Goal: Task Accomplishment & Management: Use online tool/utility

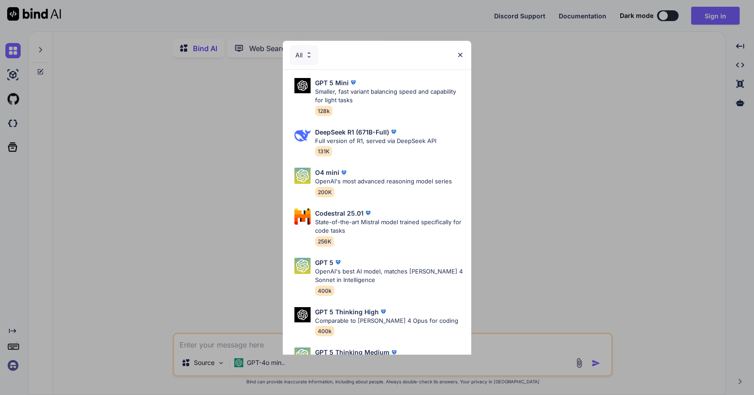
click at [466, 57] on div "All" at bounding box center [377, 55] width 188 height 29
click at [464, 55] on div "All" at bounding box center [377, 55] width 188 height 29
click at [455, 56] on div "All" at bounding box center [377, 55] width 188 height 29
click at [461, 55] on img at bounding box center [460, 55] width 8 height 8
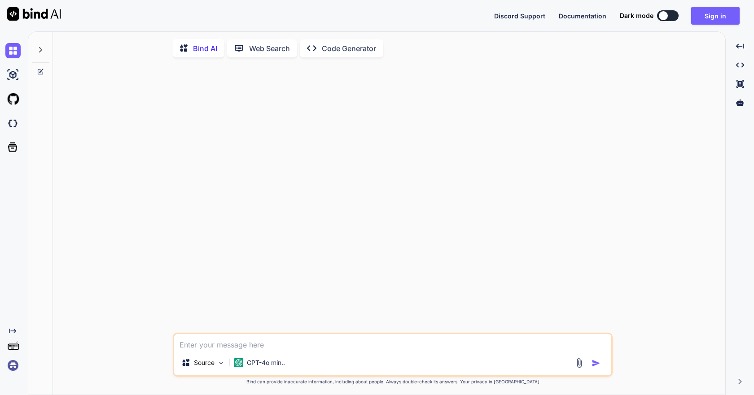
click at [461, 55] on div "Bind AI Web Search Created with Pixso. Code Generator" at bounding box center [393, 48] width 440 height 26
click at [9, 122] on img at bounding box center [12, 123] width 15 height 15
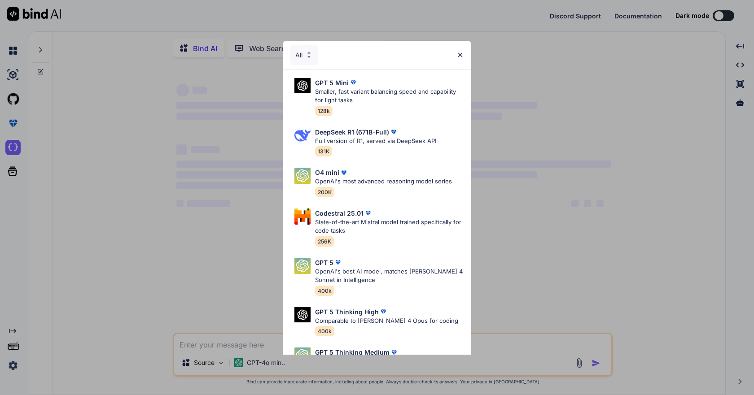
click at [462, 51] on img at bounding box center [460, 55] width 8 height 8
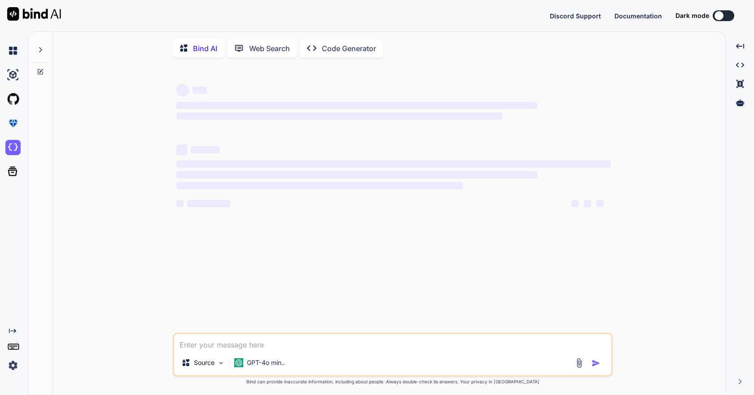
click at [13, 311] on img at bounding box center [12, 365] width 15 height 15
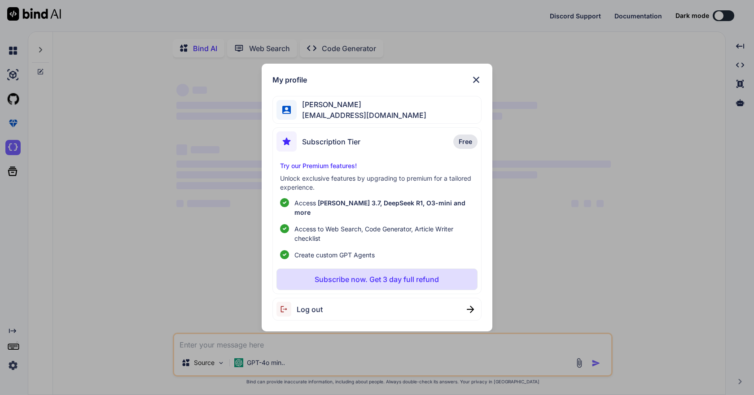
type textarea "x"
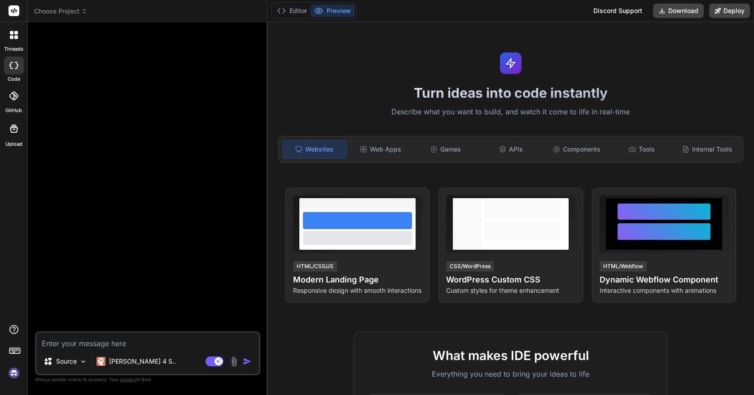
click at [16, 379] on body "threads code GitHub Upload Choose Project Created with Pixso. Bind AI Web Searc…" at bounding box center [377, 197] width 754 height 395
click at [12, 372] on img at bounding box center [13, 373] width 15 height 15
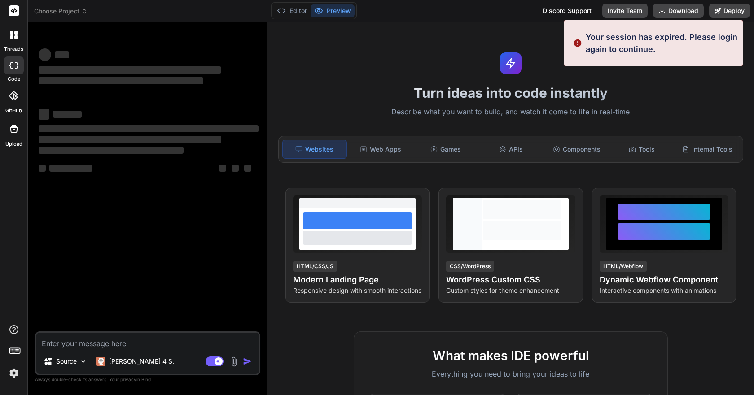
type textarea "x"
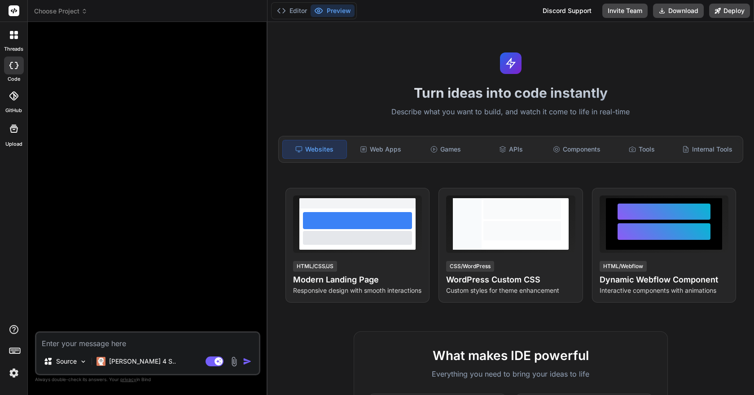
click at [79, 6] on header "Choose Project Created with Pixso." at bounding box center [148, 11] width 240 height 22
click at [78, 7] on span "Choose Project" at bounding box center [60, 11] width 53 height 9
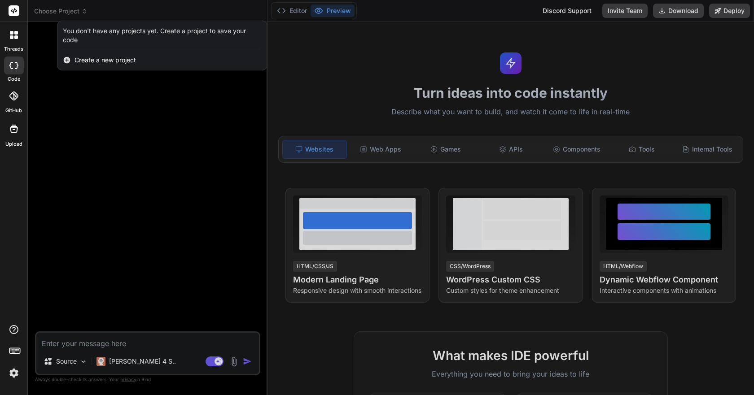
click at [50, 118] on div at bounding box center [377, 197] width 754 height 395
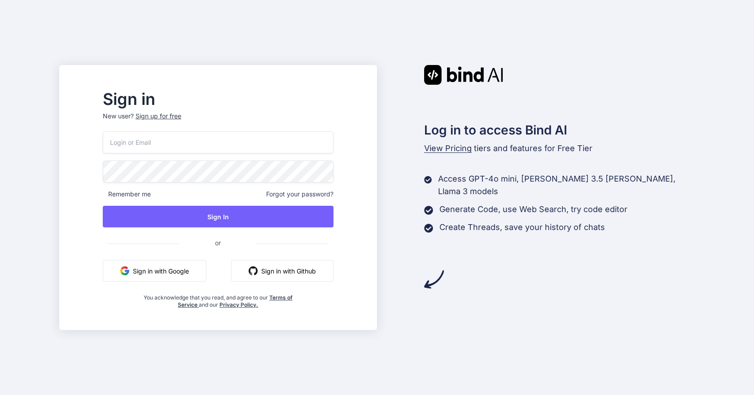
type input "[EMAIL_ADDRESS][DOMAIN_NAME]"
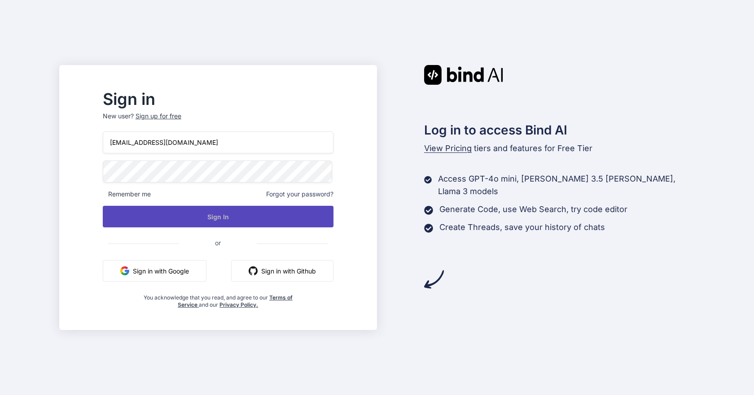
click at [222, 223] on button "Sign In" at bounding box center [218, 217] width 231 height 22
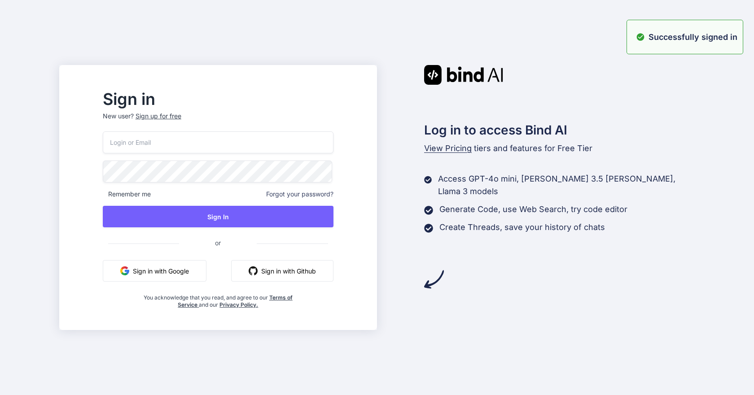
type input "[EMAIL_ADDRESS][DOMAIN_NAME]"
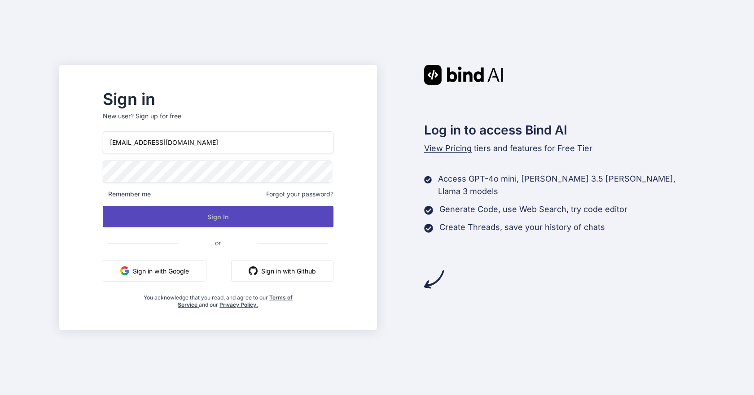
click at [250, 209] on button "Sign In" at bounding box center [218, 217] width 231 height 22
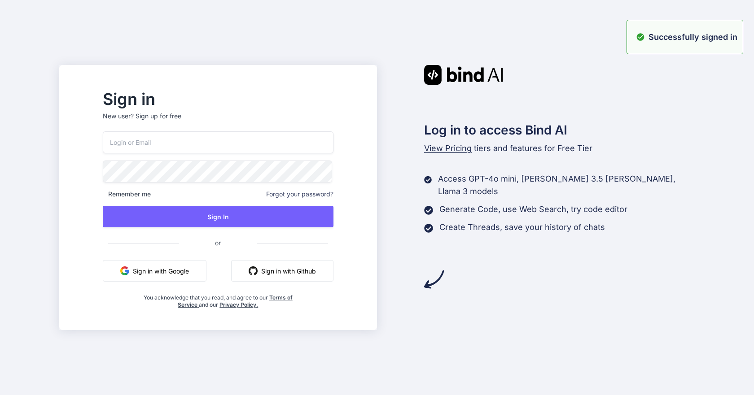
type input "[EMAIL_ADDRESS][DOMAIN_NAME]"
click at [223, 146] on input "isaacmedinaco@gmail.com" at bounding box center [218, 142] width 231 height 22
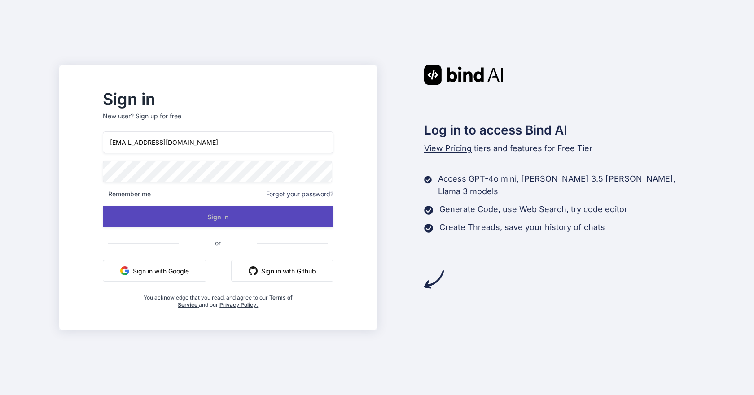
click at [226, 214] on button "Sign In" at bounding box center [218, 217] width 231 height 22
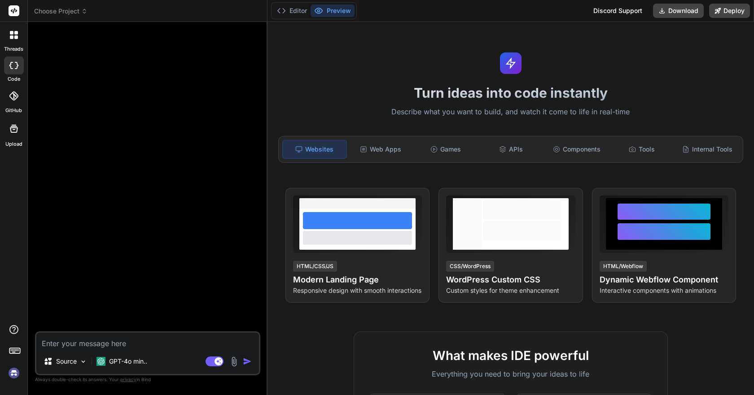
click at [73, 6] on header "Choose Project Created with Pixso." at bounding box center [148, 11] width 240 height 22
click at [73, 8] on span "Choose Project" at bounding box center [60, 11] width 53 height 9
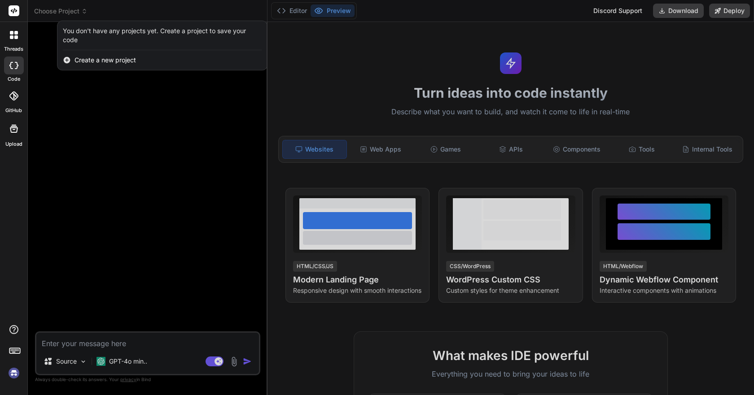
click at [15, 10] on rect at bounding box center [14, 10] width 11 height 11
click at [13, 373] on img at bounding box center [13, 373] width 15 height 15
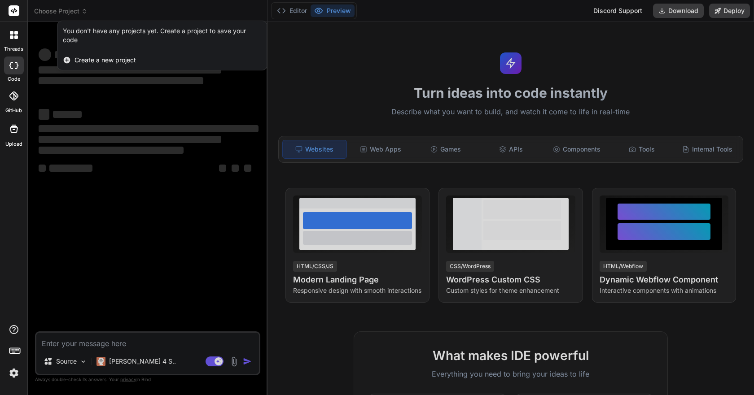
click at [14, 70] on div at bounding box center [14, 66] width 20 height 18
click at [14, 101] on div at bounding box center [14, 96] width 20 height 20
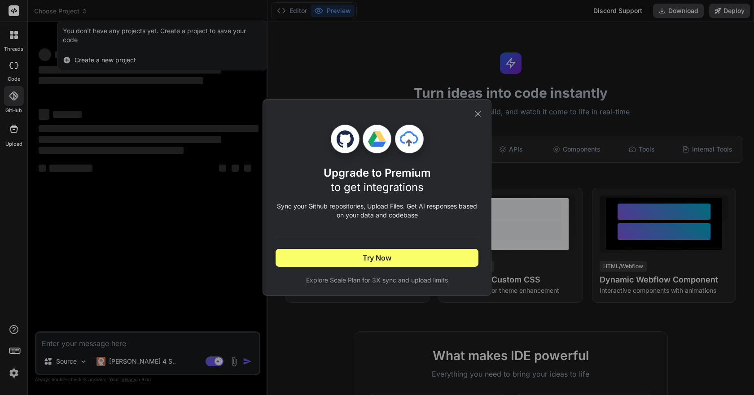
click at [473, 109] on icon at bounding box center [478, 114] width 10 height 10
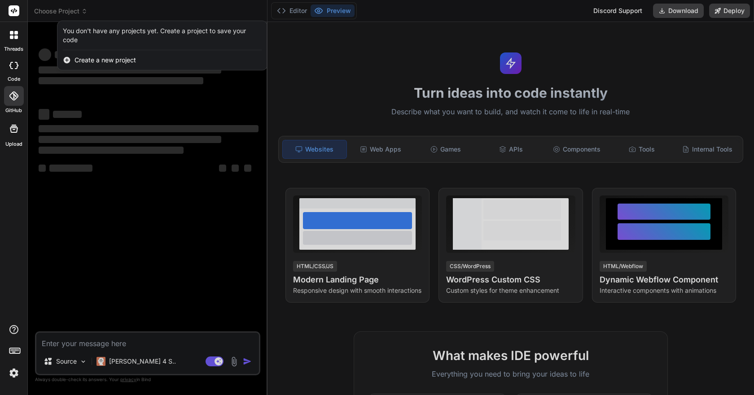
click at [19, 368] on img at bounding box center [13, 373] width 15 height 15
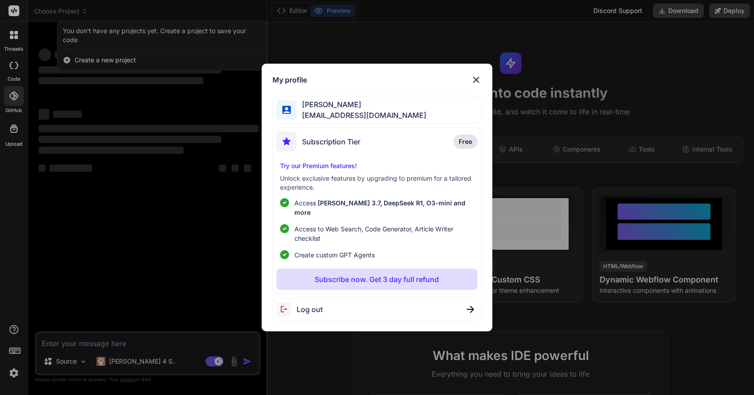
click at [17, 376] on div "My profile Isaac Medina isaacmedinaco@gmail.com Subscription Tier Free Try our …" at bounding box center [377, 197] width 754 height 395
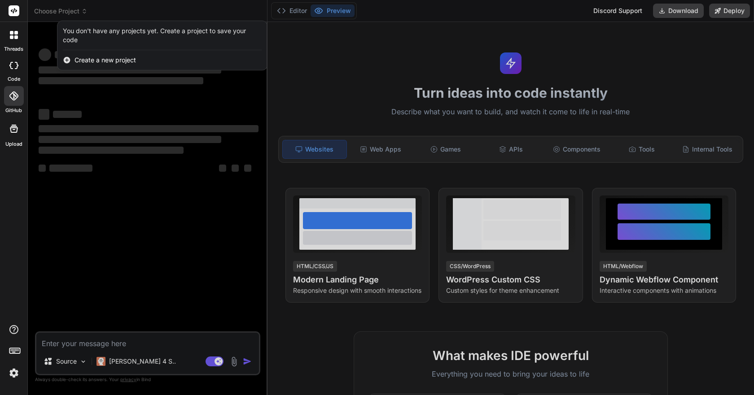
click at [12, 372] on img at bounding box center [13, 373] width 15 height 15
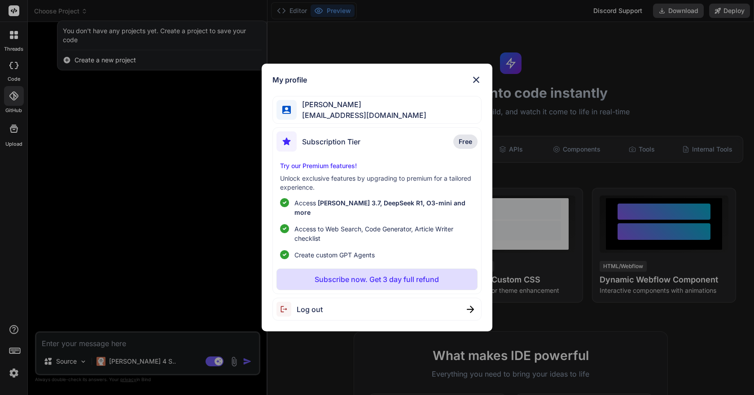
click at [346, 303] on div "Log out" at bounding box center [376, 309] width 209 height 23
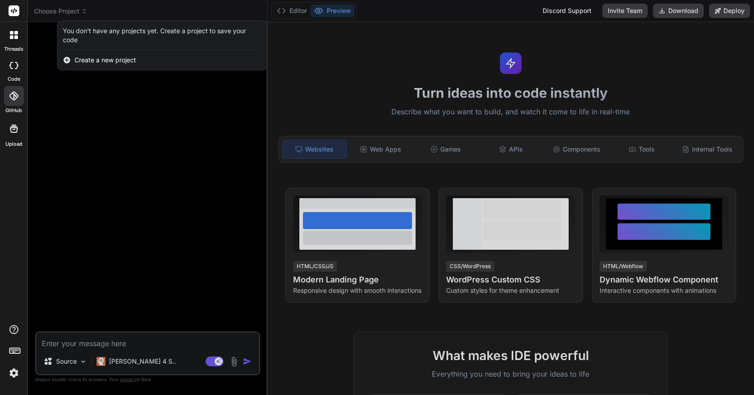
click at [17, 369] on img at bounding box center [13, 373] width 15 height 15
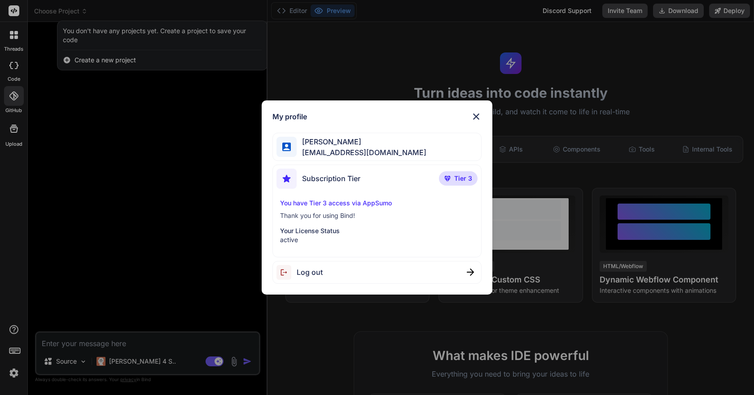
click at [17, 65] on div "My profile Isaac Medina isaacmedinaco@gmail.com Subscription Tier Tier 3 You ha…" at bounding box center [377, 197] width 754 height 395
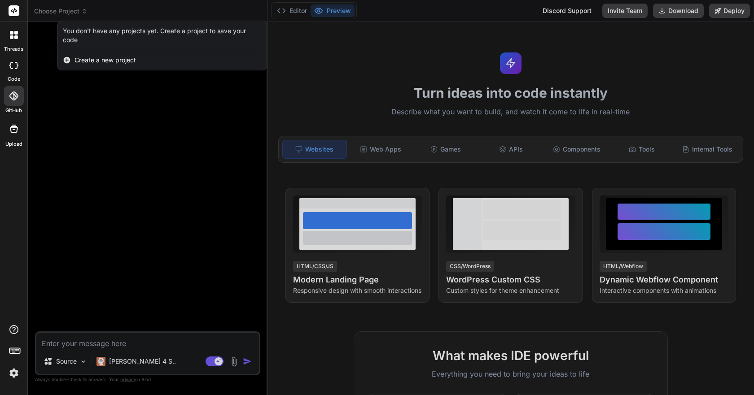
click at [20, 58] on div at bounding box center [14, 66] width 20 height 18
click at [19, 66] on div at bounding box center [14, 66] width 20 height 18
type textarea "x"
click at [70, 10] on div at bounding box center [377, 197] width 754 height 395
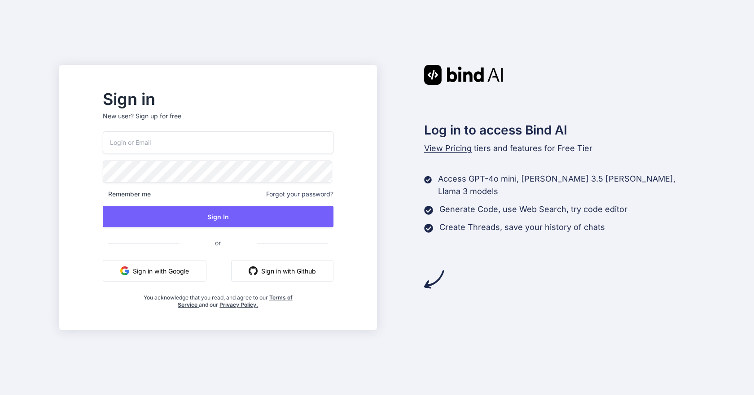
type input "isaacmedinaco@gmail.com"
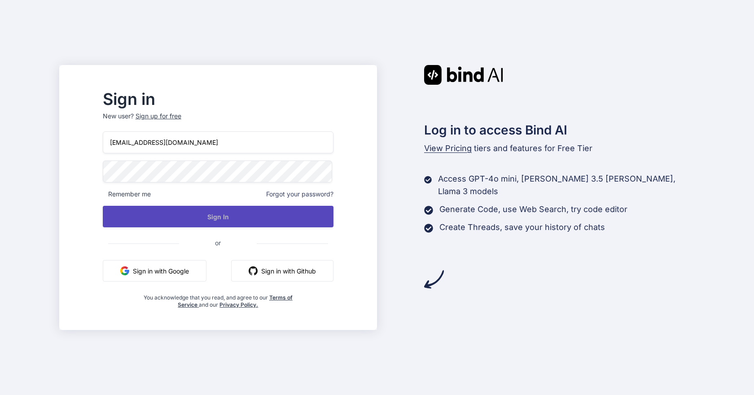
click at [240, 219] on button "Sign In" at bounding box center [218, 217] width 231 height 22
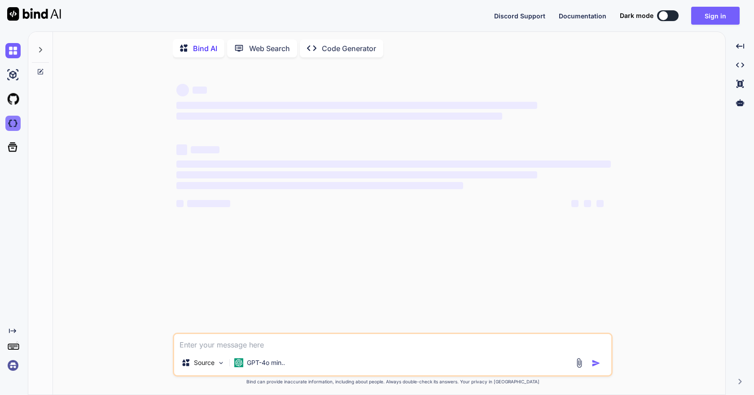
type textarea "x"
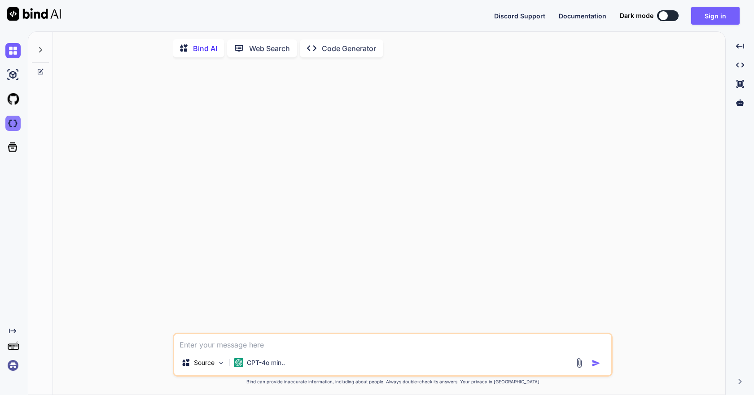
click at [16, 127] on img at bounding box center [12, 123] width 15 height 15
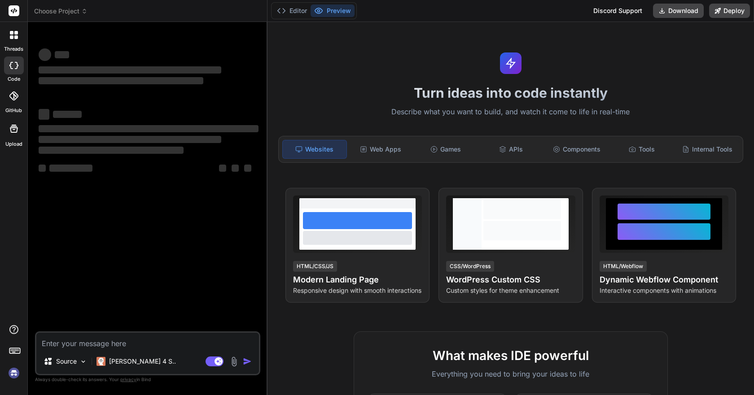
click at [13, 372] on img at bounding box center [13, 373] width 15 height 15
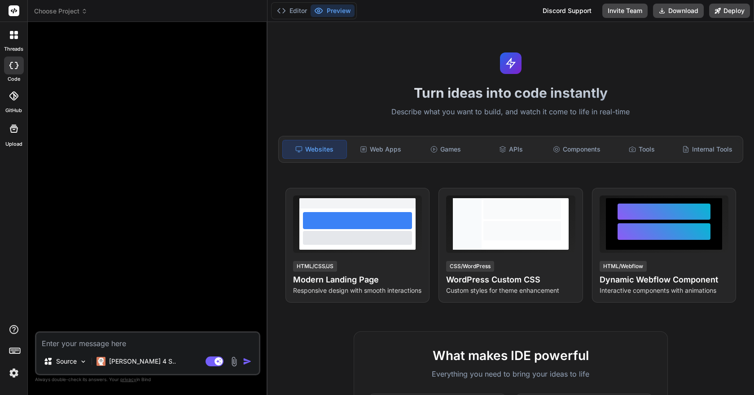
click at [65, 4] on header "Choose Project Created with Pixso." at bounding box center [148, 11] width 240 height 22
click at [65, 8] on span "Choose Project" at bounding box center [60, 11] width 53 height 9
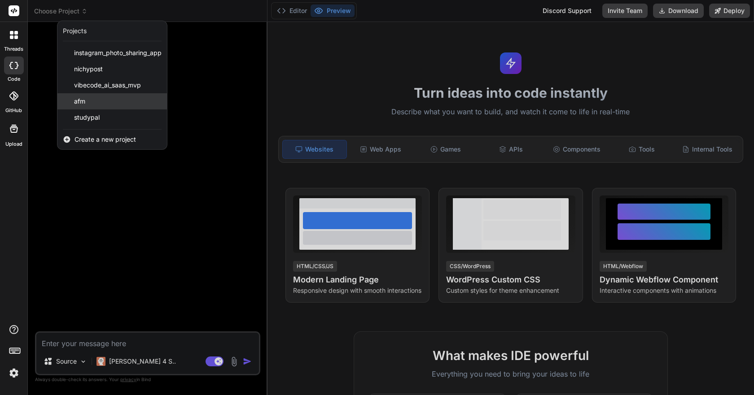
click at [97, 100] on div "afm" at bounding box center [111, 101] width 109 height 16
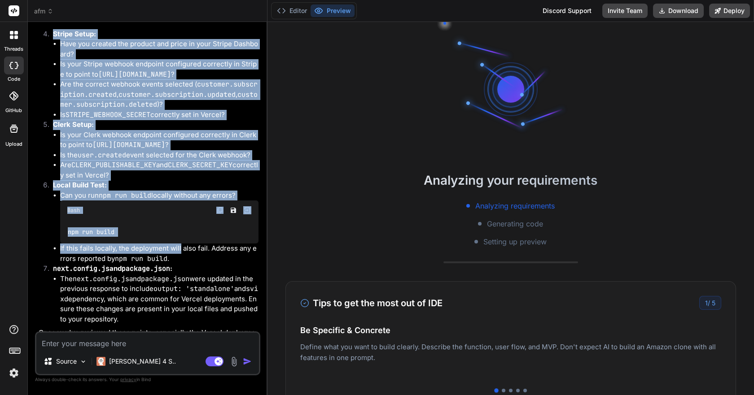
scroll to position [1940, 0]
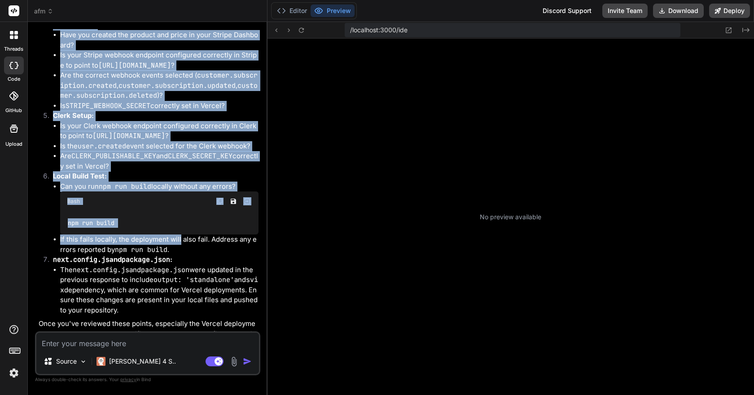
drag, startPoint x: 52, startPoint y: 186, endPoint x: 230, endPoint y: 170, distance: 178.4
click at [230, 170] on ol "Check Vercel Deployment Logs: Go to your Vercel project dashboard. Navigate to …" at bounding box center [149, 1] width 220 height 628
type textarea "x"
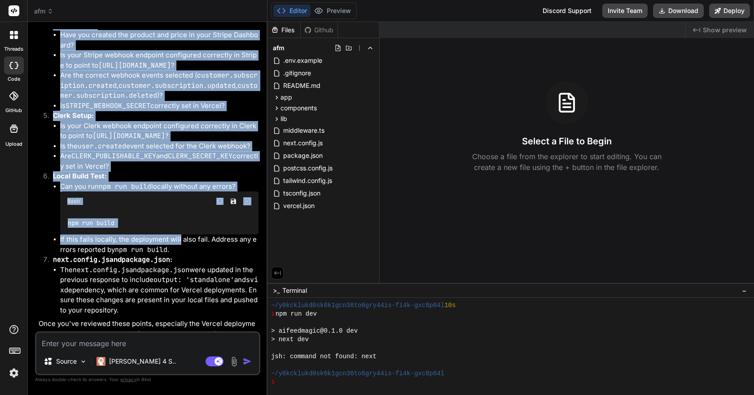
copy ol "Supabase Setup: Have you created the tables and RLS policies in your Supabase p…"
click at [83, 349] on div "Source Claude 4 S.. Agent Mode. When this toggle is activated, AI automatically…" at bounding box center [147, 354] width 225 height 44
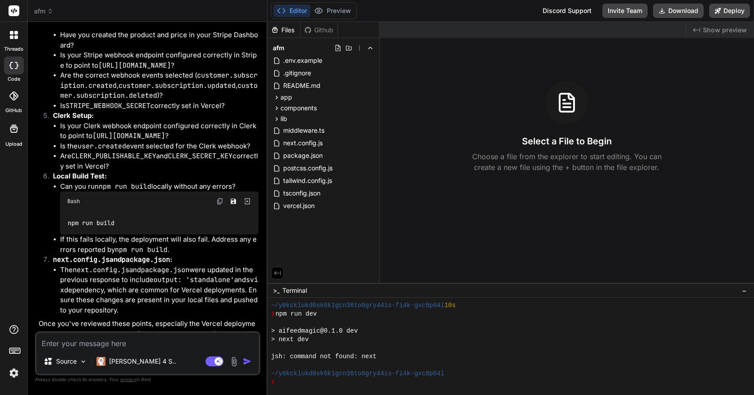
click at [82, 344] on textarea at bounding box center [147, 341] width 222 height 16
click at [302, 63] on span ".env.example" at bounding box center [302, 60] width 41 height 11
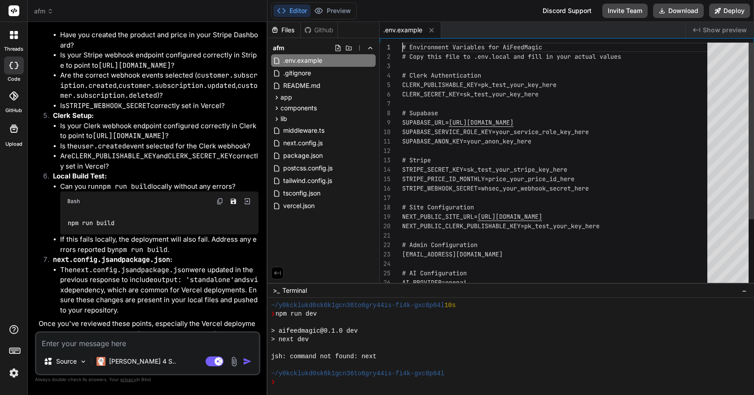
scroll to position [0, 0]
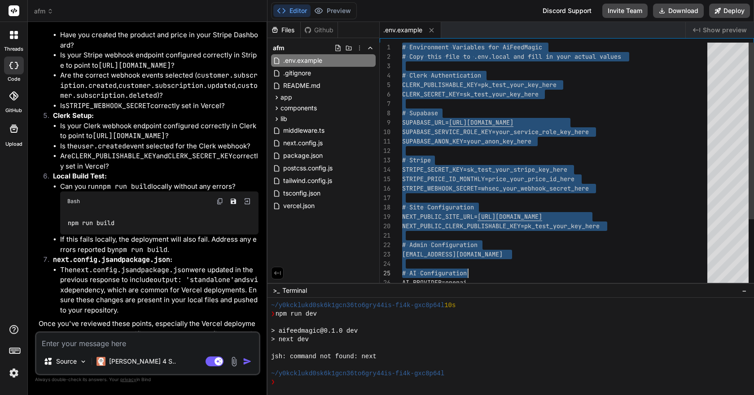
type textarea "# Environment Variables for AiFeedMagic # Copy this file to .env.local and fill…"
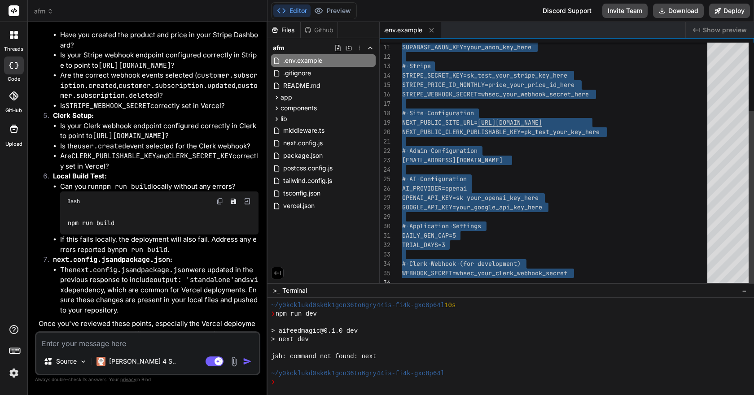
drag, startPoint x: 403, startPoint y: 45, endPoint x: 494, endPoint y: 304, distance: 274.5
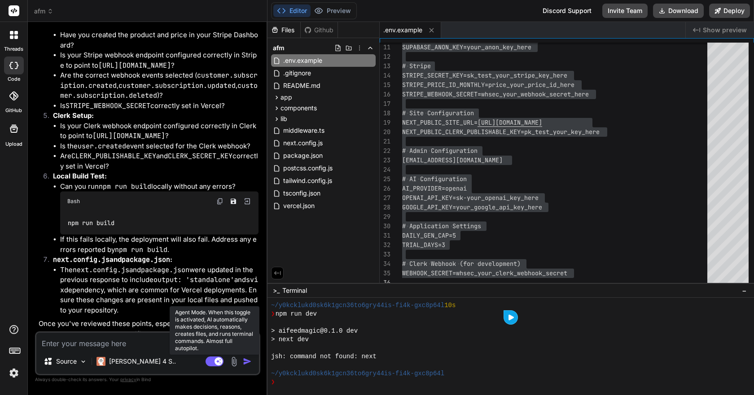
drag, startPoint x: 212, startPoint y: 362, endPoint x: 209, endPoint y: 365, distance: 4.8
click at [212, 362] on rect at bounding box center [214, 362] width 18 height 10
type textarea "x"
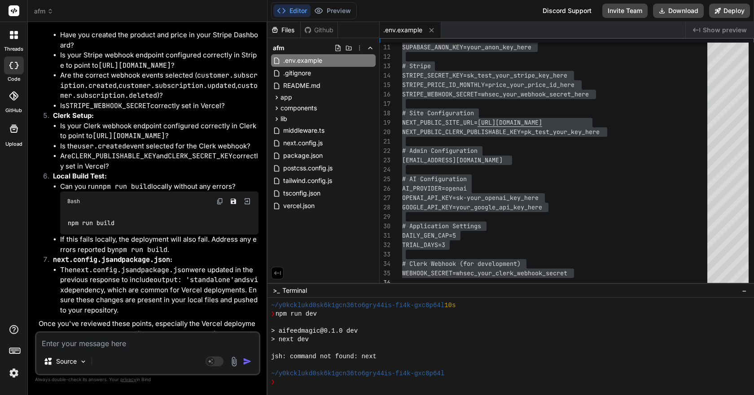
click at [113, 345] on textarea at bounding box center [147, 341] width 222 height 16
type textarea "w"
type textarea "x"
type textarea "wh"
type textarea "x"
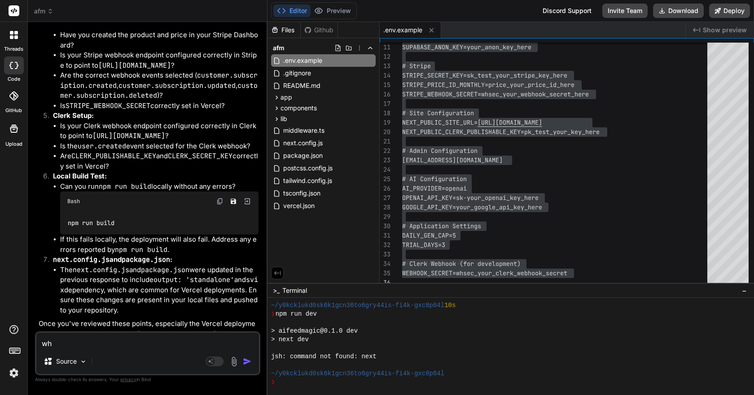
type textarea "wha"
type textarea "x"
type textarea "what"
type textarea "x"
type textarea "what"
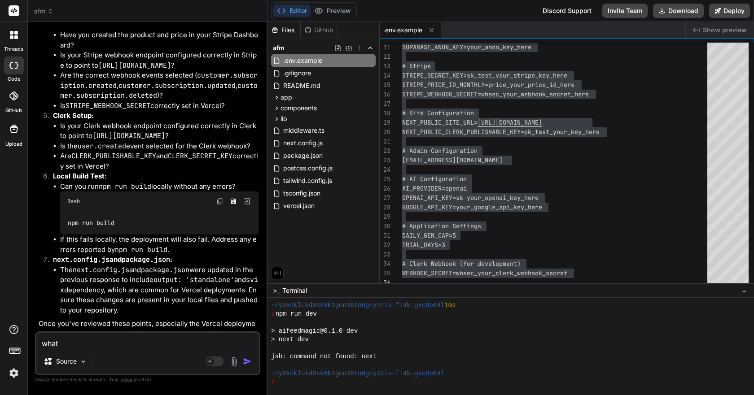
type textarea "x"
type textarea "what i"
type textarea "x"
type textarea "what is"
type textarea "x"
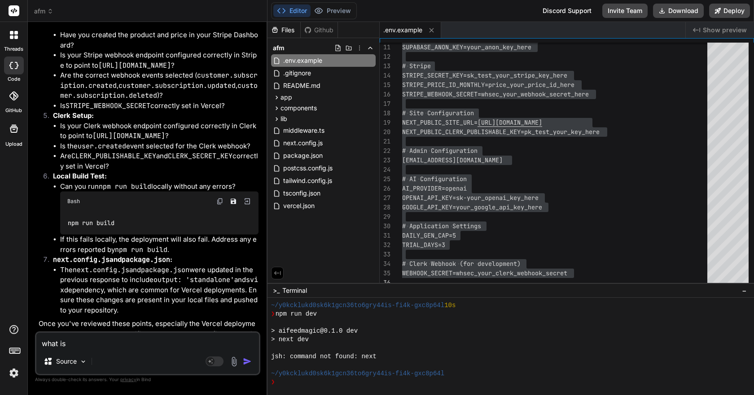
type textarea "what is"
type textarea "x"
type textarea "what is o"
type textarea "x"
type textarea "what is ou"
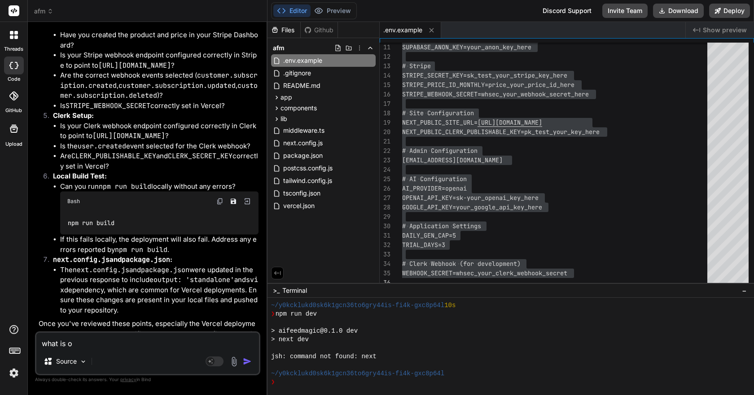
type textarea "x"
type textarea "what is our"
type textarea "x"
type textarea "what is our"
type textarea "x"
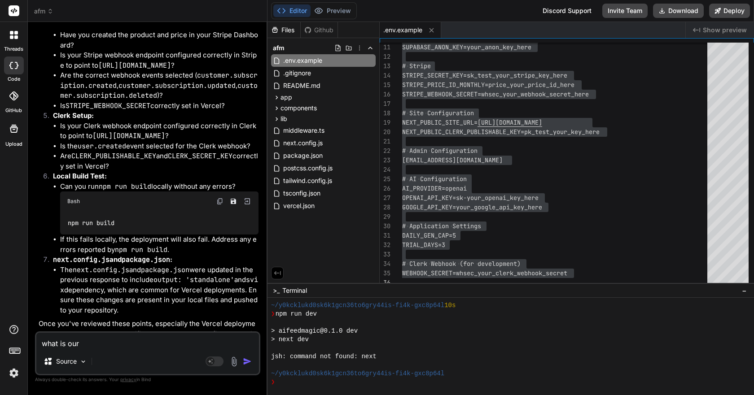
type textarea "what is our v"
type textarea "x"
type textarea "what is our ve"
type textarea "x"
type textarea "what is our ver"
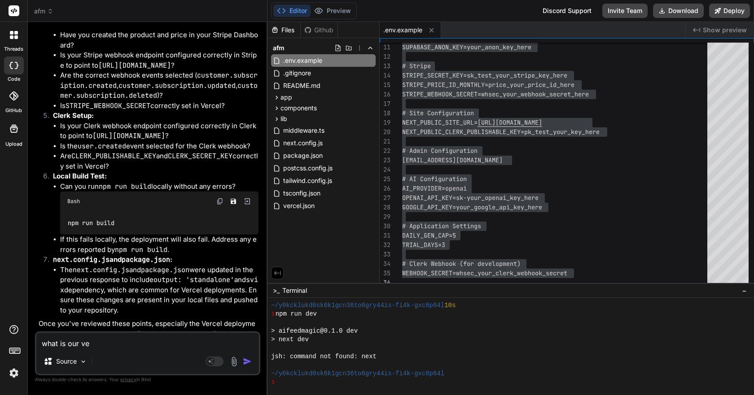
type textarea "x"
type textarea "what is our verc"
type textarea "x"
type textarea "what is our verce"
type textarea "x"
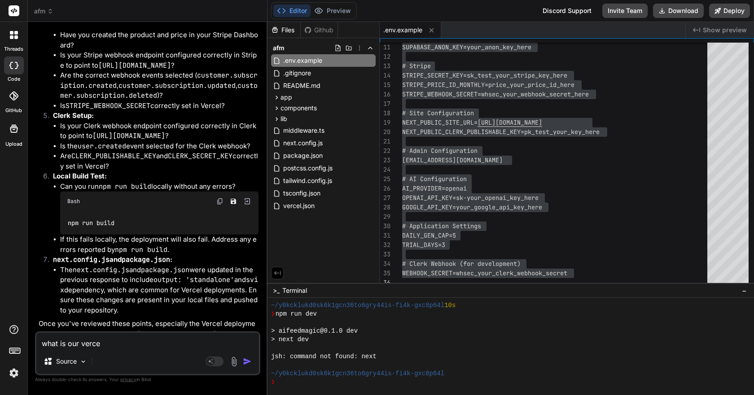
type textarea "what is our vercel"
type textarea "x"
type textarea "what is our vercel"
type textarea "x"
type textarea "what is our vercel p"
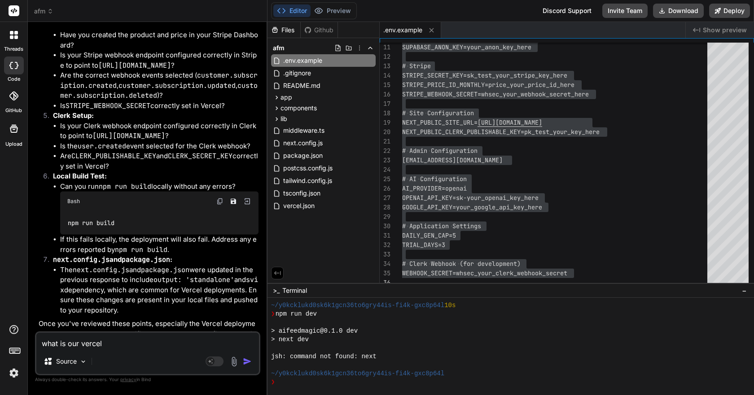
type textarea "x"
type textarea "what is our vercel po"
type textarea "x"
type textarea "what is our vercel p"
type textarea "x"
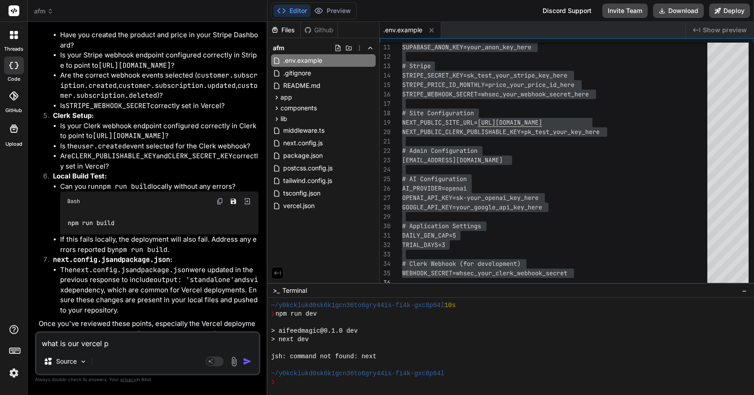
type textarea "what is our vercel pr"
type textarea "x"
type textarea "what is our vercel pro"
type textarea "x"
type textarea "what is our vercel proj"
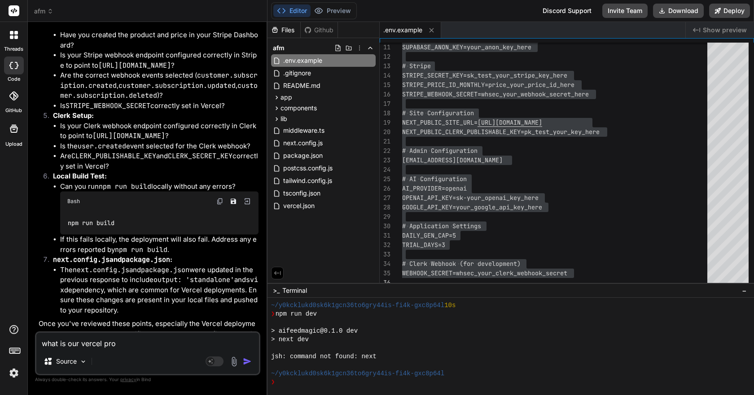
type textarea "x"
type textarea "what is our vercel proje"
type textarea "x"
type textarea "what is our vercel projec"
type textarea "x"
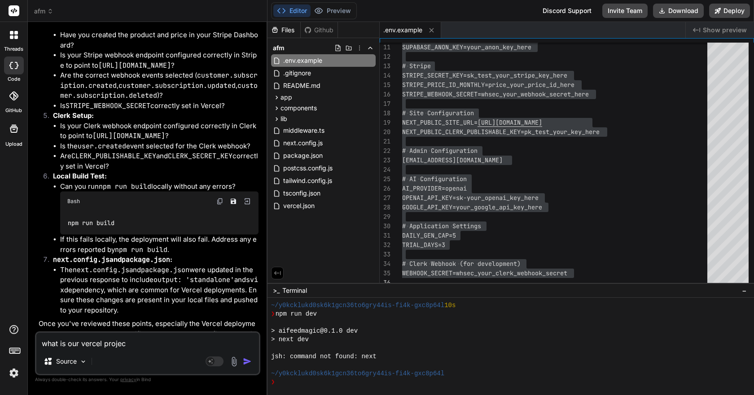
type textarea "what is our vercel project"
type textarea "x"
type textarea "what is our vercel project"
type textarea "x"
type textarea "what is our vercel project b"
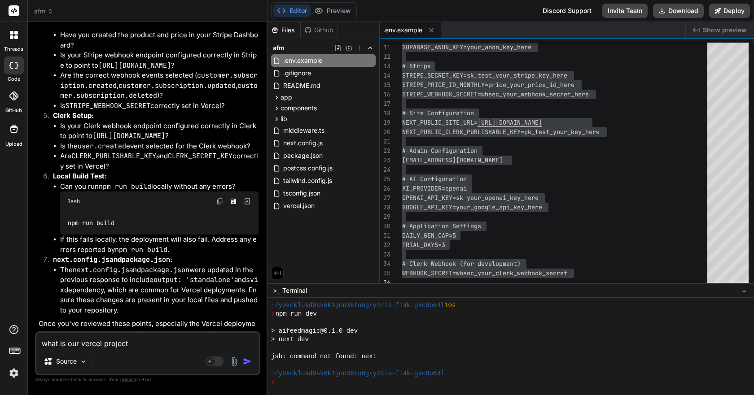
type textarea "x"
type textarea "what is our vercel project be"
type textarea "x"
type textarea "what is our vercel project bec"
type textarea "x"
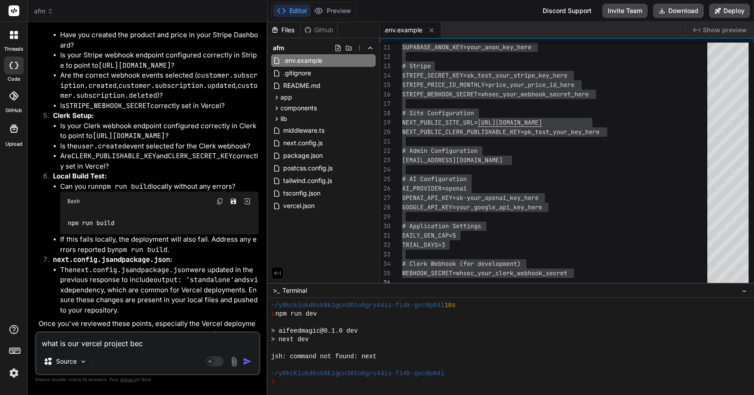
type textarea "what is our vercel project beca"
type textarea "x"
type textarea "what is our vercel project becau"
type textarea "x"
type textarea "what is our vercel project becaus"
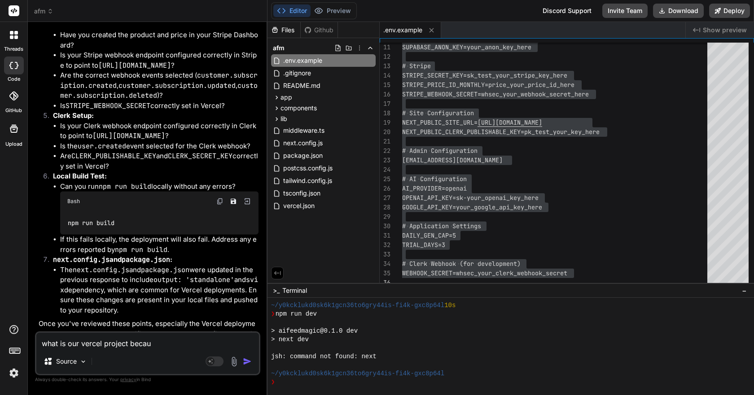
type textarea "x"
type textarea "what is our vercel project because"
type textarea "x"
type textarea "what is our vercel project because"
type textarea "x"
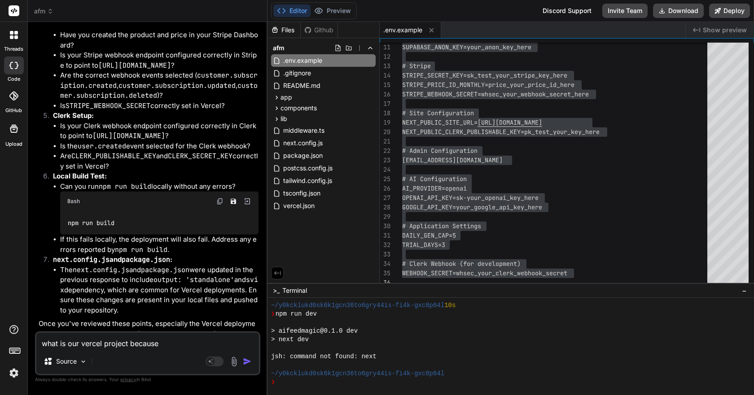
type textarea "what is our vercel project because u"
type textarea "x"
type textarea "what is our vercel project because up"
type textarea "x"
type textarea "what is our vercel project because up"
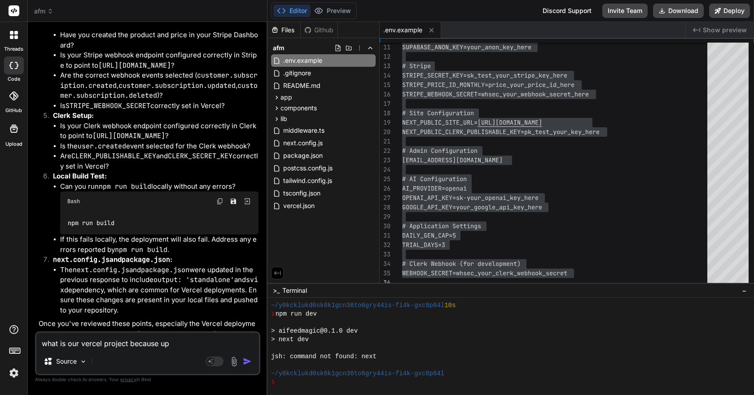
type textarea "x"
type textarea "what is our vercel project because up u"
type textarea "x"
type textarea "what is our vercel project because up un"
type textarea "x"
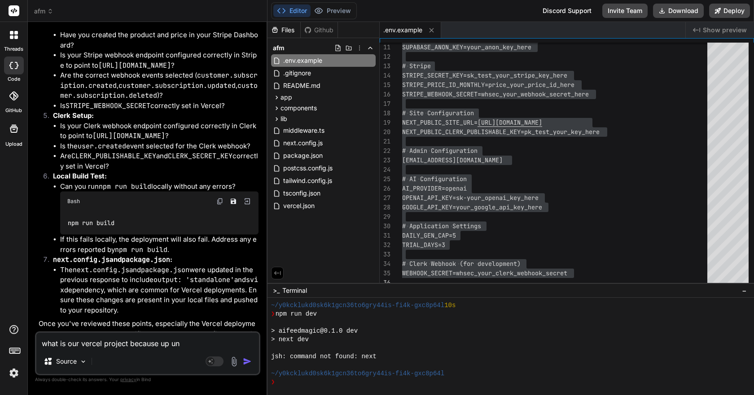
type textarea "what is our vercel project because up unt"
type textarea "x"
type textarea "what is our vercel project because up unti"
type textarea "x"
type textarea "what is our vercel project because up until"
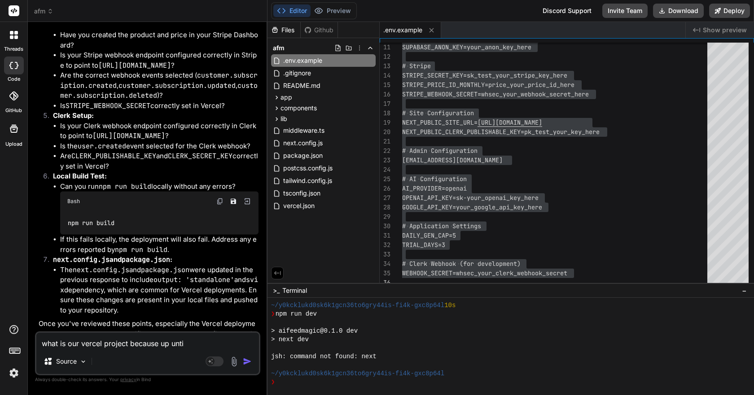
type textarea "x"
type textarea "what is our vercel project because up until"
type textarea "x"
type textarea "what is our vercel project because up until n"
type textarea "x"
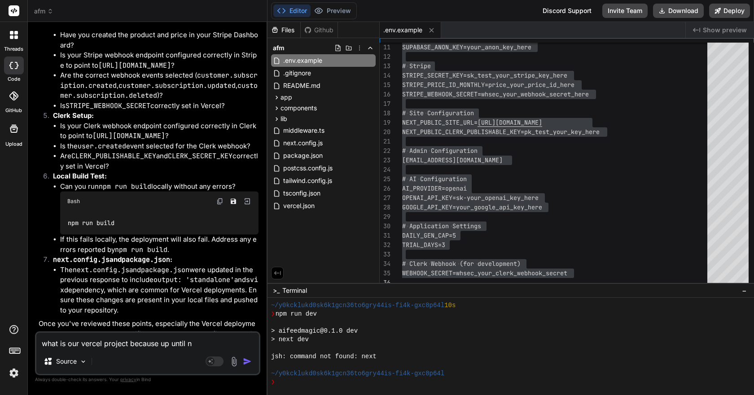
type textarea "what is our vercel project because up until no"
type textarea "x"
type textarea "what is our vercel project because up until now"
type textarea "x"
type textarea "what is our vercel project because up until now"
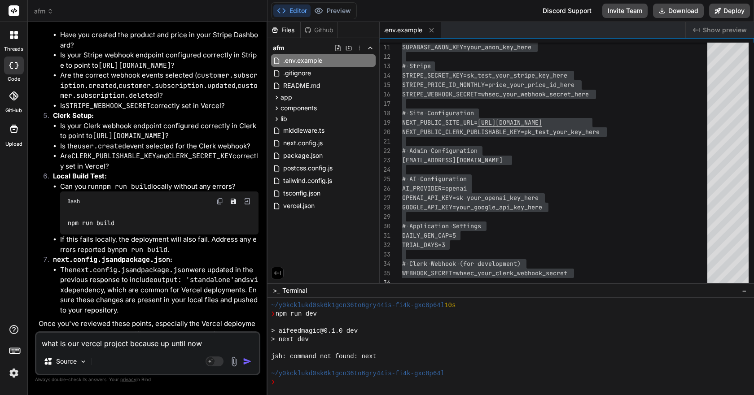
type textarea "x"
type textarea "what is our vercel project because up until now i"
type textarea "x"
type textarea "what is our vercel project because up until now i"
type textarea "x"
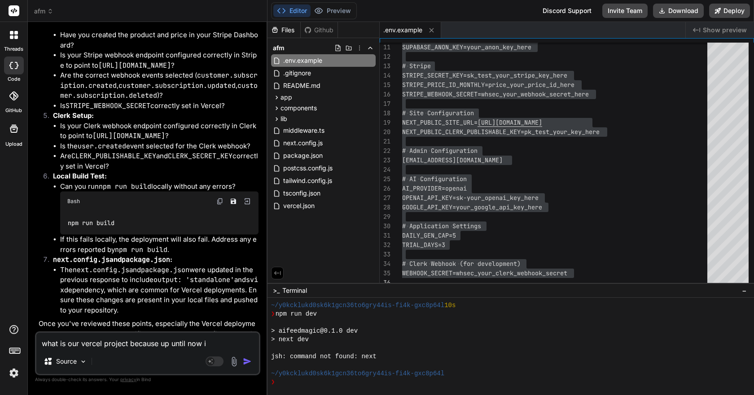
type textarea "what is our vercel project because up until now i d"
type textarea "x"
type textarea "what is our vercel project because up until now i di"
type textarea "x"
type textarea "what is our vercel project because up until now i did"
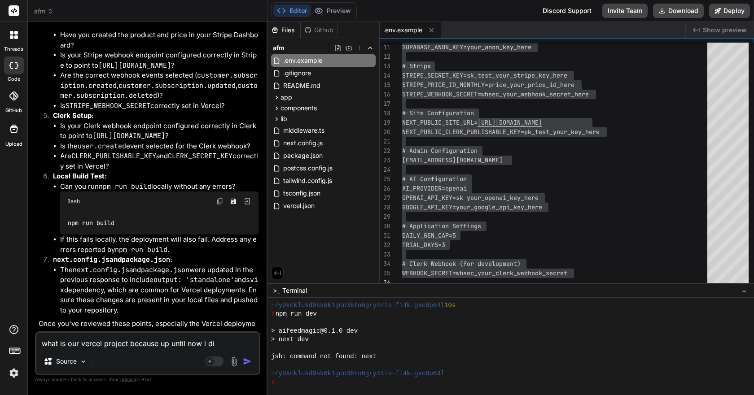
type textarea "x"
type textarea "what is our vercel project because up until now i didn"
type textarea "x"
type textarea "what is our vercel project because up until now i didn'"
type textarea "x"
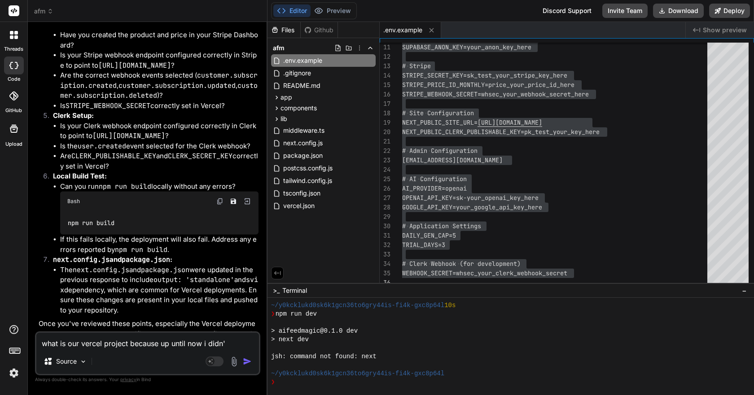
type textarea "what is our vercel project because up until now i didn't"
type textarea "x"
type textarea "what is our vercel project because up until now i didn't"
type textarea "x"
type textarea "what is our vercel project because up until now i didn't e"
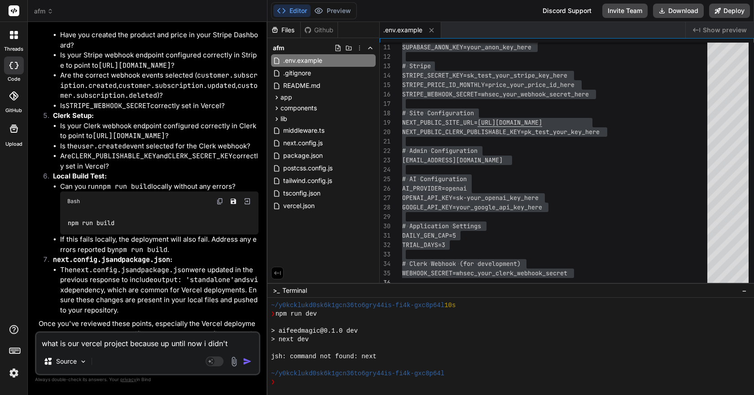
type textarea "x"
type textarea "what is our vercel project because up until now i didn't ev"
type textarea "x"
type textarea "what is our vercel project because up until now i didn't eve"
type textarea "x"
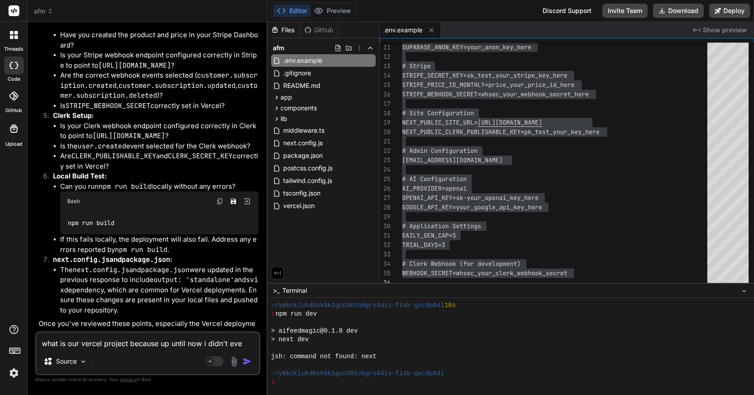
type textarea "what is our vercel project because up until now i didn't even"
type textarea "x"
type textarea "what is our vercel project because up until now i didn't even"
type textarea "x"
type textarea "what is our vercel project because up until now i didn't even k"
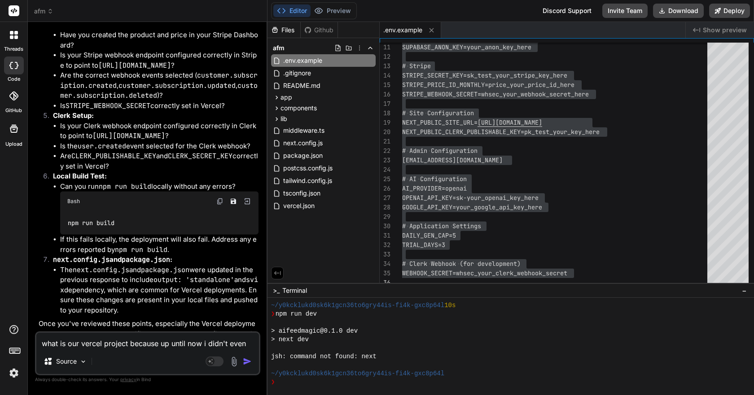
type textarea "x"
type textarea "what is our vercel project because up until now i didn't even kn"
type textarea "x"
type textarea "what is our vercel project because up until now i didn't even kno"
type textarea "x"
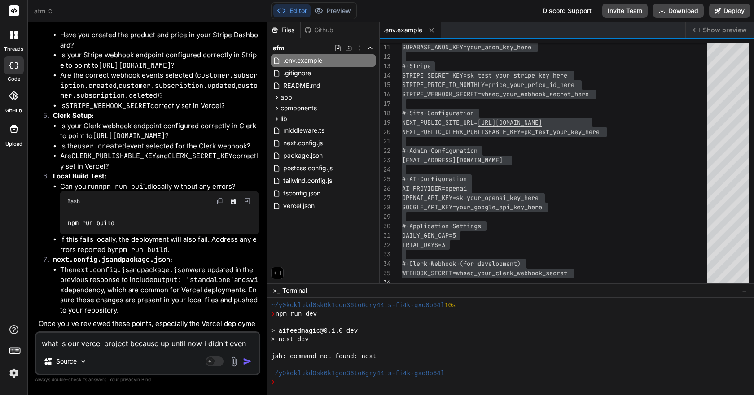
type textarea "what is our vercel project because up until now i didn't even know"
type textarea "x"
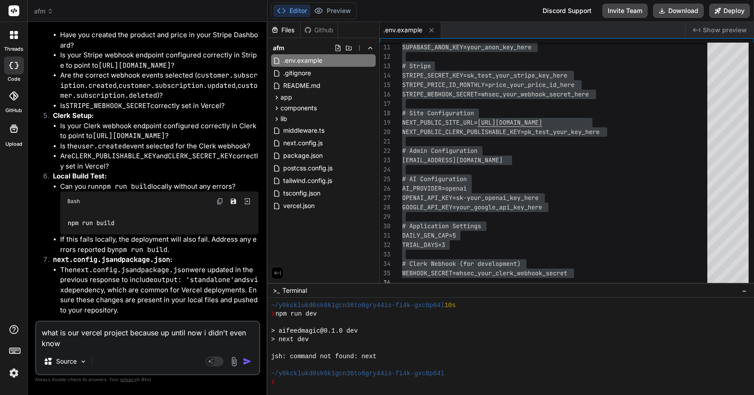
type textarea "what is our vercel project because up until now i didn't even know"
type textarea "x"
type textarea "what is our vercel project because up until now i didn't even know i"
type textarea "x"
type textarea "what is our vercel project because up until now i didn't even know i"
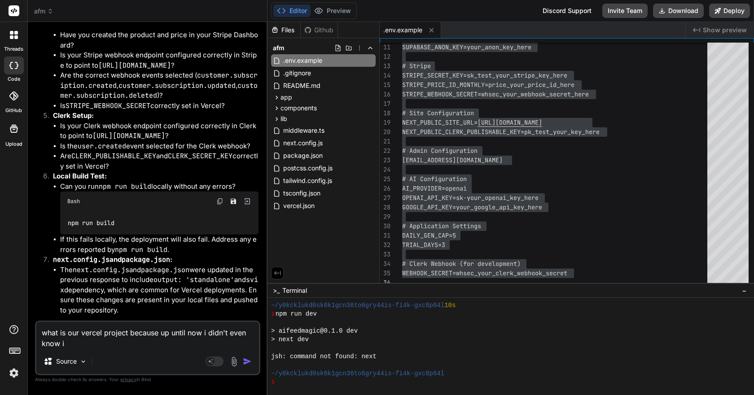
type textarea "x"
type textarea "what is our vercel project because up until now i didn't even know i h"
type textarea "x"
type textarea "what is our vercel project because up until now i didn't even know i ha"
type textarea "x"
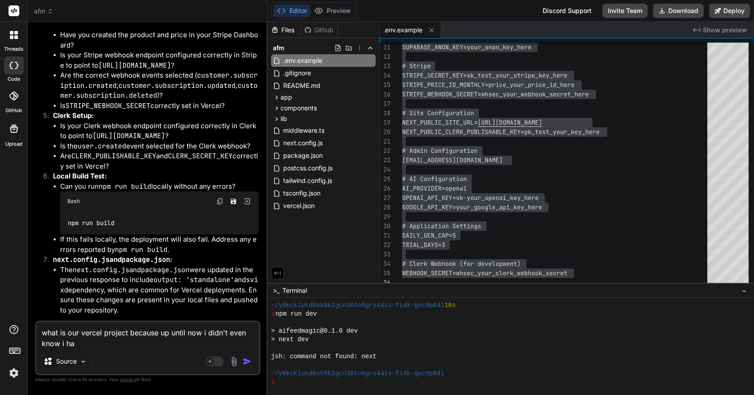
type textarea "what is our vercel project because up until now i didn't even know i hav"
type textarea "x"
type textarea "what is our vercel project because up until now i didn't even know i have"
type textarea "x"
type textarea "what is our vercel project because up until now i didn't even know i hav"
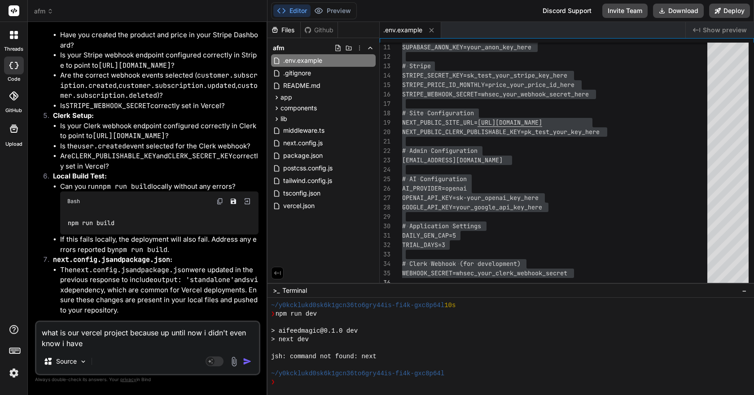
type textarea "x"
type textarea "what is our vercel project because up until now i didn't even know i ha"
type textarea "x"
type textarea "what is our vercel project because up until now i didn't even know i had"
type textarea "x"
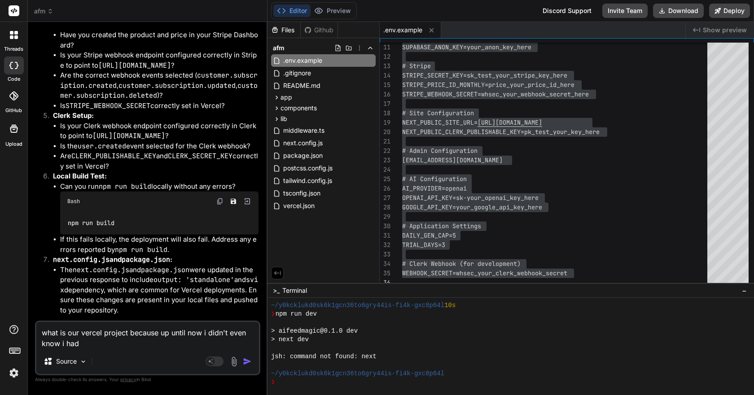
type textarea "what is our vercel project because up until now i didn't even know i had"
type textarea "x"
type textarea "what is our vercel project because up until now i didn't even know i had i"
type textarea "x"
type textarea "what is our vercel project because up until now i didn't even know i had i"
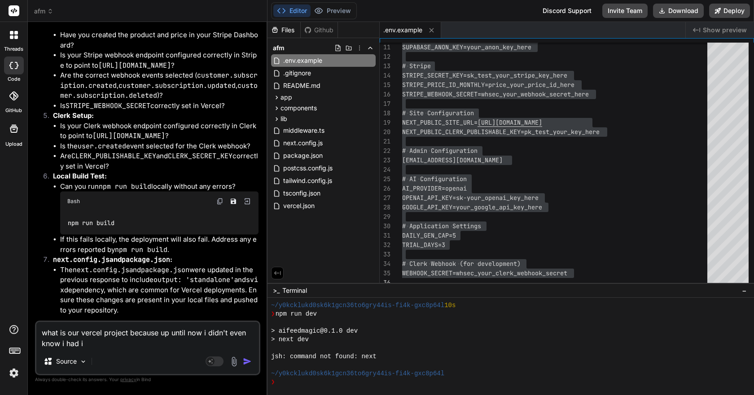
type textarea "x"
type textarea "what is our vercel project because up until now i didn't even know i had i"
type textarea "x"
type textarea "what is our vercel project because up until now i didn't even know i had"
type textarea "x"
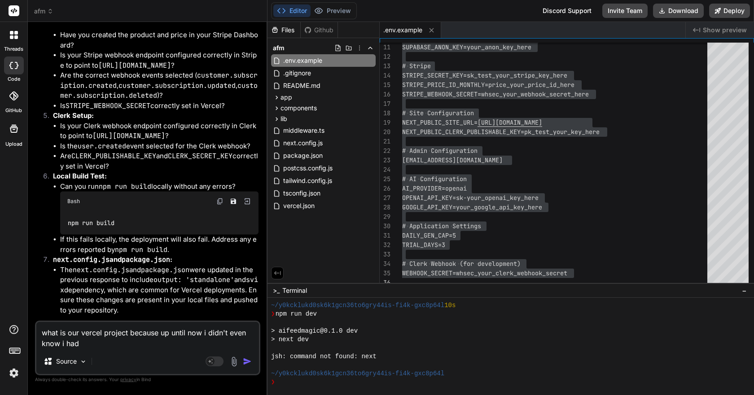
type textarea "what is our vercel project because up until now i didn't even know i had a"
type textarea "x"
type textarea "what is our vercel project because up until now i didn't even know i had a"
type textarea "x"
type textarea "what is our vercel project because up until now i didn't even know i had a v"
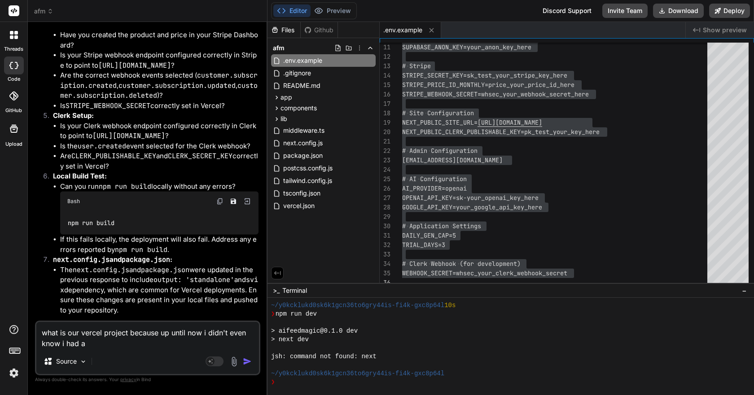
type textarea "x"
type textarea "what is our vercel project because up until now i didn't even know i had a ve"
type textarea "x"
type textarea "what is our vercel project because up until now i didn't even know i had a ver"
type textarea "x"
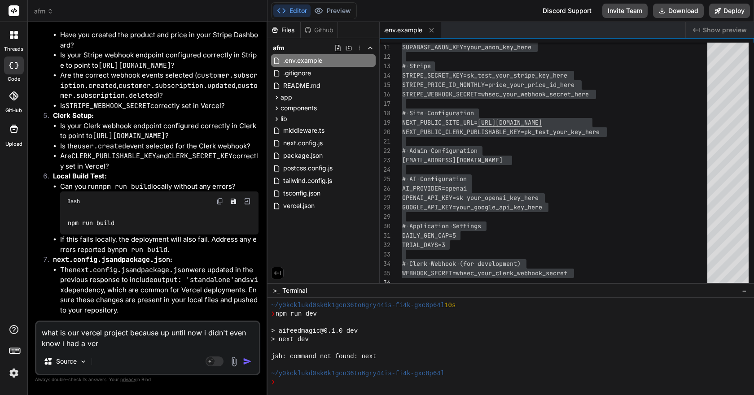
type textarea "what is our vercel project because up until now i didn't even know i had a verc"
type textarea "x"
type textarea "what is our vercel project because up until now i didn't even know i had a verce"
type textarea "x"
type textarea "what is our vercel project because up until now i didn't even know i had a verc…"
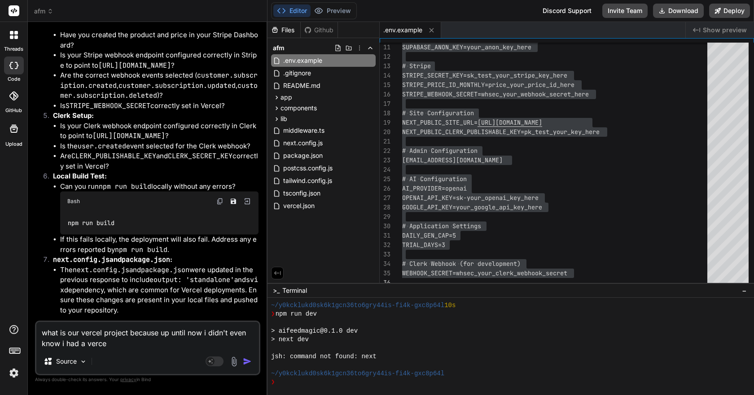
type textarea "x"
type textarea "what is our vercel project because up until now i didn't even know i had a verc…"
type textarea "x"
type textarea "what is our vercel project because up until now i didn't even know i had a verc…"
type textarea "x"
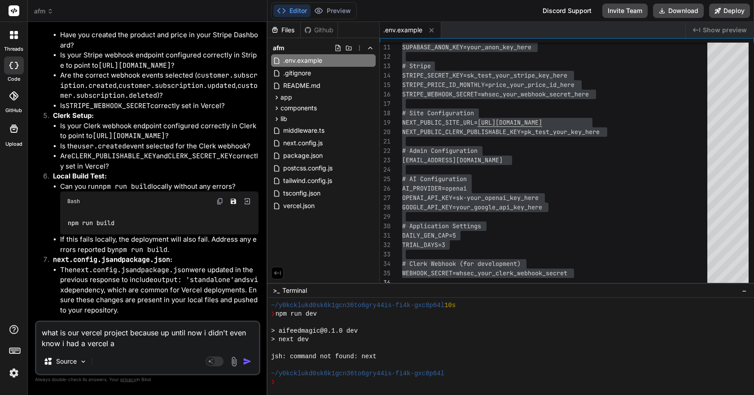
type textarea "what is our vercel project because up until now i didn't even know i had a verc…"
type textarea "x"
type textarea "what is our vercel project because up until now i didn't even know i had a verc…"
type textarea "x"
type textarea "what is our vercel project because up until now i didn't even know i had a verc…"
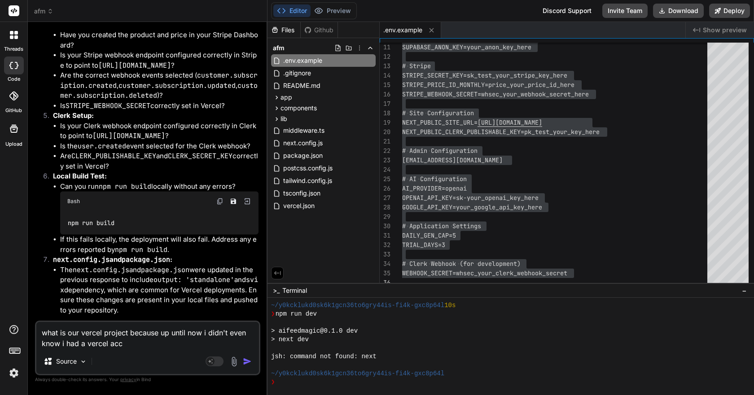
type textarea "x"
type textarea "what is our vercel project because up until now i didn't even know i had a verc…"
type textarea "x"
type textarea "what is our vercel project because up until now i didn't even know i had a verc…"
type textarea "x"
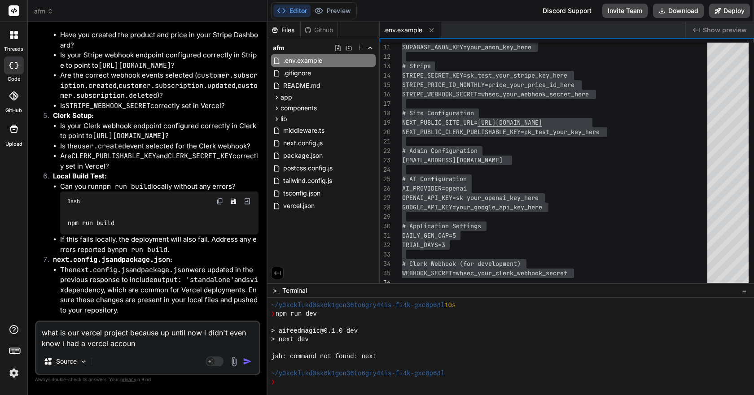
type textarea "what is our vercel project because up until now i didn't even know i had a verc…"
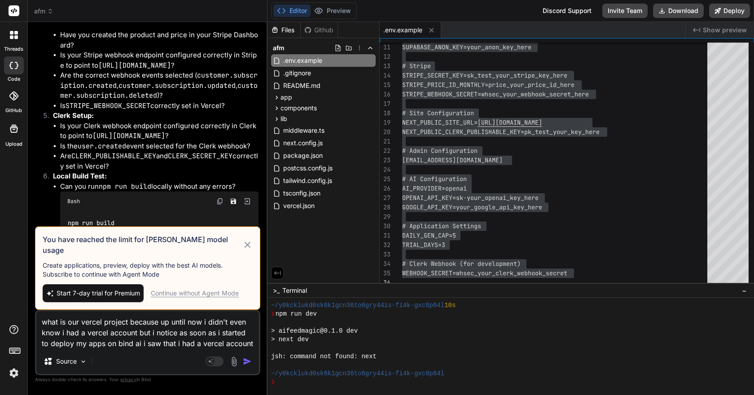
click at [198, 289] on div "Continue without Agent Mode" at bounding box center [195, 293] width 88 height 9
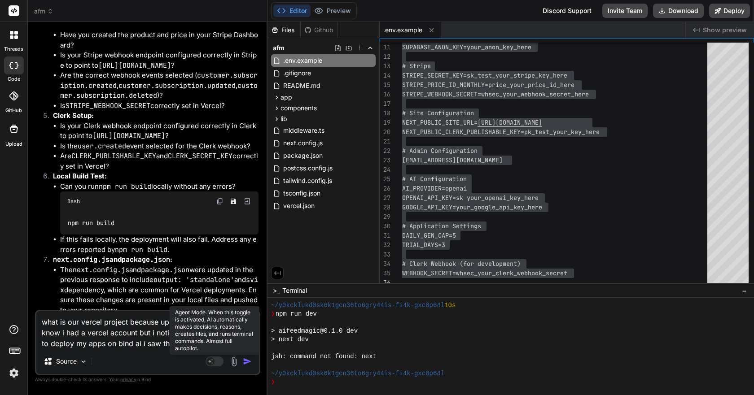
click at [219, 364] on rect at bounding box center [214, 362] width 18 height 10
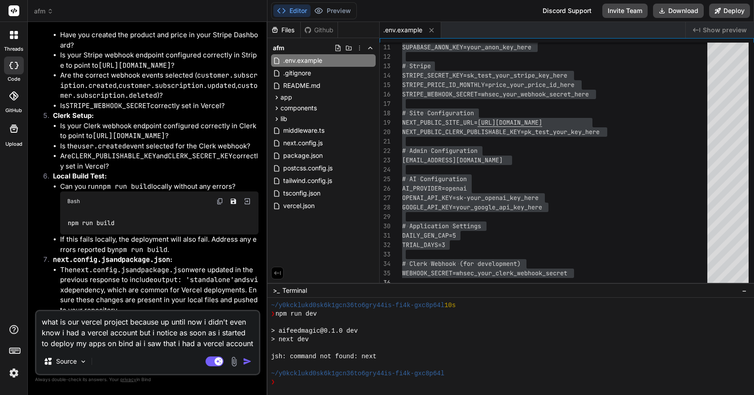
click at [100, 363] on div "Source" at bounding box center [147, 364] width 222 height 22
click at [240, 345] on textarea "what is our vercel project because up until now i didn't even know i had a verc…" at bounding box center [147, 330] width 222 height 38
click at [249, 360] on img "button" at bounding box center [247, 361] width 9 height 9
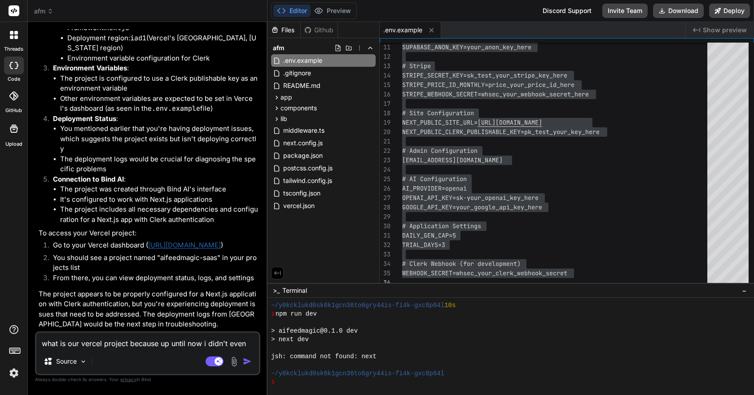
scroll to position [2494, 0]
drag, startPoint x: 193, startPoint y: 245, endPoint x: 201, endPoint y: 244, distance: 8.1
click at [193, 245] on link "https://vercel.com/dashboard" at bounding box center [184, 245] width 73 height 9
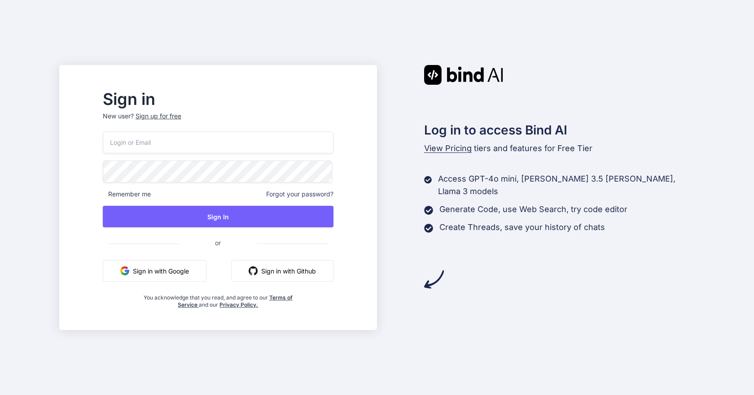
click at [198, 276] on button "Sign in with Google" at bounding box center [155, 271] width 104 height 22
type input "[EMAIL_ADDRESS][DOMAIN_NAME]"
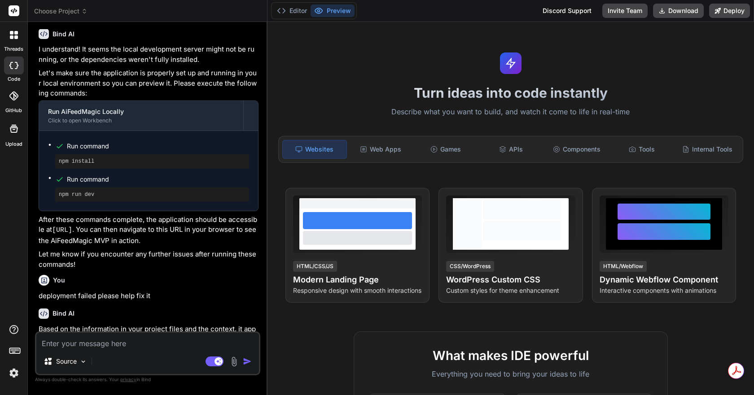
scroll to position [1229, 0]
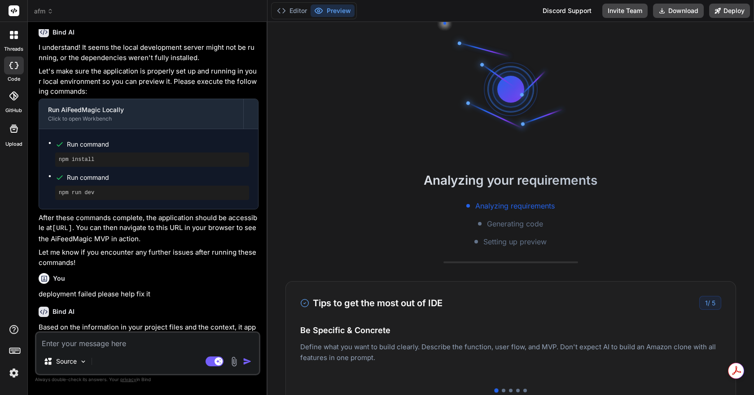
click at [233, 362] on img at bounding box center [234, 362] width 10 height 10
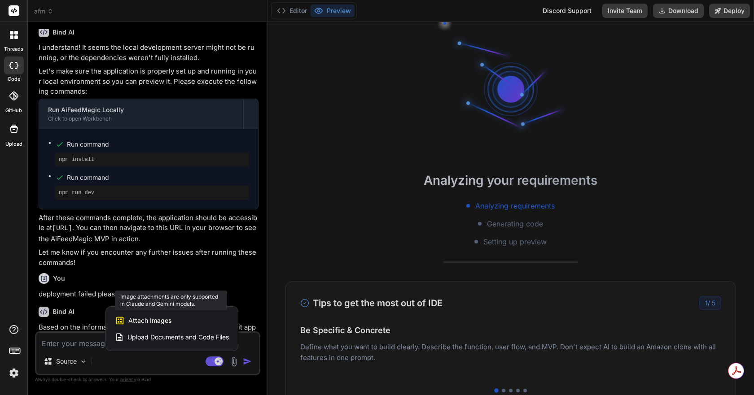
click at [165, 317] on span "Attach Images" at bounding box center [149, 320] width 43 height 9
click at [163, 321] on span "Attach Images" at bounding box center [149, 320] width 43 height 9
click at [161, 320] on span "Attach Images" at bounding box center [149, 320] width 43 height 9
click at [138, 319] on span "Attach Images" at bounding box center [149, 320] width 43 height 9
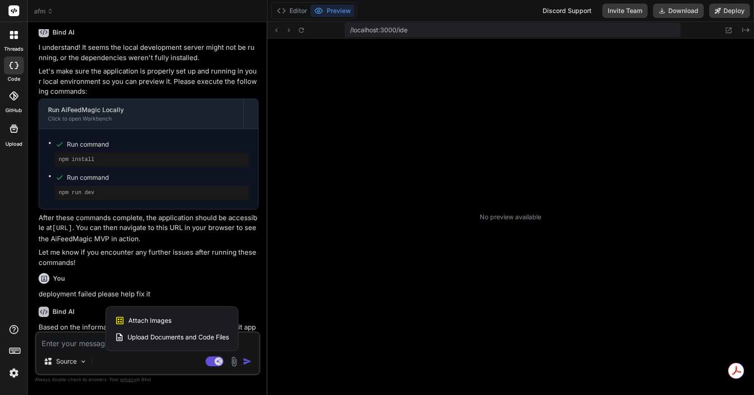
scroll to position [256, 0]
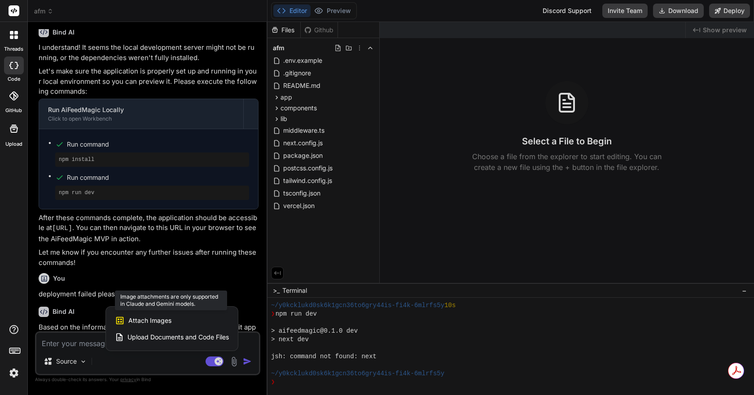
click at [157, 319] on span "Attach Images" at bounding box center [149, 320] width 43 height 9
click at [140, 321] on span "Attach Images" at bounding box center [149, 320] width 43 height 9
click at [125, 322] on div "Attach Images Image attachments are only supported in Claude and Gemini models." at bounding box center [172, 320] width 114 height 17
click at [87, 343] on div at bounding box center [377, 197] width 754 height 395
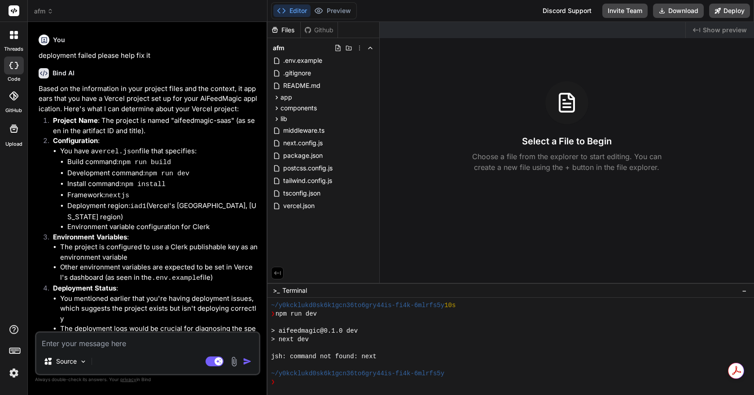
scroll to position [1528, 0]
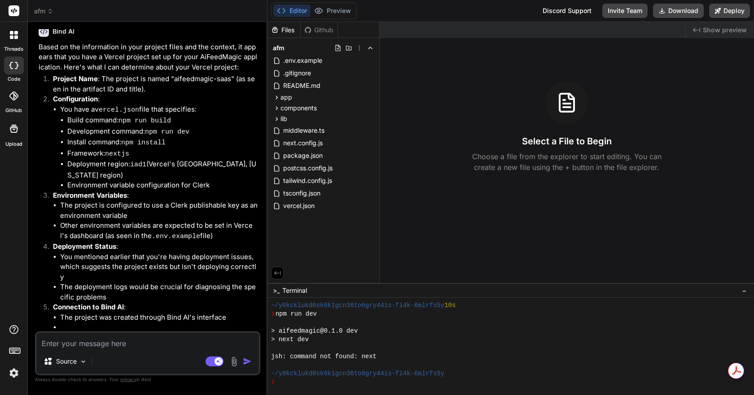
click at [52, 348] on textarea at bounding box center [147, 341] width 222 height 16
click at [236, 361] on img at bounding box center [234, 362] width 10 height 10
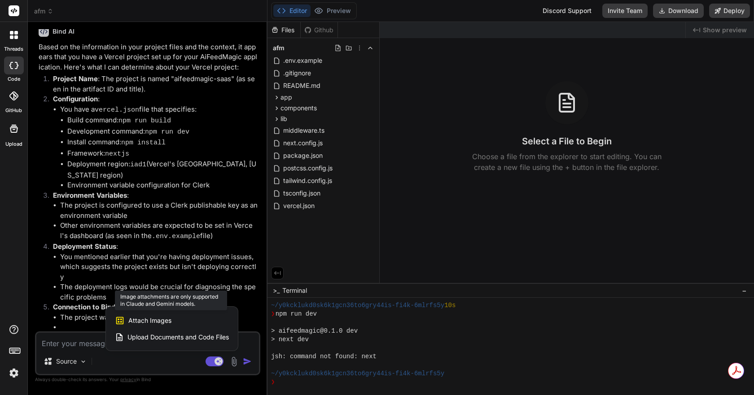
click at [171, 319] on div "Attach Images Image attachments are only supported in Claude and Gemini models." at bounding box center [172, 320] width 114 height 17
click at [91, 349] on div at bounding box center [377, 197] width 754 height 395
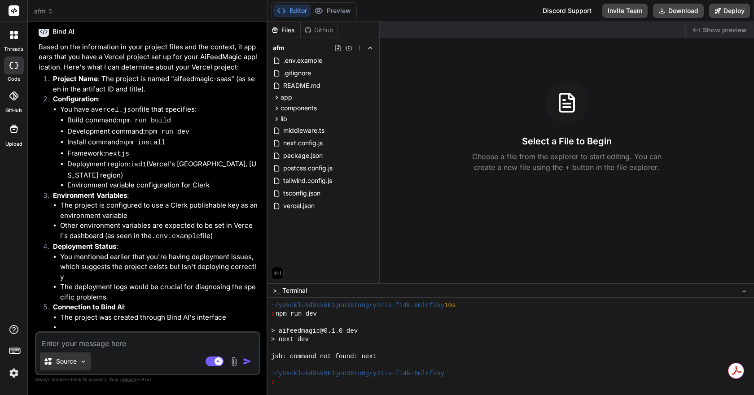
click at [83, 363] on img at bounding box center [83, 362] width 8 height 8
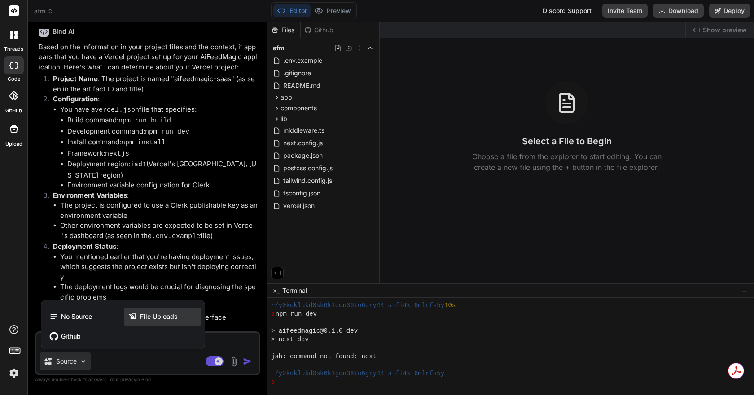
click at [157, 319] on span "File Uploads" at bounding box center [159, 316] width 38 height 9
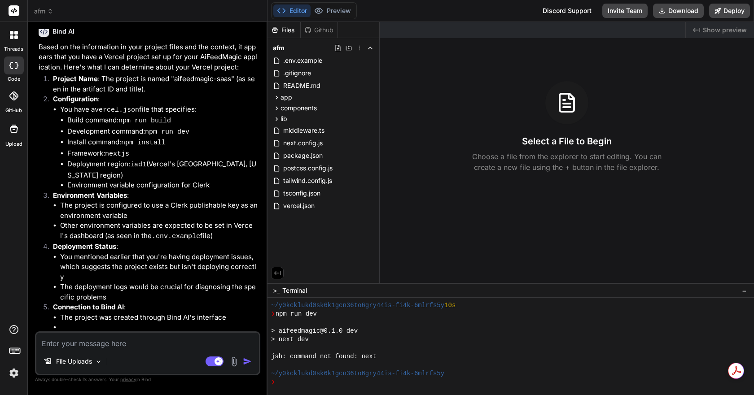
click at [234, 362] on img at bounding box center [234, 362] width 10 height 10
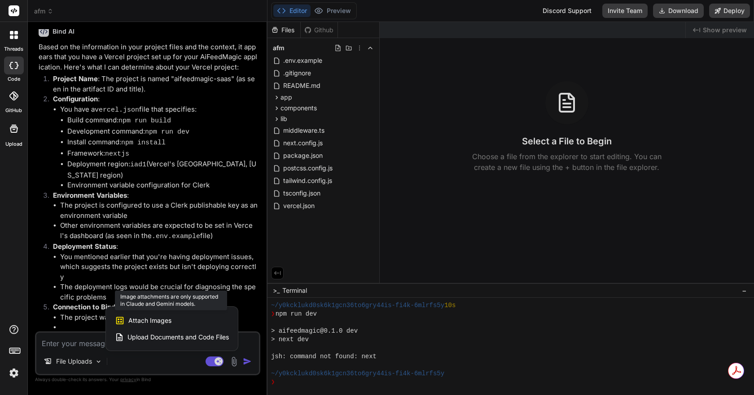
click at [150, 323] on span "Attach Images" at bounding box center [149, 320] width 43 height 9
click at [168, 334] on span "Upload Documents and Code Files" at bounding box center [177, 337] width 101 height 9
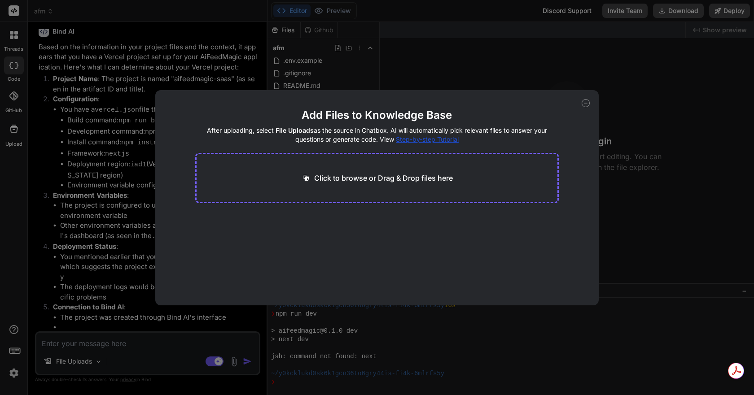
click at [583, 100] on icon at bounding box center [585, 103] width 8 height 8
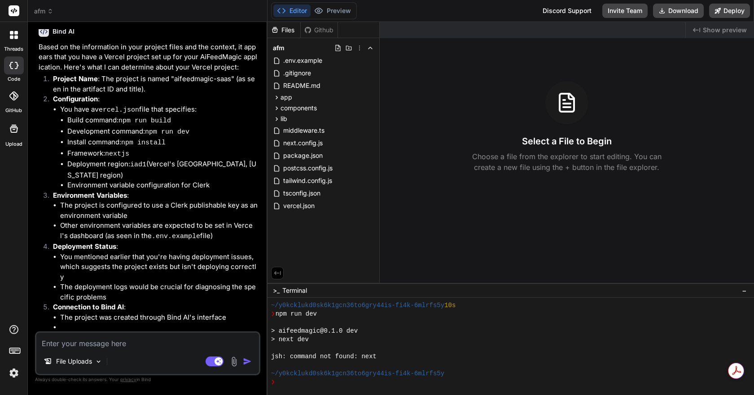
click at [124, 342] on textarea at bounding box center [147, 341] width 222 height 16
click at [123, 344] on textarea at bounding box center [147, 341] width 222 height 16
click at [98, 360] on img at bounding box center [99, 362] width 8 height 8
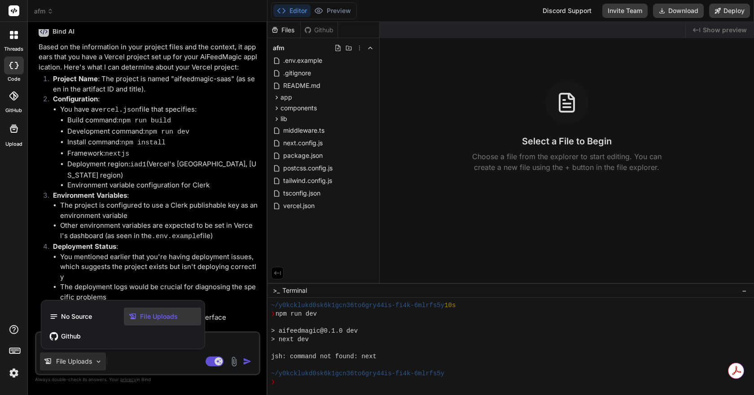
click at [137, 317] on icon at bounding box center [132, 316] width 9 height 9
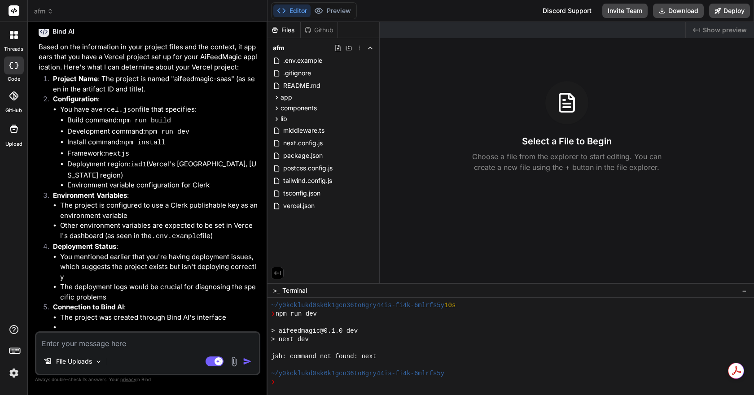
click at [236, 361] on img at bounding box center [234, 362] width 10 height 10
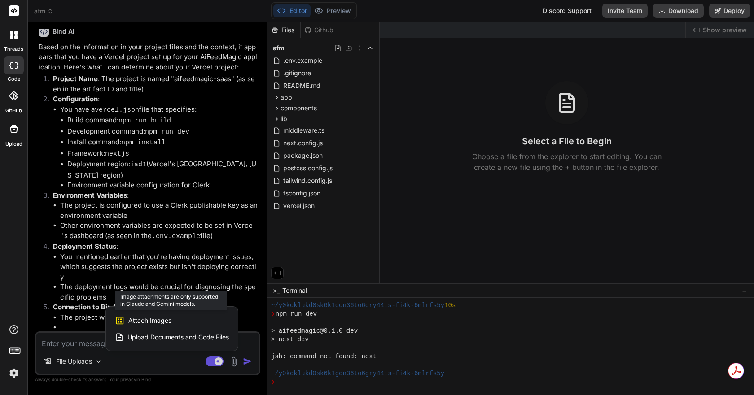
click at [142, 323] on span "Attach Images" at bounding box center [149, 320] width 43 height 9
click at [136, 335] on span "Upload Documents and Code Files" at bounding box center [177, 337] width 101 height 9
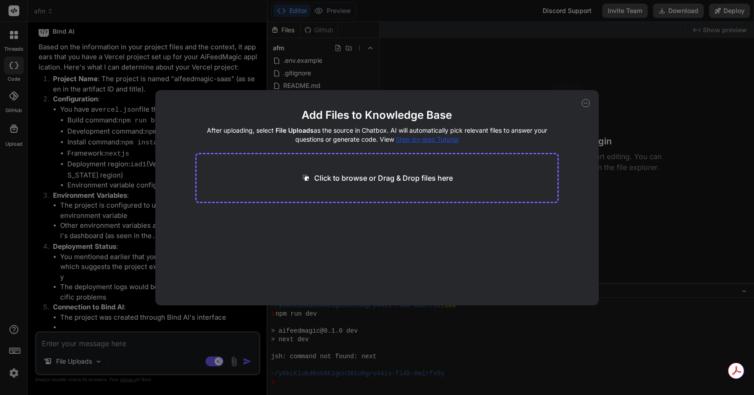
click at [587, 102] on icon at bounding box center [585, 103] width 8 height 8
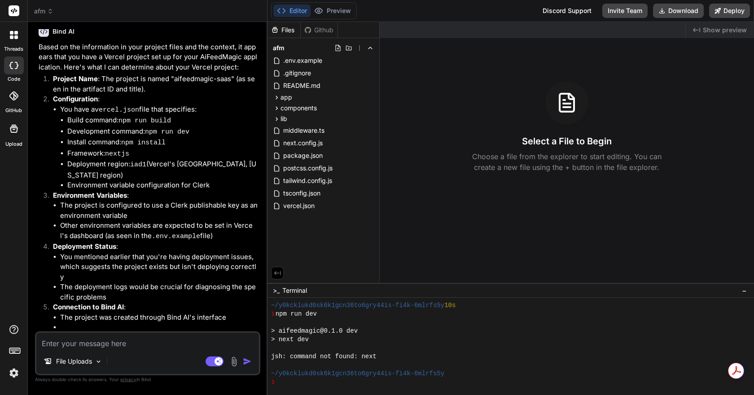
click at [115, 338] on textarea at bounding box center [147, 341] width 222 height 16
click at [119, 341] on textarea at bounding box center [147, 341] width 222 height 16
paste textarea "h"
click at [119, 343] on textarea at bounding box center [147, 341] width 222 height 16
type textarea "x"
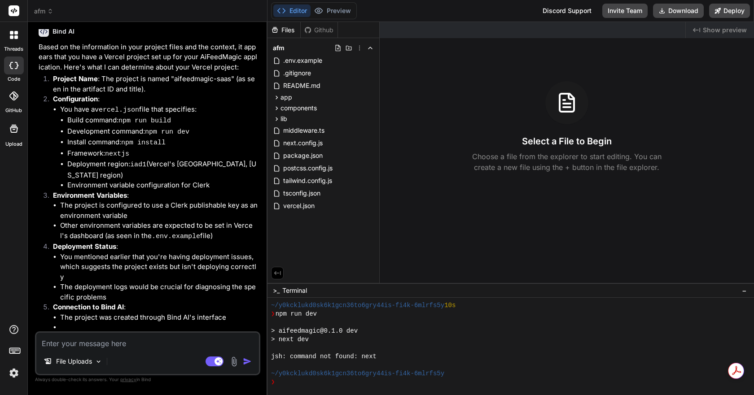
type textarea "h"
type textarea "x"
type textarea "ho"
type textarea "x"
type textarea "how"
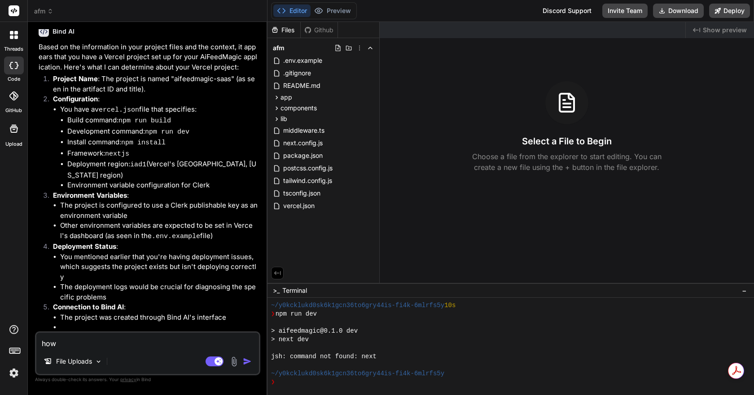
type textarea "x"
type textarea "how"
type textarea "x"
type textarea "how d"
type textarea "x"
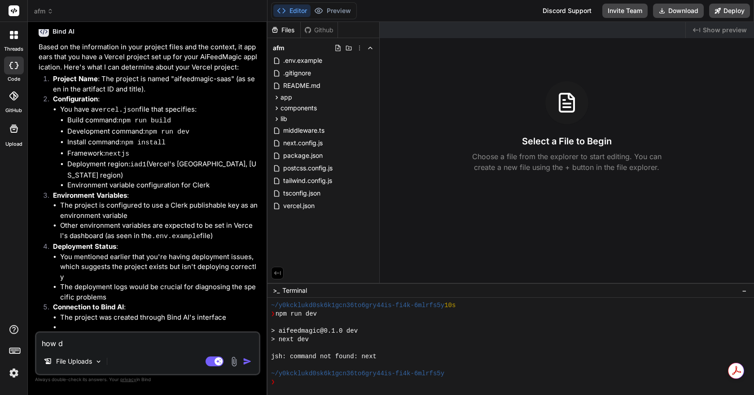
type textarea "how do"
type textarea "x"
type textarea "how do"
type textarea "x"
type textarea "how do i"
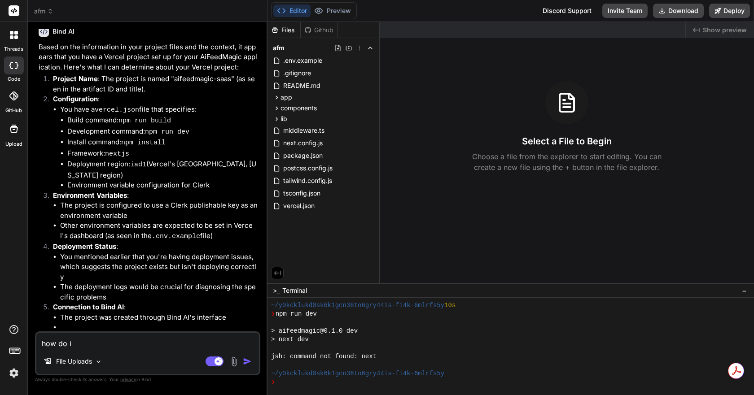
type textarea "x"
type textarea "how do i"
type textarea "x"
type textarea "how do i s"
type textarea "x"
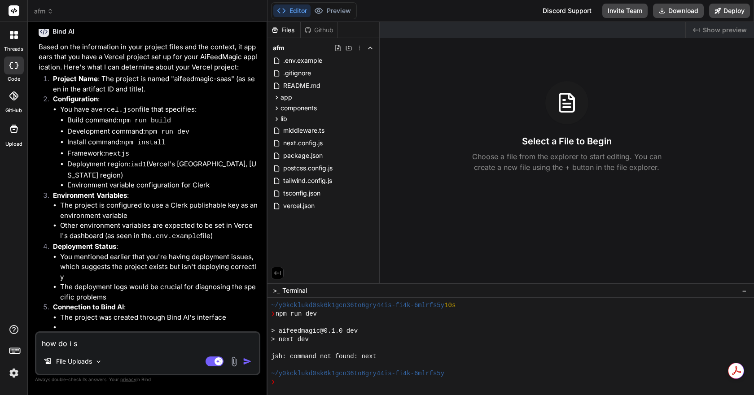
type textarea "how do i sh"
type textarea "x"
type textarea "how do i sho"
type textarea "x"
type textarea "how do i show"
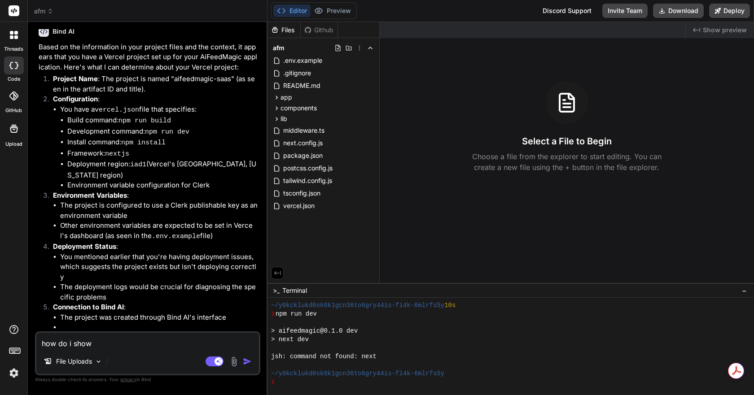
type textarea "x"
type textarea "how do i show"
type textarea "x"
type textarea "how do i show y"
type textarea "x"
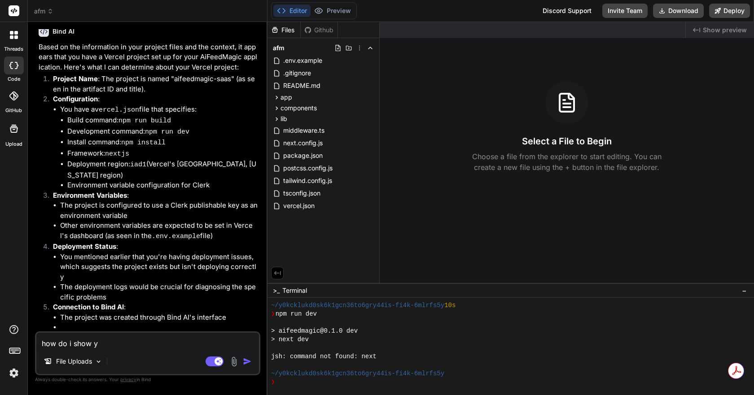
type textarea "how do i show yo"
type textarea "x"
type textarea "how do i show you"
type textarea "x"
type textarea "how do i show you"
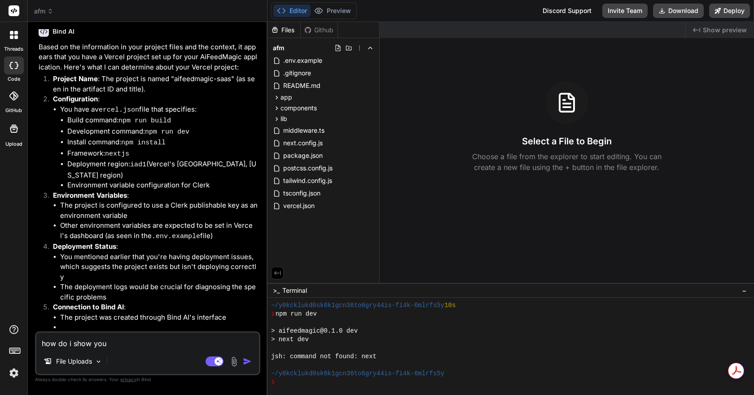
type textarea "x"
type textarea "how do i show you s"
type textarea "x"
type textarea "how do i show you sc"
type textarea "x"
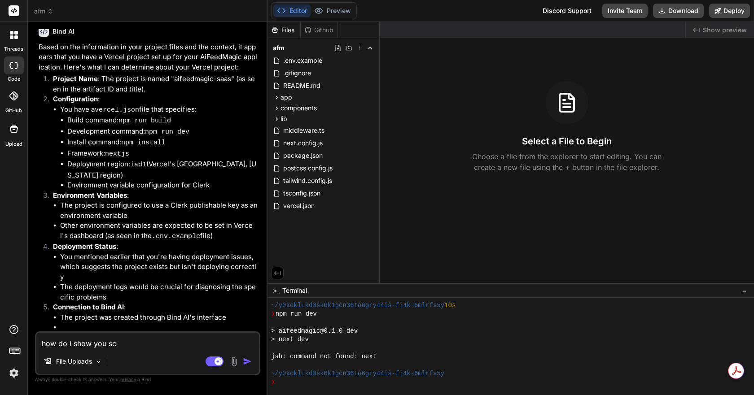
type textarea "how do i show you scr"
type textarea "x"
type textarea "how do i show you scre"
type textarea "x"
type textarea "how do i show you scree"
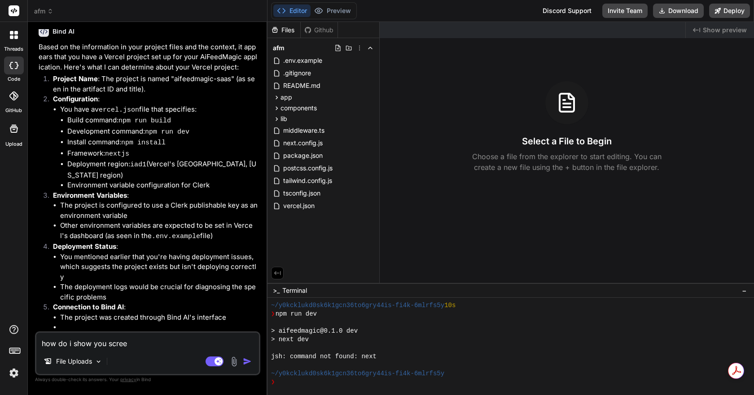
type textarea "x"
type textarea "how do i show you screen"
type textarea "x"
type textarea "how do i show you screen"
type textarea "x"
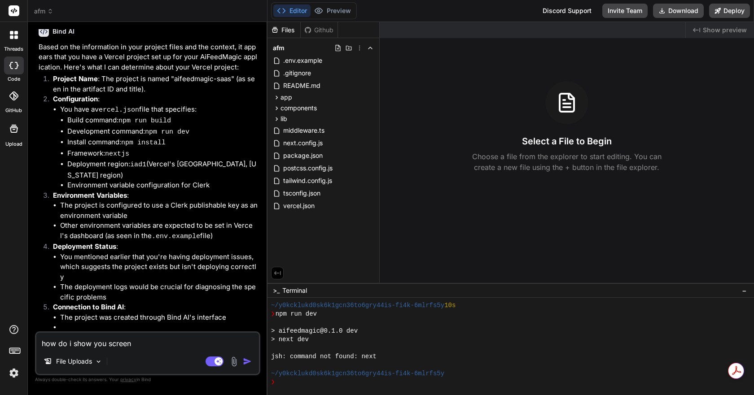
type textarea "how do i show you screen s"
type textarea "x"
type textarea "how do i show you screen sh"
type textarea "x"
type textarea "how do i show you screen sho"
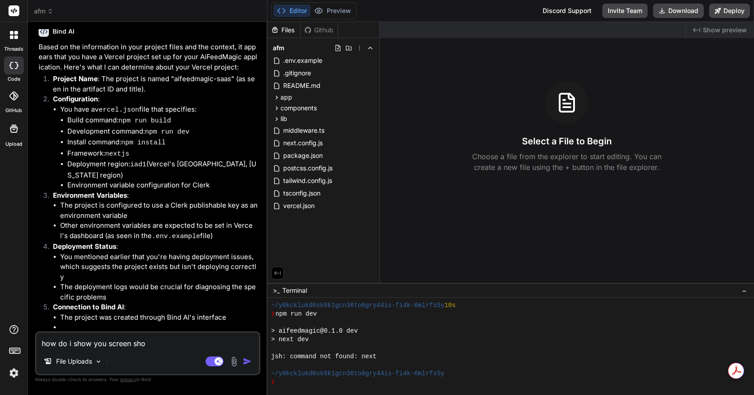
type textarea "x"
type textarea "how do i show you screen shot"
type textarea "x"
type textarea "how do i show you screen shots"
type textarea "x"
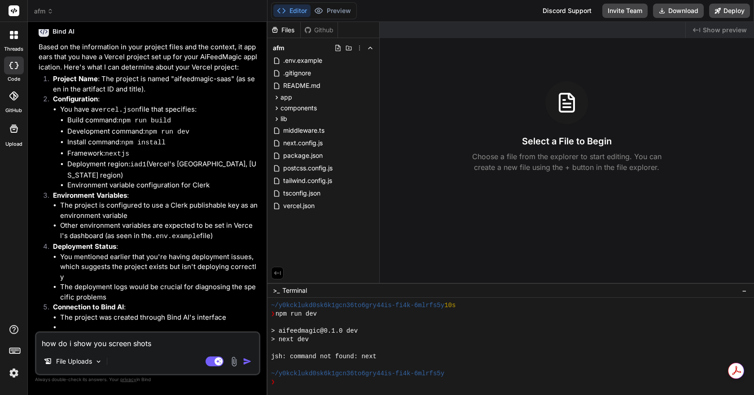
type textarea "how do i show you screen shots"
type textarea "x"
type textarea "how do i show you screen shots i"
type textarea "x"
type textarea "how do i show you screen shots i"
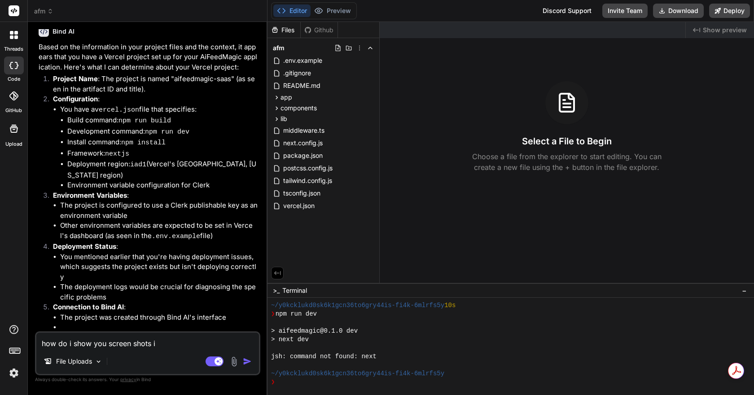
type textarea "x"
type textarea "how do i show you screen shots i c"
type textarea "x"
type textarea "how do i show you screen shots i ca"
type textarea "x"
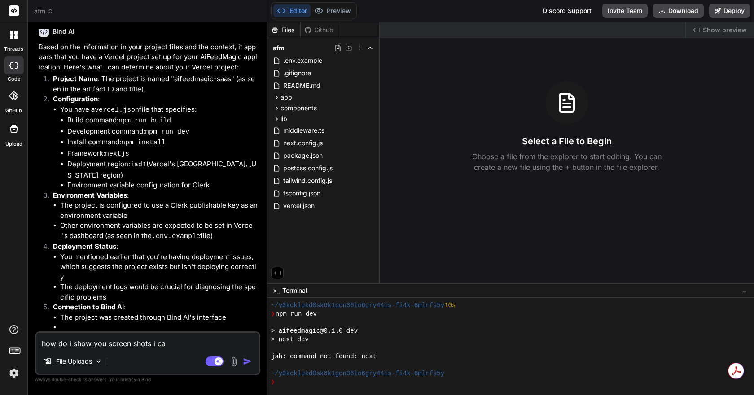
type textarea "how do i show you screen shots i can"
type textarea "x"
type textarea "how do i show you screen shots i can'"
type textarea "x"
type textarea "how do i show you screen shots i can't"
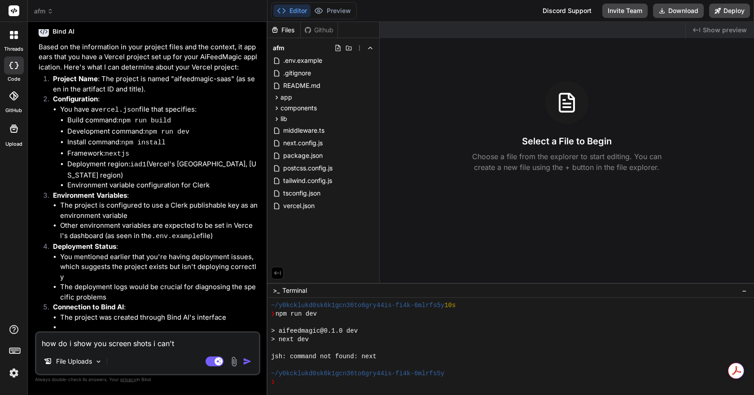
type textarea "x"
type textarea "how do i show you screen shots i can't"
type textarea "x"
type textarea "how do i show you screen shots i can't u"
type textarea "x"
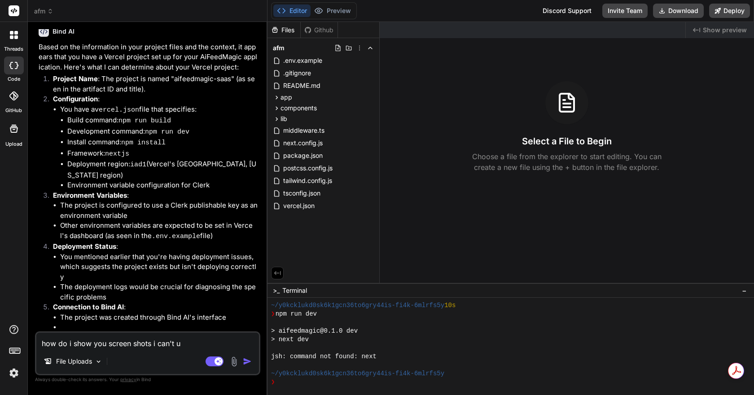
type textarea "how do i show you screen shots i can't up"
type textarea "x"
type textarea "how do i show you screen shots i can't upl"
type textarea "x"
type textarea "how do i show you screen shots i can't uplo"
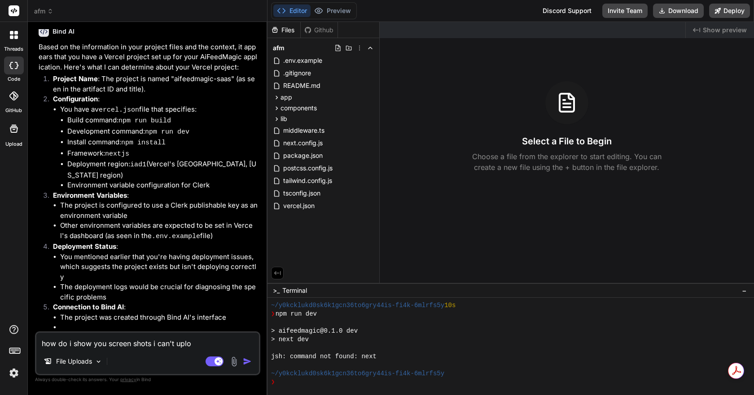
type textarea "x"
type textarea "how do i show you screen shots i can't uploa"
type textarea "x"
type textarea "how do i show you screen shots i can't upload"
type textarea "x"
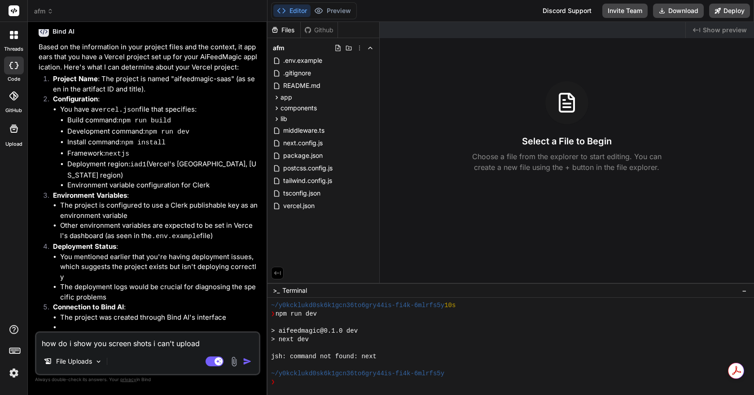
type textarea "how do i show you screen shots i can't upload"
type textarea "x"
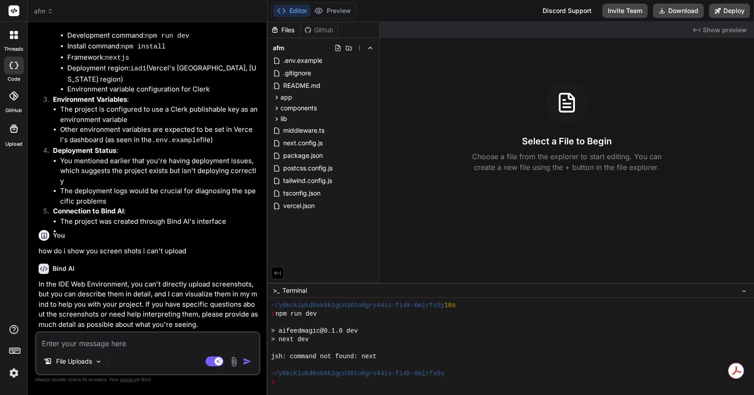
scroll to position [1624, 0]
click at [87, 346] on textarea at bounding box center [147, 341] width 222 height 16
type textarea "x"
type textarea "i"
type textarea "x"
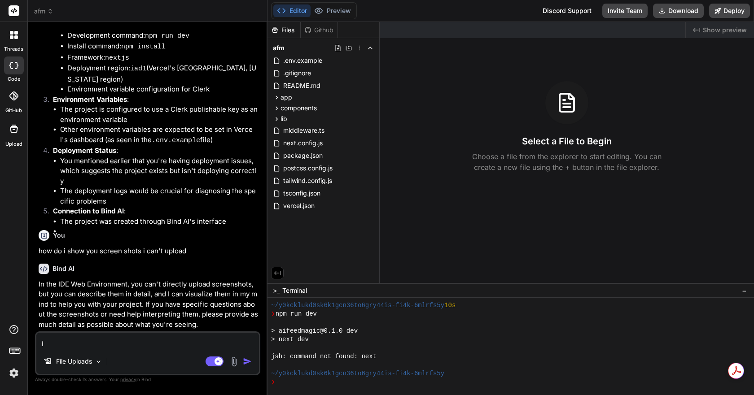
type textarea "i"
type textarea "x"
type textarea "i d"
type textarea "x"
type textarea "i do"
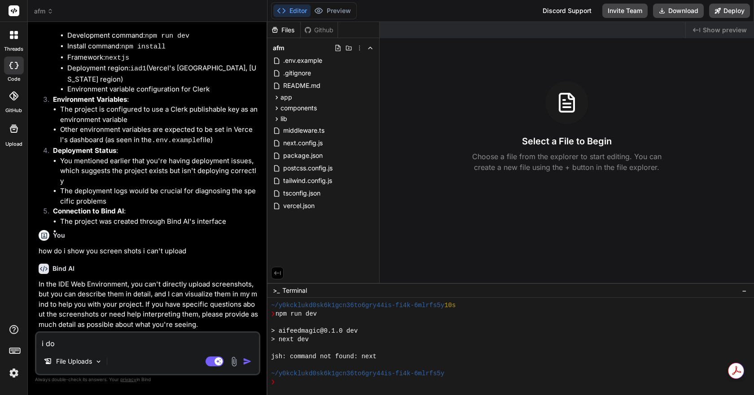
type textarea "x"
type textarea "i don"
type textarea "x"
type textarea "i don'"
type textarea "x"
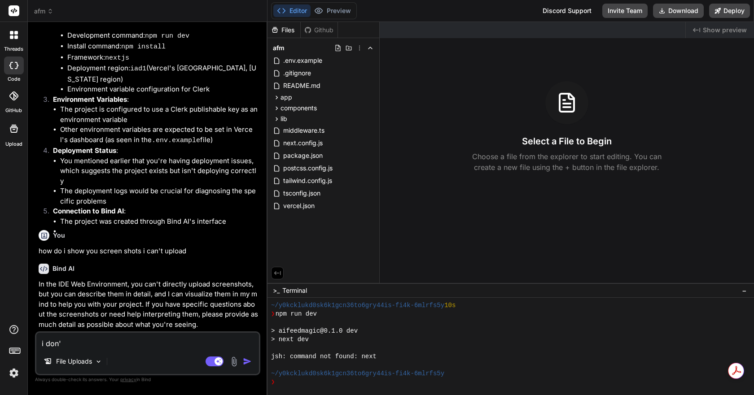
type textarea "i don't"
type textarea "x"
type textarea "i don't"
type textarea "x"
type textarea "i don't s"
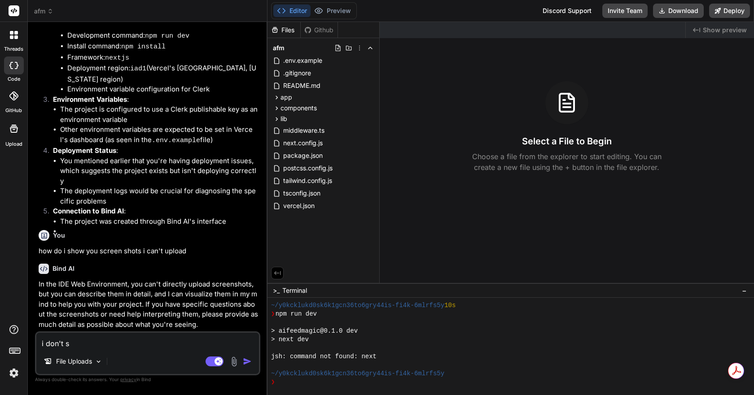
type textarea "x"
type textarea "i don't se"
type textarea "x"
type textarea "i don't see"
type textarea "x"
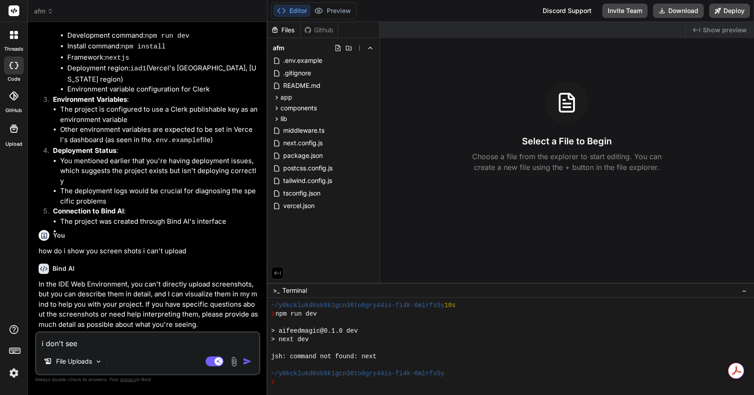
type textarea "i don't see"
type textarea "x"
type textarea "i don't see a"
type textarea "x"
type textarea "i don't see ai"
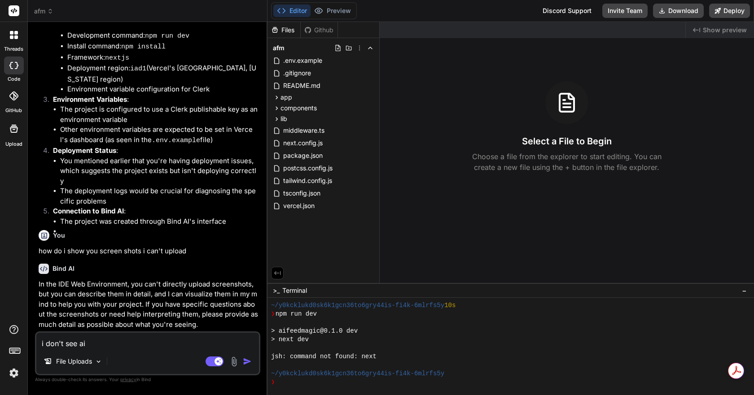
type textarea "x"
type textarea "i don't see aif"
type textarea "x"
type textarea "i don't see aife"
type textarea "x"
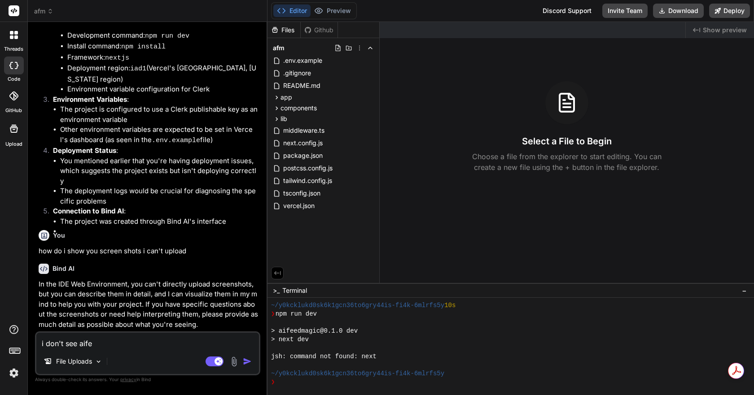
type textarea "i don't see aifee"
type textarea "x"
type textarea "i don't see aifeed"
type textarea "x"
type textarea "i don't see aifeedm"
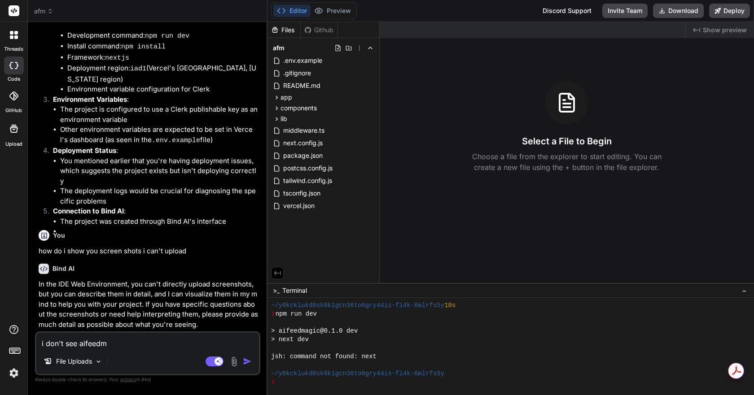
type textarea "x"
type textarea "i don't see aifeedma"
type textarea "x"
type textarea "i don't see aifeedmag"
type textarea "x"
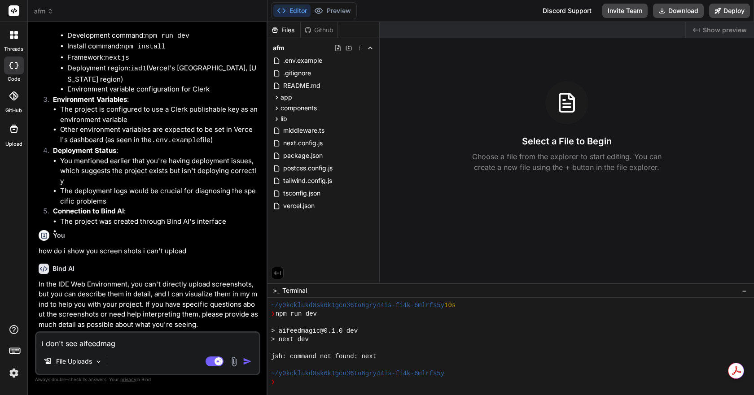
type textarea "i don't see aifeedmagi"
type textarea "x"
type textarea "i don't see aifeedmagic"
type textarea "x"
type textarea "i don't see aifeedmagic"
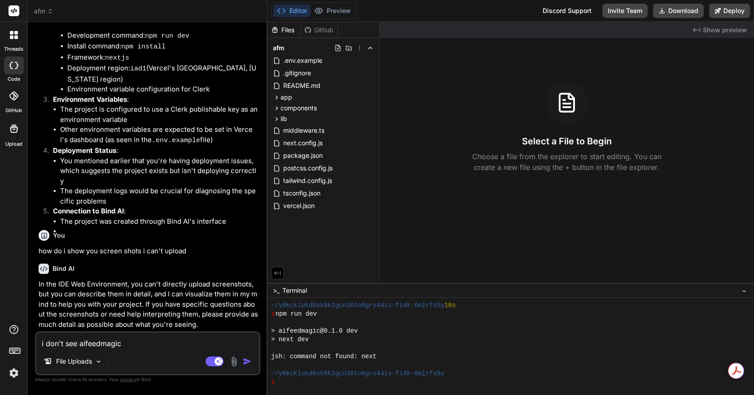
type textarea "x"
type textarea "i don't see aifeedmagic s"
type textarea "x"
type textarea "i don't see aifeedmagic sa"
type textarea "x"
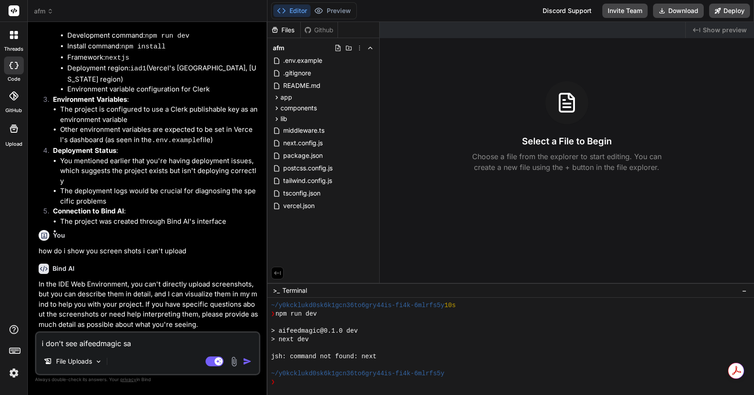
type textarea "i don't see aifeedmagic saa"
type textarea "x"
type textarea "i don't see aifeedmagic saas"
type textarea "x"
type textarea "i don't see aifeedmagic saas"
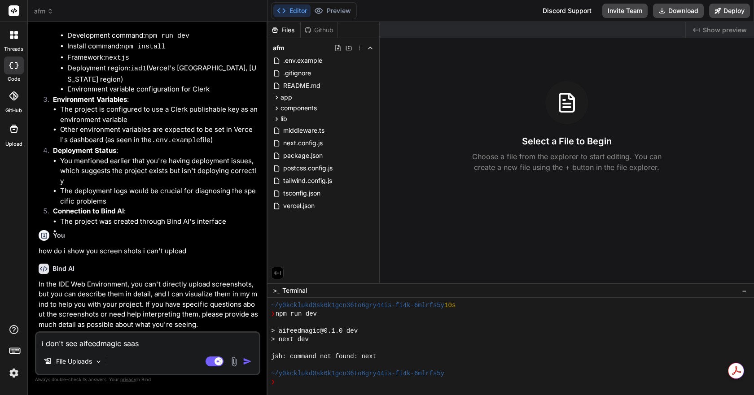
type textarea "x"
type textarea "i don't see aifeedmagic saas p"
type textarea "x"
type textarea "i don't see aifeedmagic saas pr"
type textarea "x"
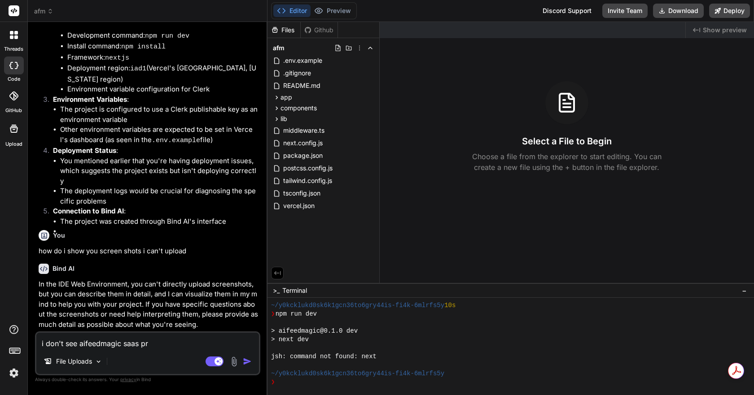
type textarea "i don't see aifeedmagic saas prj"
type textarea "x"
type textarea "i don't see aifeedmagic saas prje"
type textarea "x"
type textarea "i don't see aifeedmagic saas prjeo"
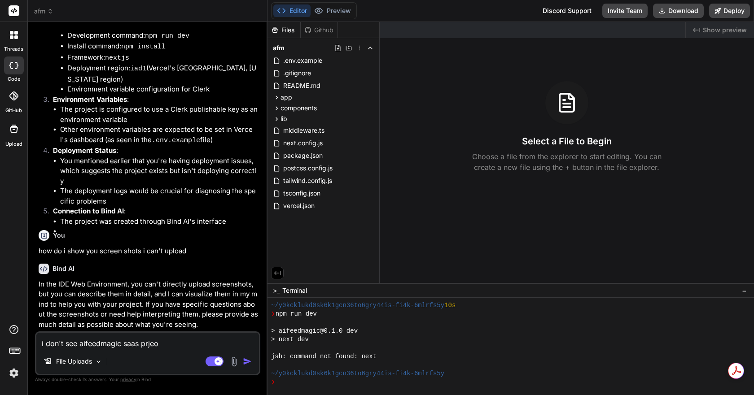
type textarea "x"
type textarea "i don't see aifeedmagic saas prjeoc"
type textarea "x"
type textarea "i don't see aifeedmagic saas prjeo"
type textarea "x"
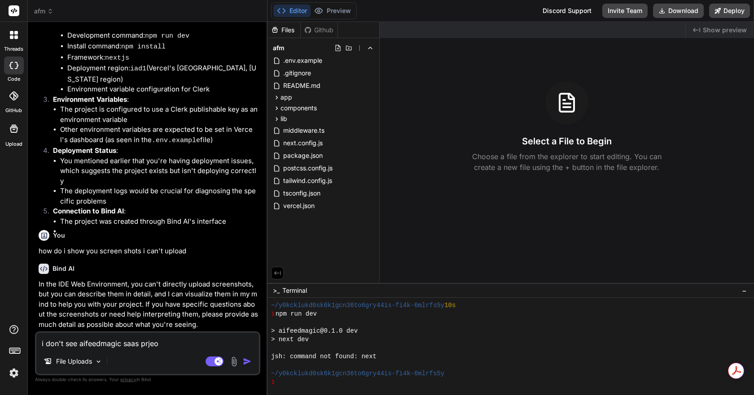
type textarea "i don't see aifeedmagic saas prje"
type textarea "x"
type textarea "i don't see aifeedmagic saas prj"
type textarea "x"
type textarea "i don't see aifeedmagic saas pr"
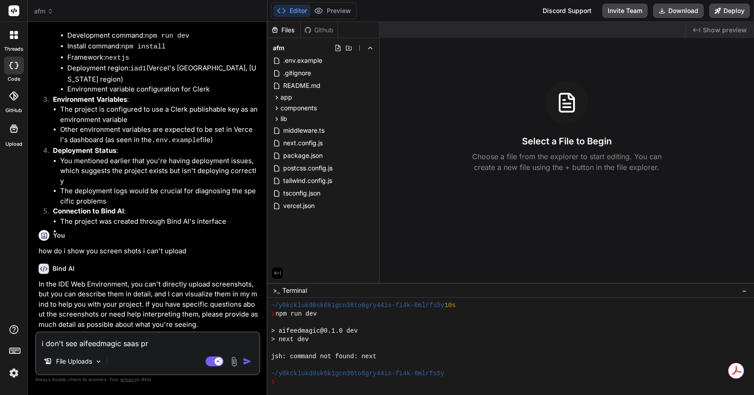
type textarea "x"
type textarea "i don't see aifeedmagic saas pro"
type textarea "x"
type textarea "i don't see aifeedmagic saas proj"
type textarea "x"
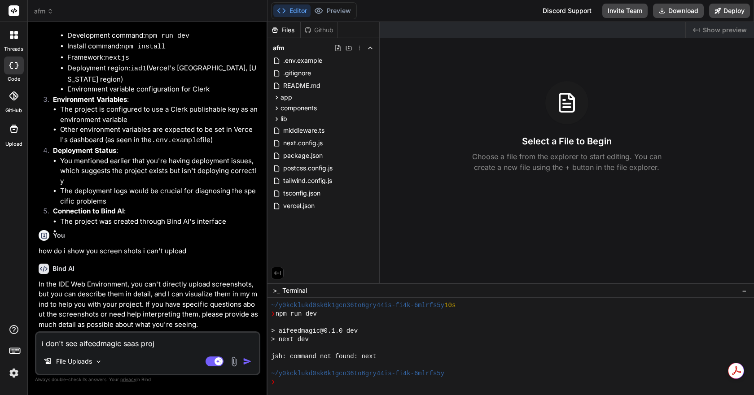
type textarea "i don't see aifeedmagic saas proje"
type textarea "x"
type textarea "i don't see aifeedmagic saas projec"
type textarea "x"
type textarea "i don't see aifeedmagic saas project"
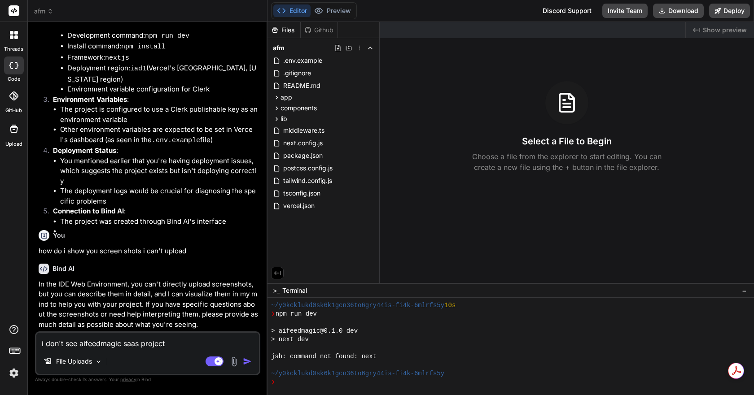
type textarea "x"
type textarea "i don't see aifeedmagic saas project"
type textarea "x"
type textarea "i don't see aifeedmagic saas project i"
type textarea "x"
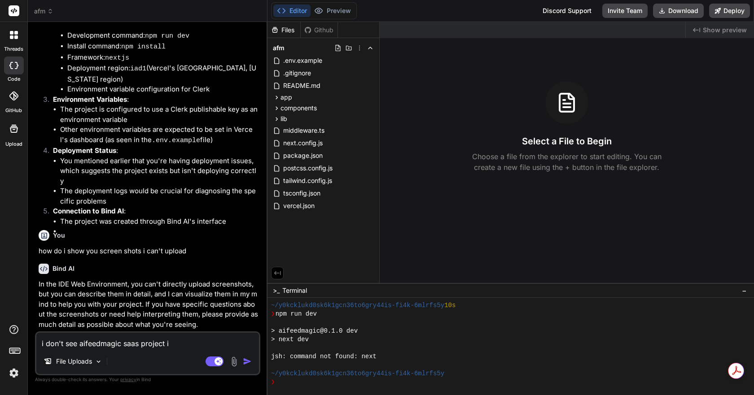
type textarea "i don't see aifeedmagic saas project in"
type textarea "x"
type textarea "i don't see aifeedmagic saas project in"
type textarea "x"
type textarea "i don't see aifeedmagic saas project in t"
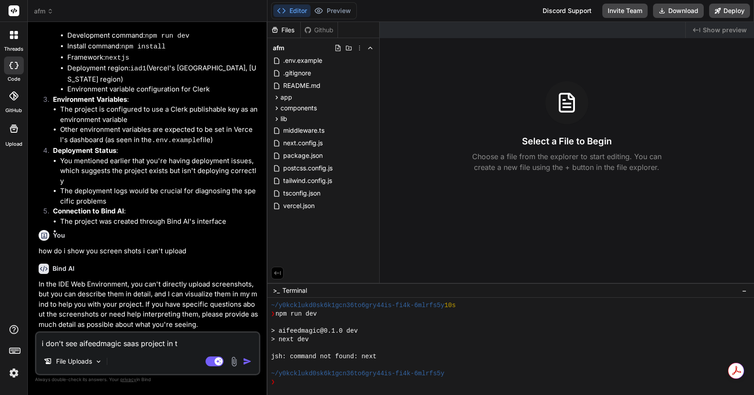
type textarea "x"
type textarea "i don't see aifeedmagic saas project in th"
type textarea "x"
type textarea "i don't see aifeedmagic saas project in the"
type textarea "x"
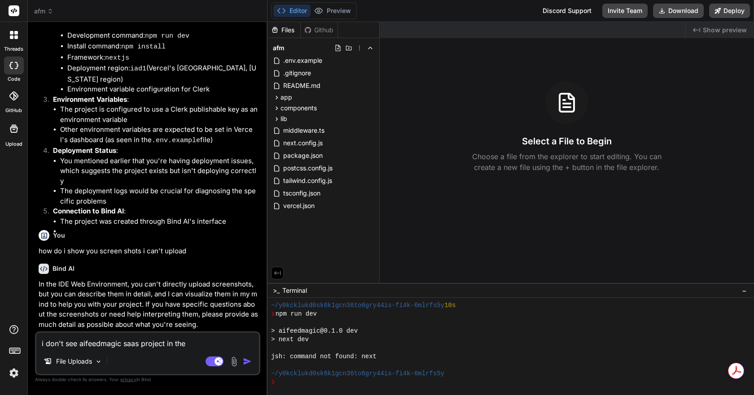
type textarea "i don't see aifeedmagic saas project in the"
type textarea "x"
type textarea "i don't see aifeedmagic saas project in the v"
paste textarea "isaac medina's projects isaac medina's projects Hobby Find… F Search Projects… …"
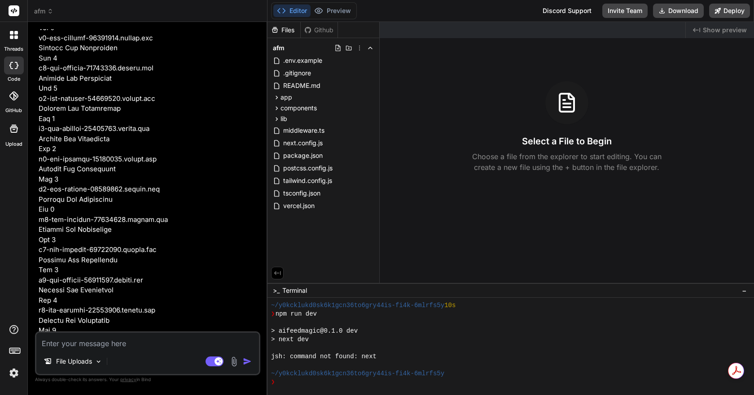
scroll to position [2728, 0]
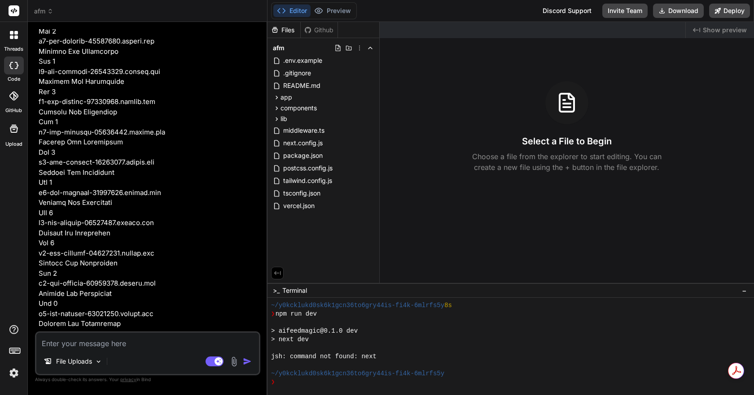
scroll to position [1539, 0]
click at [72, 348] on textarea at bounding box center [147, 341] width 222 height 16
click at [95, 360] on div "File Uploads" at bounding box center [73, 362] width 66 height 18
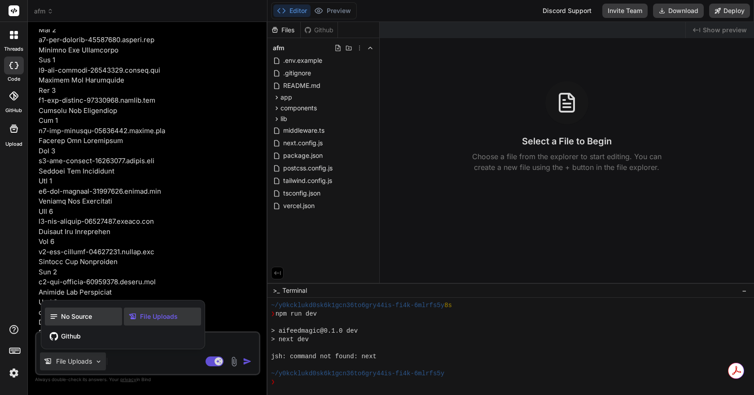
click at [79, 323] on div "No Source" at bounding box center [83, 317] width 77 height 18
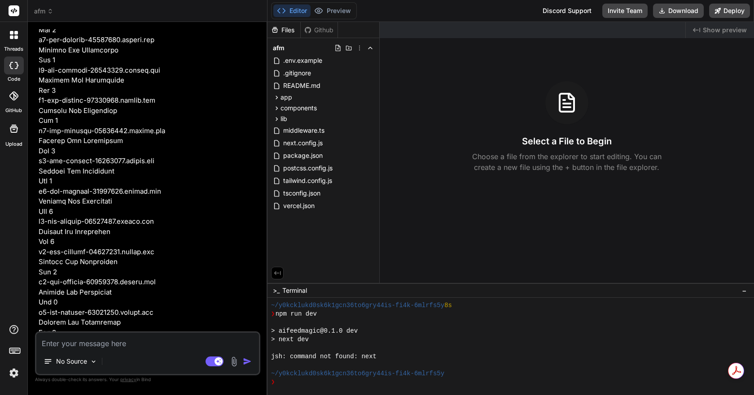
click at [148, 359] on div "No Source" at bounding box center [147, 364] width 222 height 22
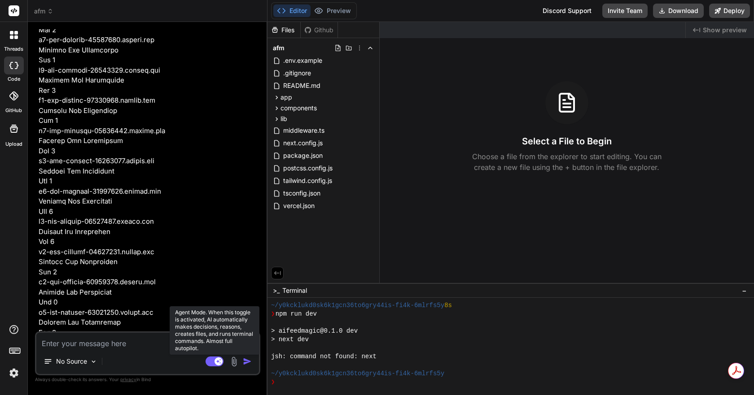
click at [210, 358] on rect at bounding box center [214, 362] width 18 height 10
click at [213, 360] on rect at bounding box center [210, 362] width 8 height 8
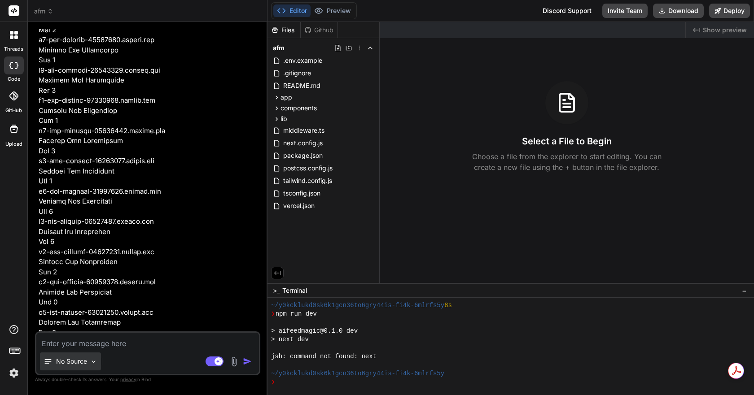
click at [85, 358] on p "No Source" at bounding box center [71, 361] width 31 height 9
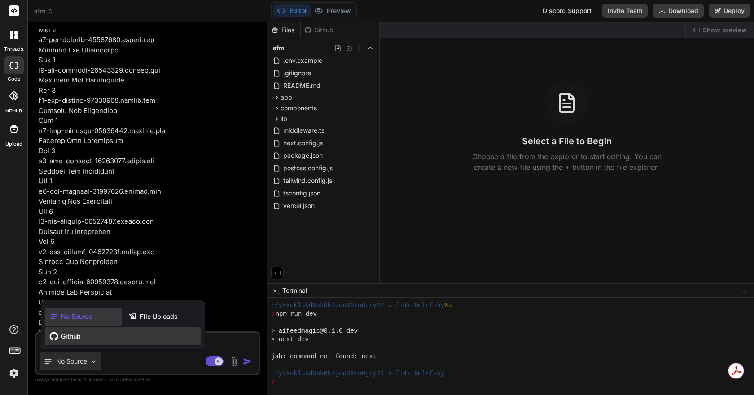
click at [81, 338] on span "Github" at bounding box center [71, 336] width 20 height 9
type textarea "x"
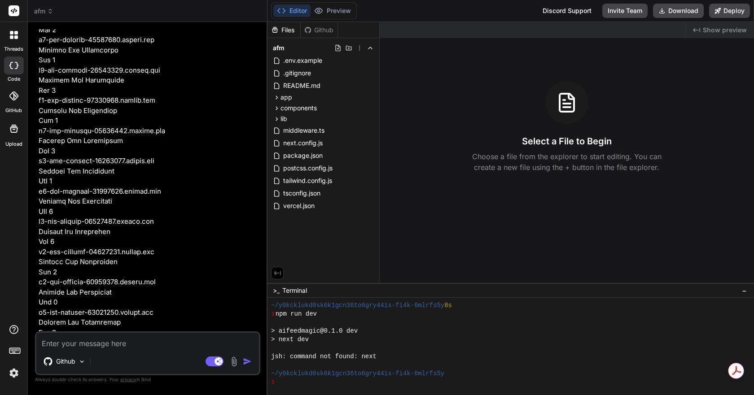
click at [81, 340] on textarea at bounding box center [147, 341] width 222 height 16
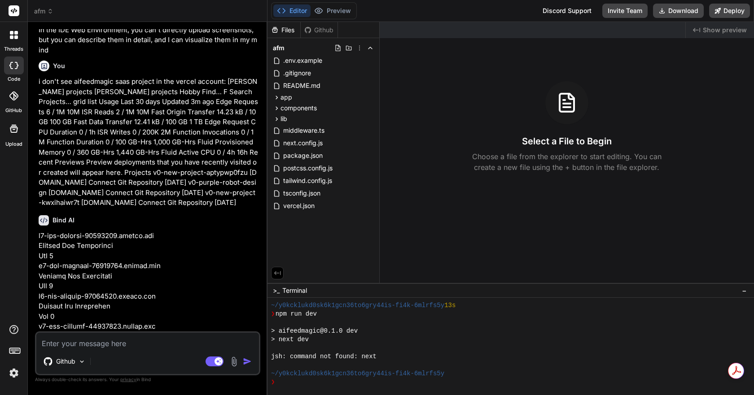
scroll to position [1058, 0]
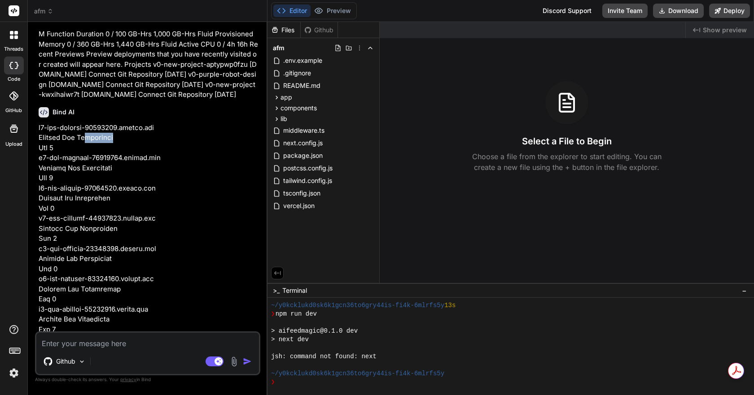
drag, startPoint x: 100, startPoint y: 119, endPoint x: 87, endPoint y: 118, distance: 13.1
click at [109, 364] on div "Github" at bounding box center [147, 364] width 222 height 22
click at [105, 359] on div "Github" at bounding box center [147, 364] width 222 height 22
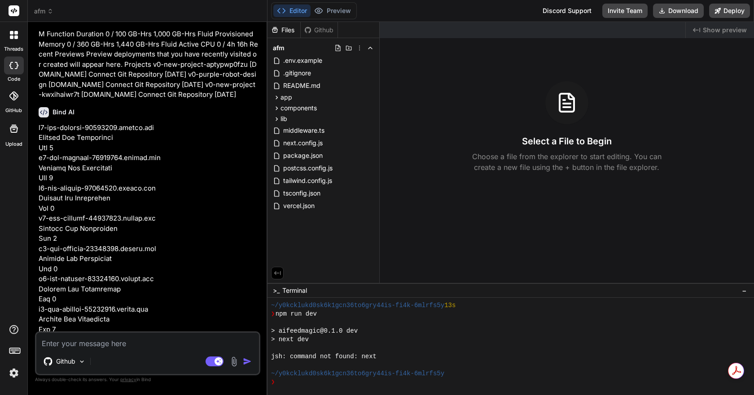
click at [112, 338] on textarea at bounding box center [147, 341] width 222 height 16
click at [80, 358] on img at bounding box center [82, 362] width 8 height 8
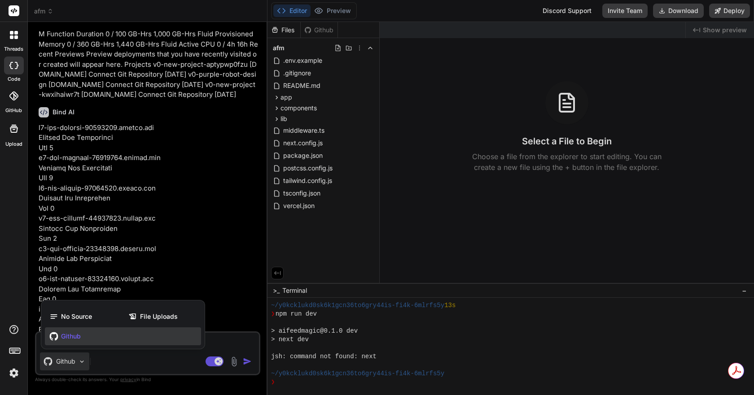
click at [156, 364] on div at bounding box center [377, 197] width 754 height 395
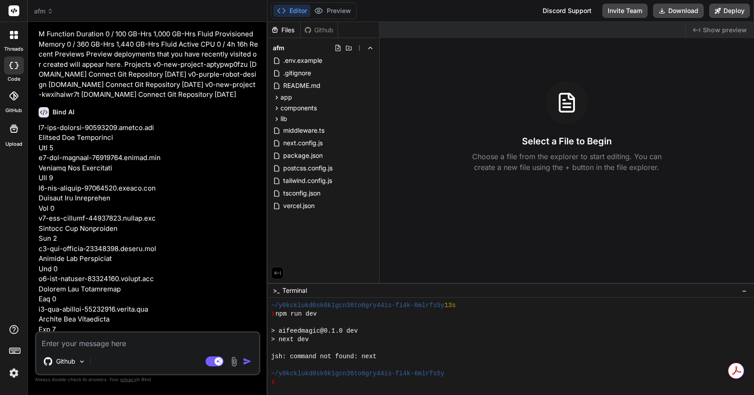
click at [17, 59] on div at bounding box center [14, 66] width 20 height 18
click at [38, 14] on span "afm" at bounding box center [43, 11] width 19 height 9
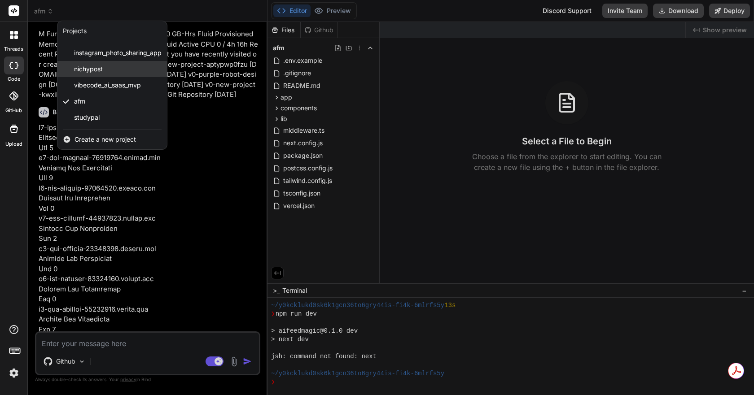
click at [82, 63] on div "nichypost" at bounding box center [111, 69] width 109 height 16
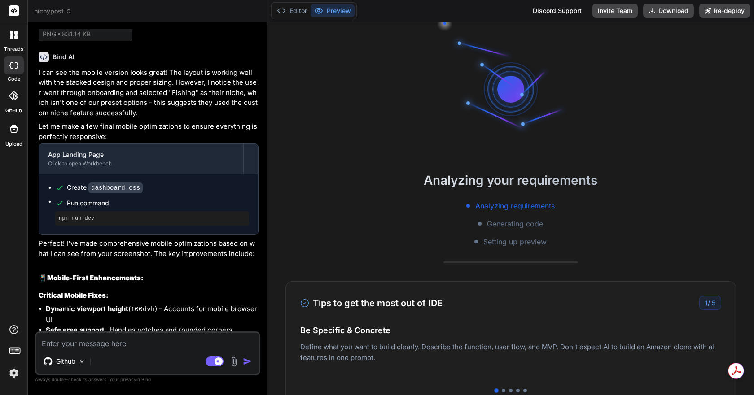
scroll to position [392, 0]
click at [43, 8] on span "nichypost" at bounding box center [53, 11] width 38 height 9
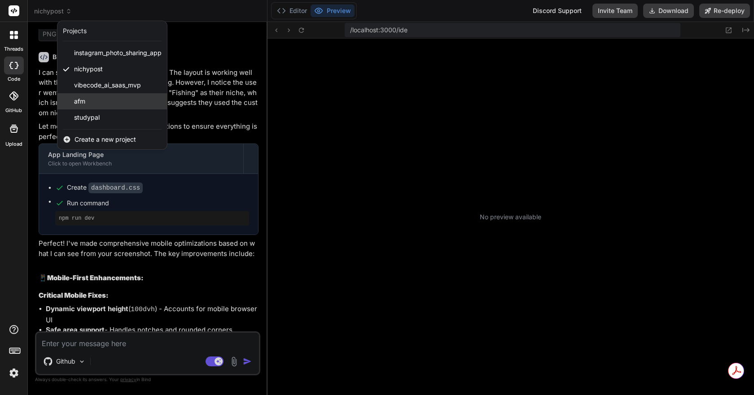
scroll to position [588, 0]
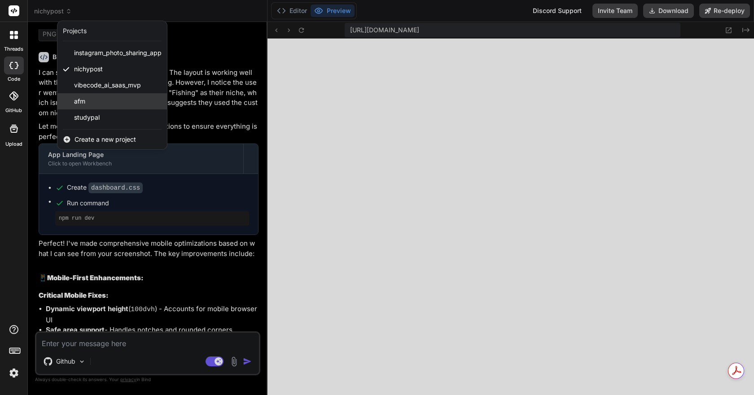
click at [91, 96] on div "afm" at bounding box center [111, 101] width 109 height 16
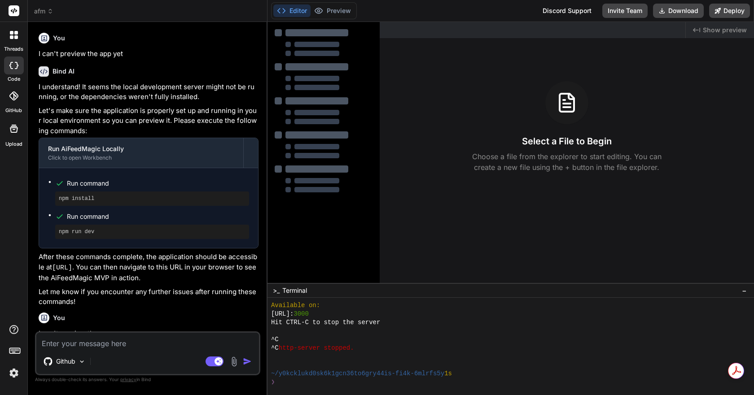
scroll to position [673, 0]
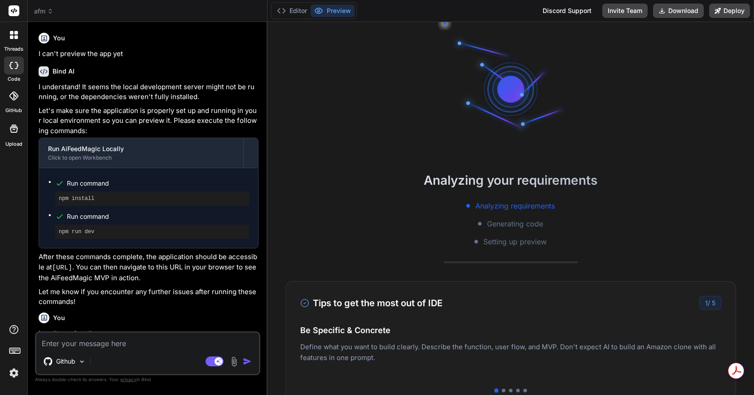
click at [100, 368] on div "Github" at bounding box center [147, 364] width 222 height 22
click at [98, 360] on div at bounding box center [95, 361] width 7 height 9
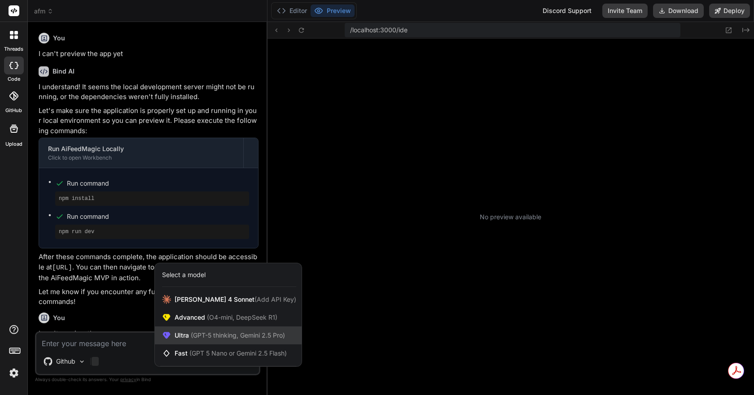
scroll to position [938, 0]
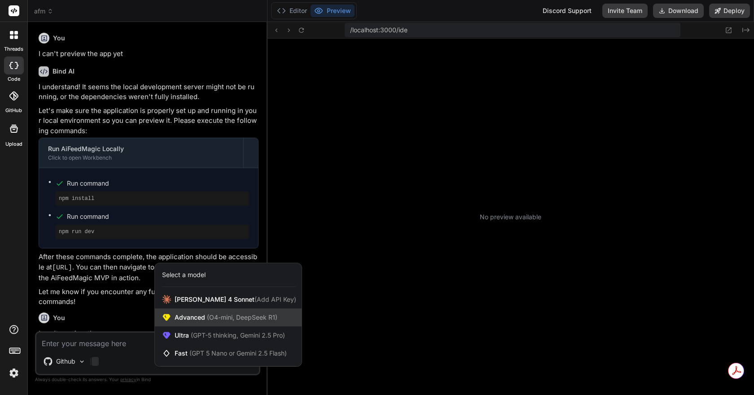
click at [201, 318] on span "Advanced (O4-mini, DeepSeek R1)" at bounding box center [226, 317] width 103 height 9
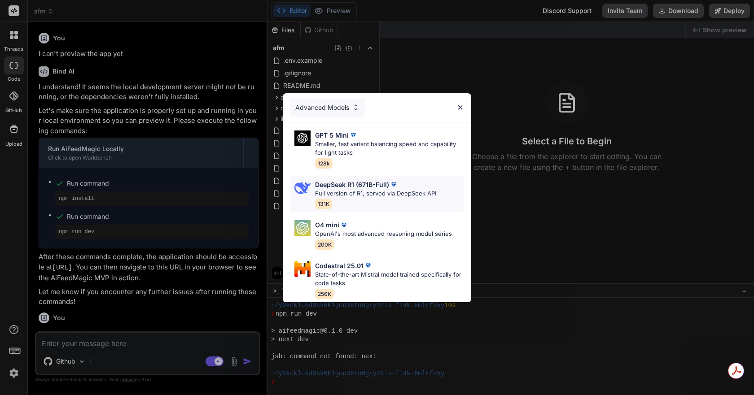
click at [395, 183] on img at bounding box center [393, 184] width 9 height 9
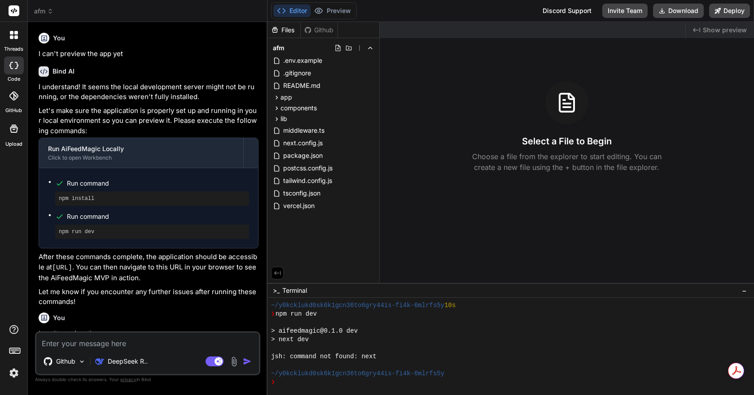
click at [120, 343] on textarea at bounding box center [147, 341] width 222 height 16
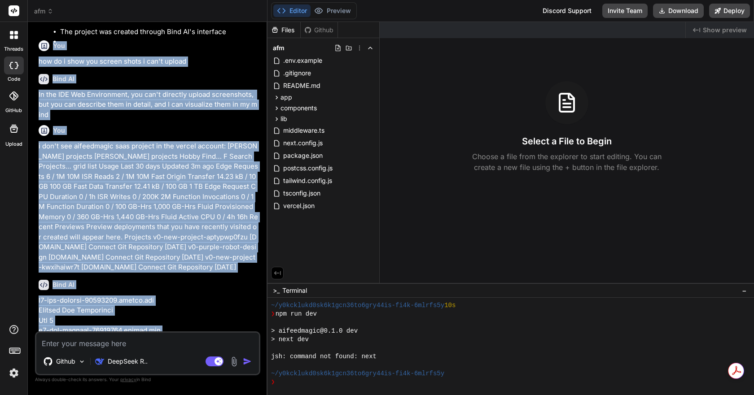
scroll to position [858, 0]
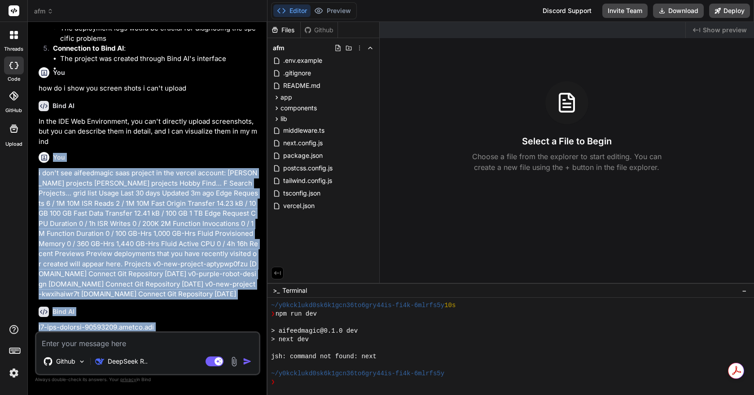
drag, startPoint x: 48, startPoint y: 325, endPoint x: 37, endPoint y: 134, distance: 191.0
click at [37, 134] on div "You I can't preview the app yet Bind AI I understand! It seems the local develo…" at bounding box center [148, 180] width 223 height 302
copy div "Lor i dol's ame consectetur adip elitsed do eiu tempor incidid: utlab etdolo'm …"
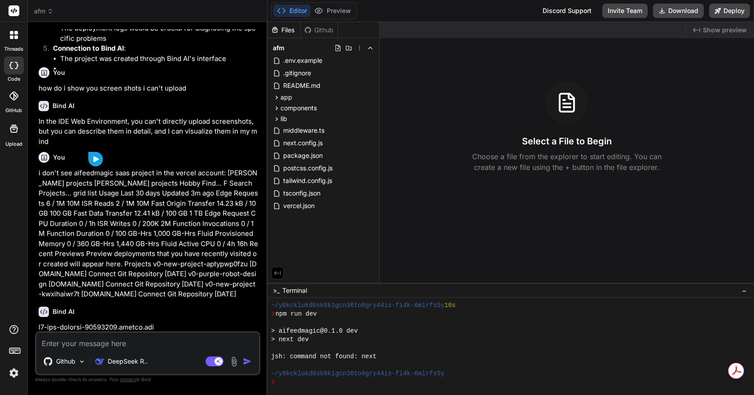
click at [82, 344] on textarea at bounding box center [147, 341] width 222 height 16
paste textarea "Lor i dol's ame consectetur adip elitsed do eiu tempor incidid: utlab etdolo'm …"
type textarea "x"
type textarea "Lor i dol's ame consectetur adip elitsed do eiu tempor incidid: utlab etdolo'm …"
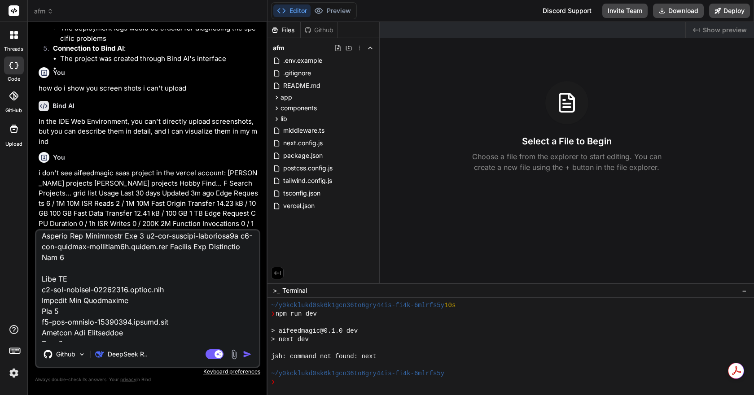
scroll to position [179, 0]
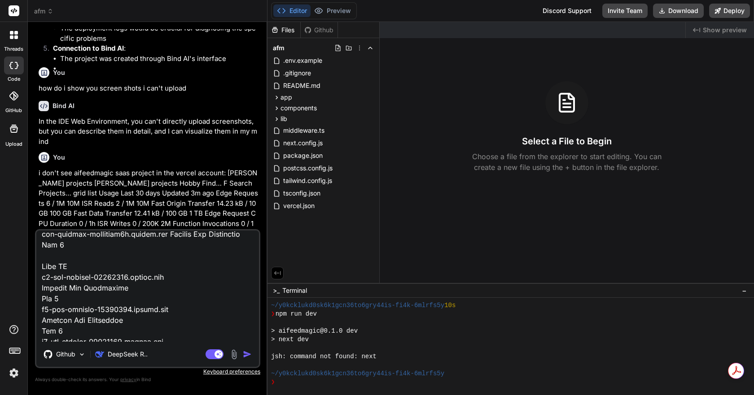
click at [74, 258] on textarea at bounding box center [147, 286] width 222 height 111
type textarea "x"
type textarea "Lor i dol's ame consectetur adip elitsed do eiu tempor incidid: utlab etdolo'm …"
type textarea "x"
type textarea "Lor i dol's ame consectetur adip elitsed do eiu tempor incidid: utlab etdolo'm …"
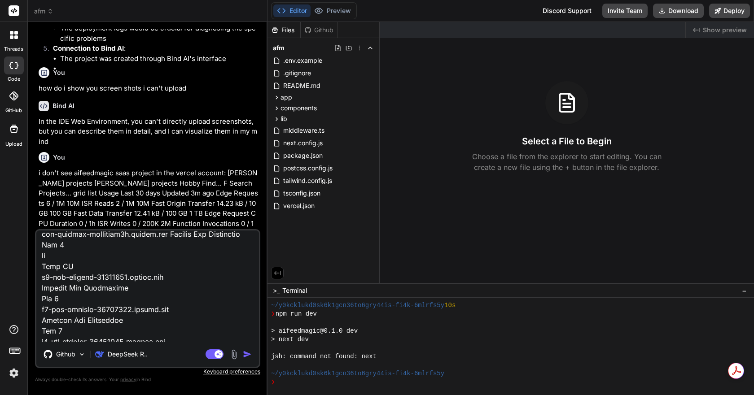
type textarea "x"
type textarea "Lor i dol's ame consectetur adip elitsed do eiu tempor incidid: utlab etdolo'm …"
type textarea "x"
type textarea "Lor i dol's ame consectetur adip elitsed do eiu tempor incidid: utlab etdolo'm …"
type textarea "x"
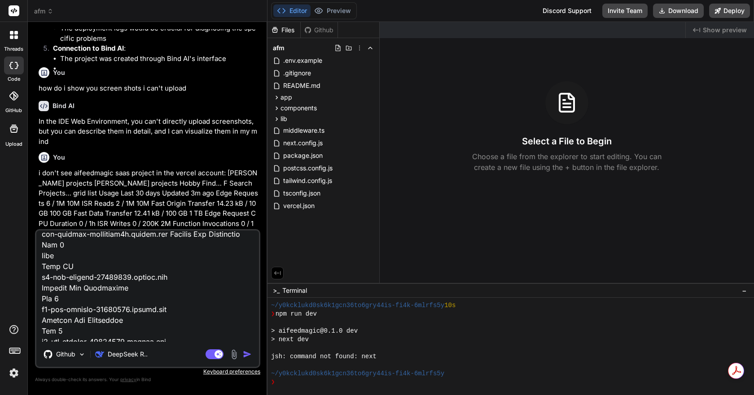
type textarea "Lor i dol's ame consectetur adip elitsed do eiu tempor incidid: utlab etdolo'm …"
type textarea "x"
type textarea "Lor i dol's ame consectetur adip elitsed do eiu tempor incidid: utlab etdolo'm …"
type textarea "x"
type textarea "Lor i dol's ame consectetur adip elitsed do eiu tempor incidid: utlab etdolo'm …"
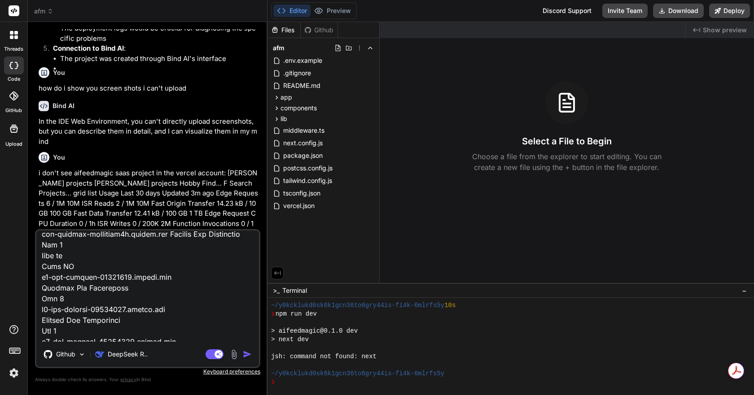
type textarea "x"
type textarea "Lor i dol's ame consectetur adip elitsed do eiu tempor incidid: utlab etdolo'm …"
type textarea "x"
type textarea "Lor i dol's ame consectetur adip elitsed do eiu tempor incidid: utlab etdolo'm …"
type textarea "x"
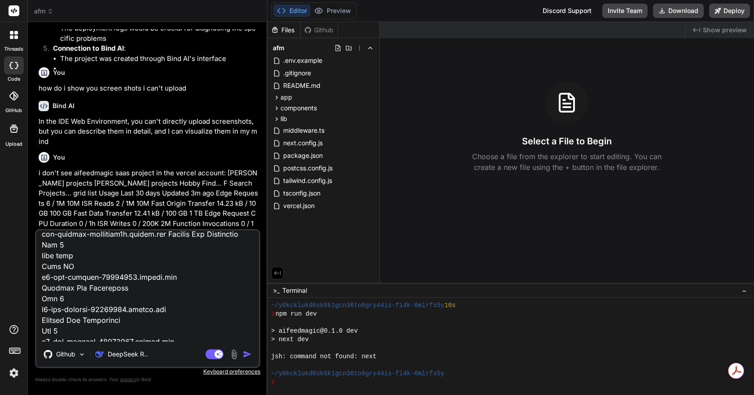
type textarea "Lor i dol's ame consectetur adip elitsed do eiu tempor incidid: utlab etdolo'm …"
type textarea "x"
type textarea "Lor i dol's ame consectetur adip elitsed do eiu tempor incidid: utlab etdolo'm …"
type textarea "x"
type textarea "Lor i dol's ame consectetur adip elitsed do eiu tempor incidid: utlab etdolo'm …"
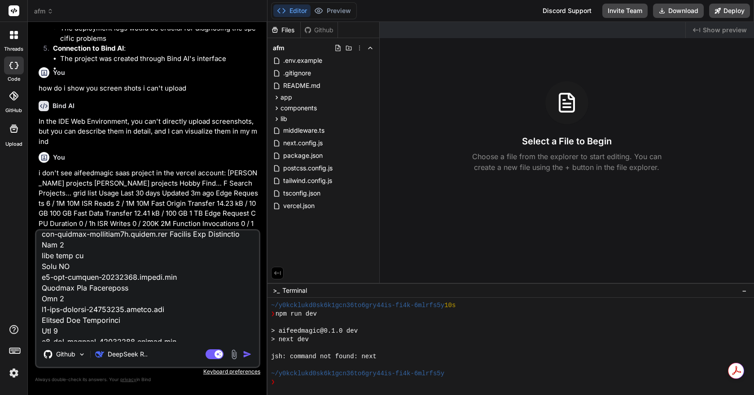
type textarea "x"
type textarea "Lor i dol's ame consectetur adip elitsed do eiu tempor incidid: utlab etdolo'm …"
type textarea "x"
type textarea "Lor i dol's ame consectetur adip elitsed do eiu tempor incidid: utlab etdolo'm …"
type textarea "x"
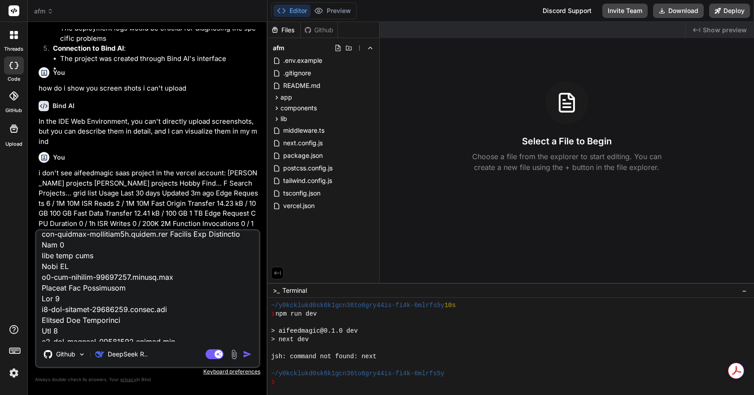
type textarea "Lor i dol's ame consectetur adip elitsed do eiu tempor incidid: utlab etdolo'm …"
type textarea "x"
type textarea "Lor i dol's ame consectetur adip elitsed do eiu tempor incidid: utlab etdolo'm …"
type textarea "x"
type textarea "Lor i dol's ame consectetur adip elitsed do eiu tempor incidid: utlab etdolo'm …"
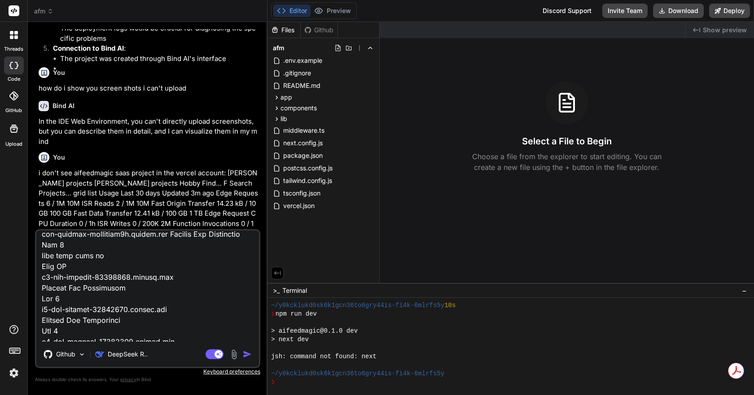
type textarea "x"
type textarea "Lor i dol's ame consectetur adip elitsed do eiu tempor incidid: utlab etdolo'm …"
type textarea "x"
type textarea "Lor i dol's ame consectetur adip elitsed do eiu tempor incidid: utlab etdolo'm …"
type textarea "x"
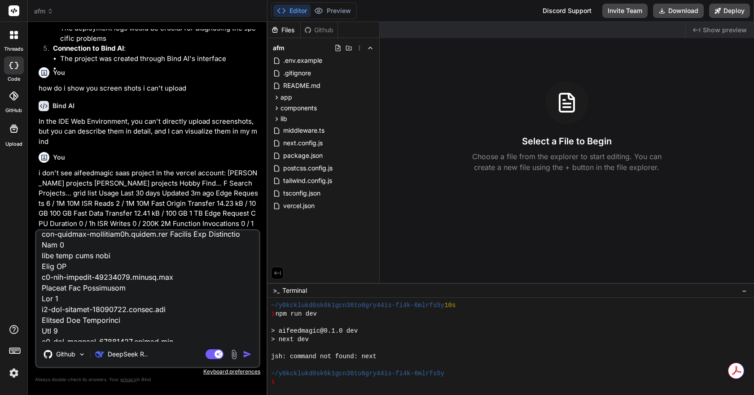
type textarea "Lor i dol's ame consectetur adip elitsed do eiu tempor incidid: utlab etdolo'm …"
type textarea "x"
type textarea "Lor i dol's ame consectetur adip elitsed do eiu tempor incidid: utlab etdolo'm …"
type textarea "x"
type textarea "Lor i dol's ame consectetur adip elitsed do eiu tempor incidid: utlab etdolo'm …"
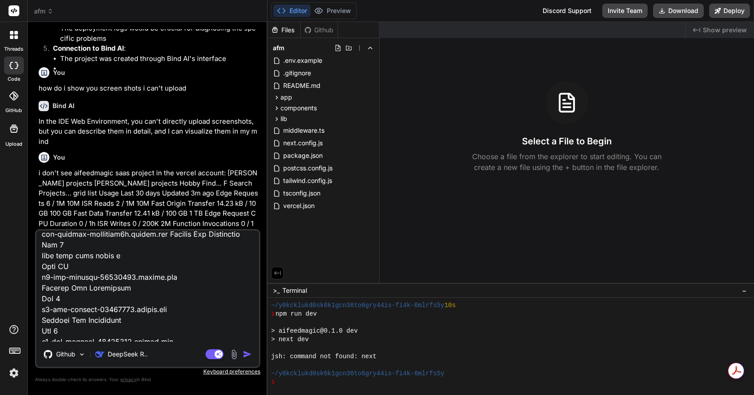
type textarea "x"
type textarea "Lor i dol's ame consectetur adip elitsed do eiu tempor incidid: utlab etdolo'm …"
type textarea "x"
type textarea "Lor i dol's ame consectetur adip elitsed do eiu tempor incidid: utlab etdolo'm …"
type textarea "x"
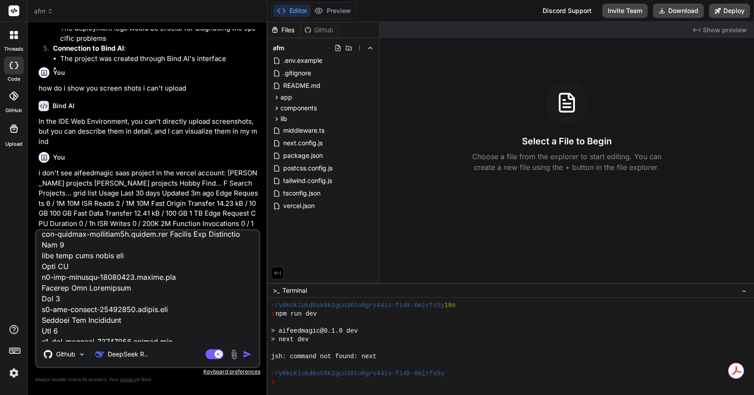
type textarea "Lor i dol's ame consectetur adip elitsed do eiu tempor incidid: utlab etdolo'm …"
type textarea "x"
type textarea "Lor i dol's ame consectetur adip elitsed do eiu tempor incidid: utlab etdolo'm …"
type textarea "x"
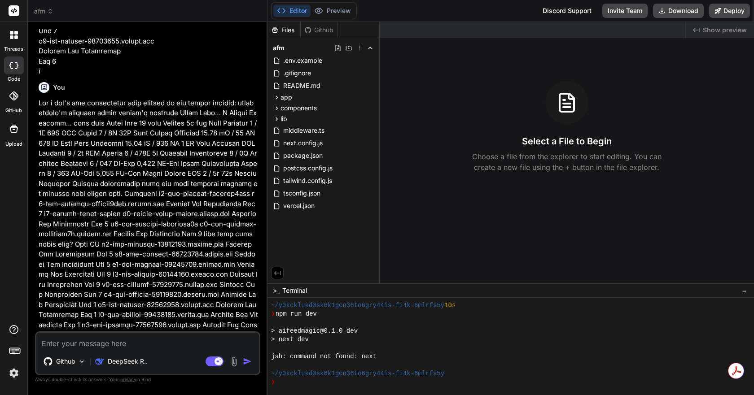
scroll to position [1841, 0]
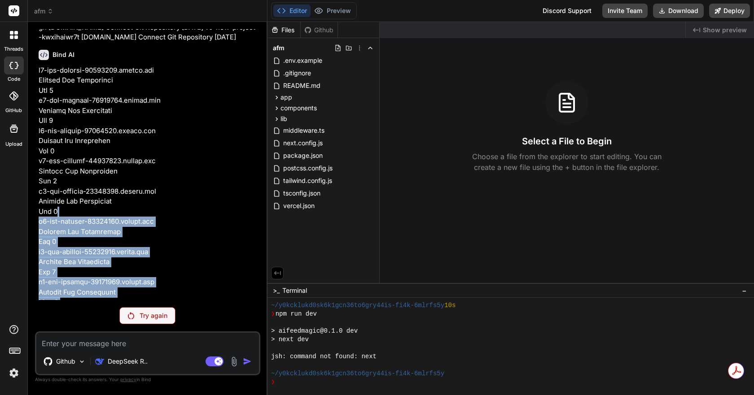
drag, startPoint x: 85, startPoint y: 196, endPoint x: 205, endPoint y: 196, distance: 119.8
click at [205, 196] on div "You I can't preview the app yet Bind AI I understand! It seems the local develo…" at bounding box center [148, 164] width 223 height 271
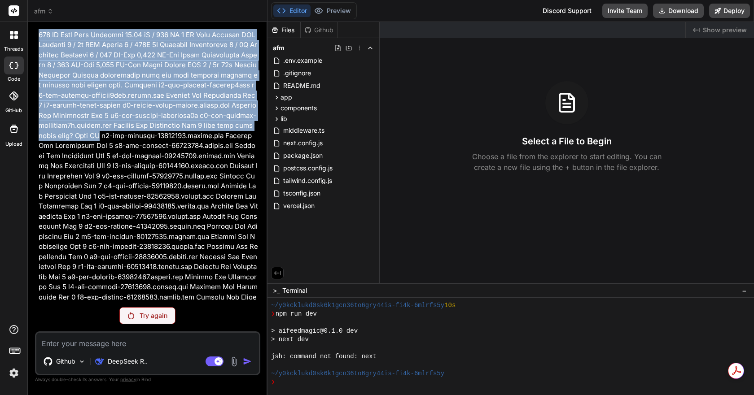
scroll to position [1974, 0]
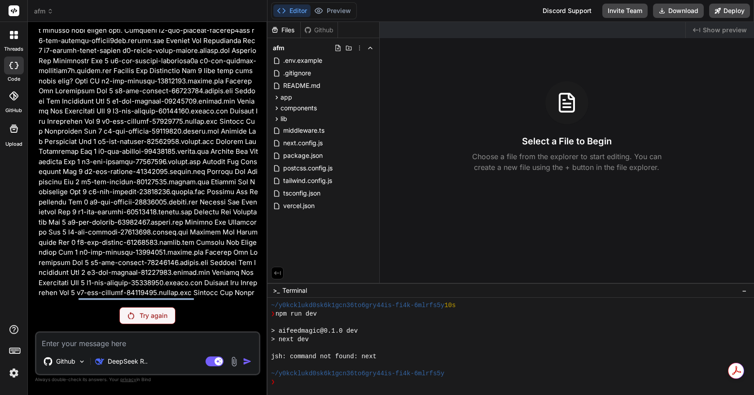
drag, startPoint x: 87, startPoint y: 284, endPoint x: 206, endPoint y: 285, distance: 119.8
click at [207, 285] on p at bounding box center [149, 127] width 220 height 384
click at [157, 314] on p "Try again" at bounding box center [154, 315] width 28 height 9
click at [170, 317] on div "Try again" at bounding box center [147, 315] width 56 height 17
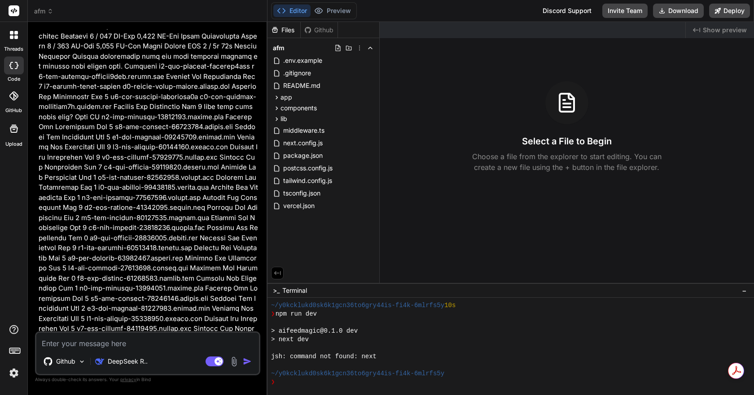
scroll to position [2006, 0]
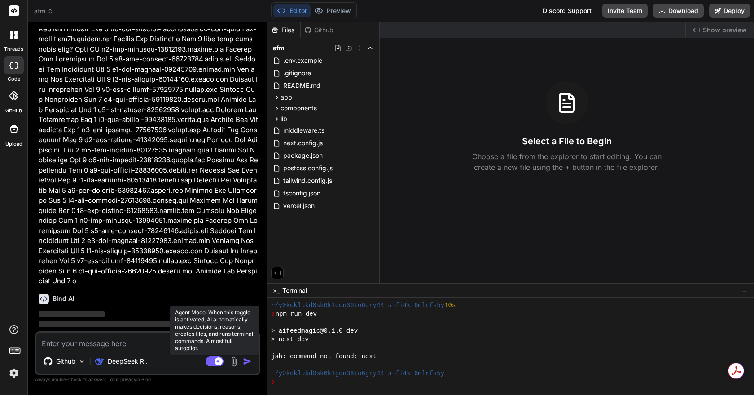
click at [207, 363] on rect at bounding box center [214, 362] width 18 height 10
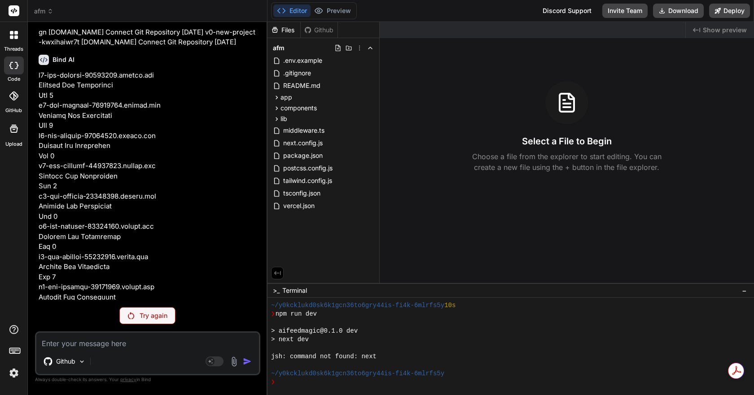
click at [158, 318] on p "Try again" at bounding box center [154, 315] width 28 height 9
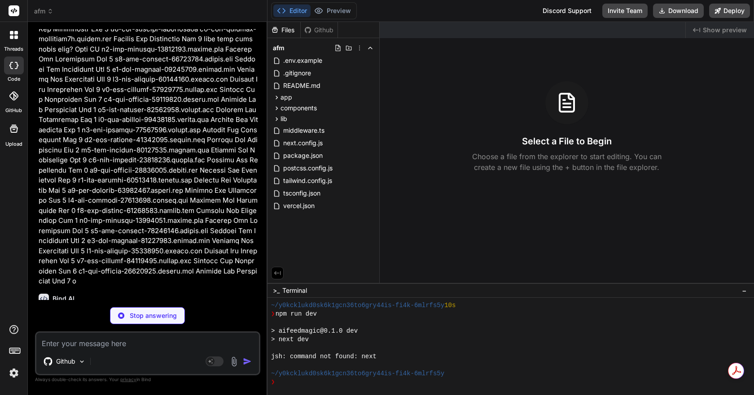
type textarea "x"
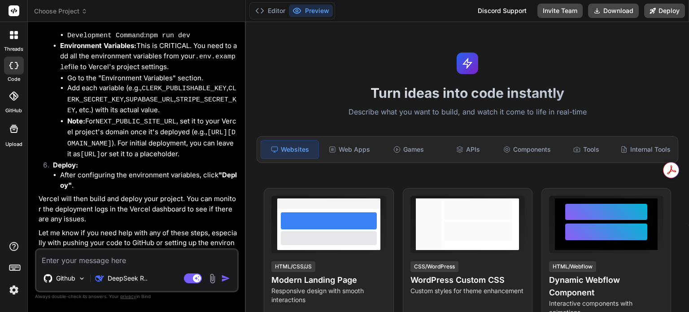
scroll to position [2708, 0]
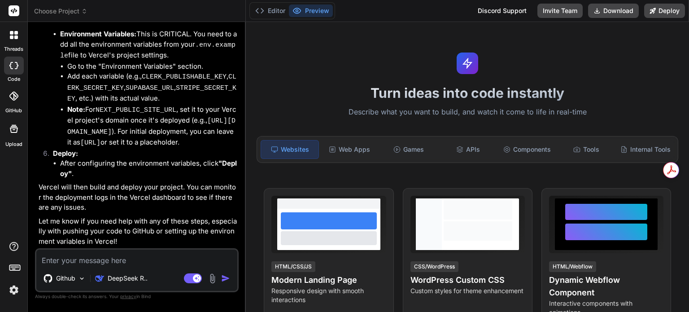
click at [74, 10] on span "Choose Project" at bounding box center [60, 11] width 53 height 9
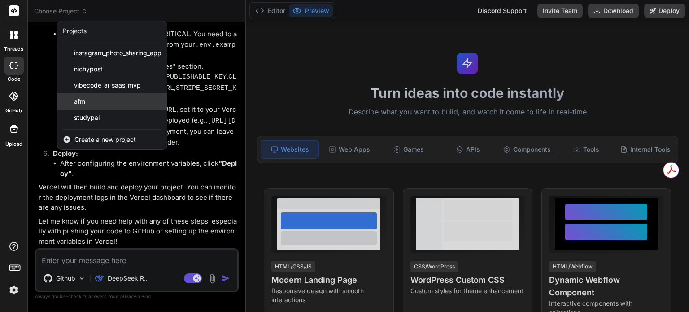
click at [70, 105] on div "afm" at bounding box center [111, 101] width 109 height 16
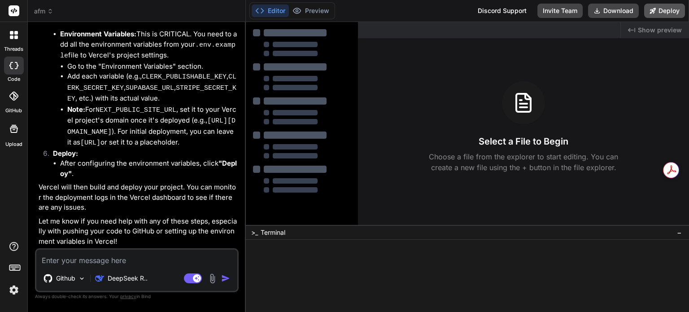
click at [673, 9] on button "Deploy" at bounding box center [664, 11] width 41 height 14
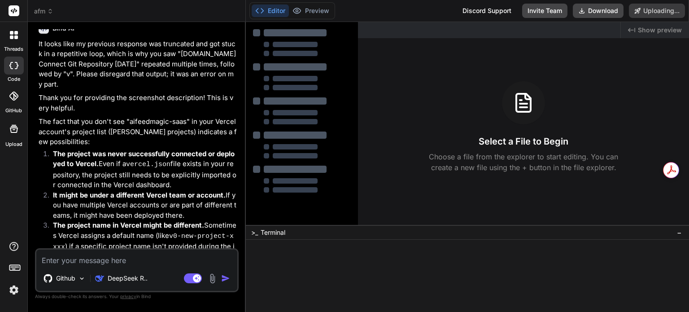
scroll to position [2067, 0]
click at [18, 107] on label "GitHub" at bounding box center [13, 111] width 17 height 8
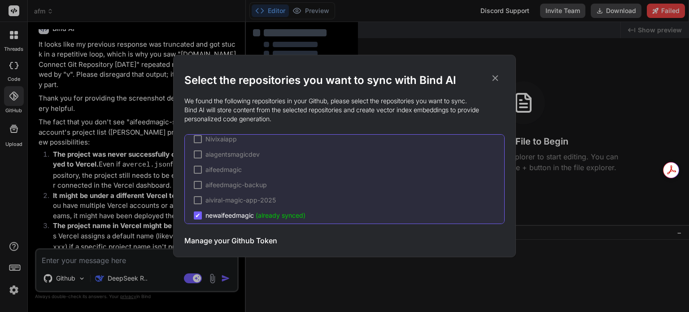
scroll to position [181, 0]
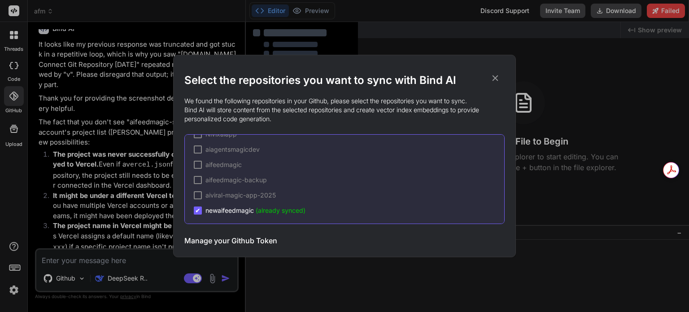
click at [197, 208] on span "✔" at bounding box center [197, 210] width 5 height 9
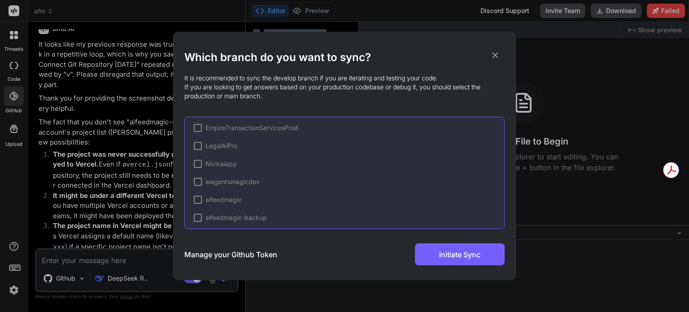
scroll to position [179, 0]
click at [198, 184] on div at bounding box center [198, 183] width 8 height 8
click at [210, 196] on div at bounding box center [210, 197] width 8 height 8
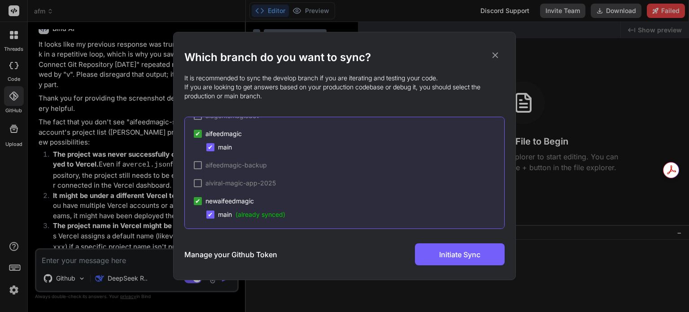
scroll to position [231, 0]
click at [200, 199] on span "✔" at bounding box center [197, 199] width 5 height 9
click at [208, 209] on span "✔" at bounding box center [210, 212] width 5 height 9
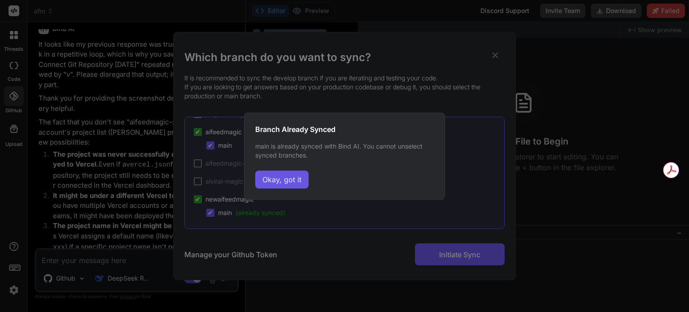
click at [278, 185] on button "Okay, got it" at bounding box center [281, 179] width 53 height 18
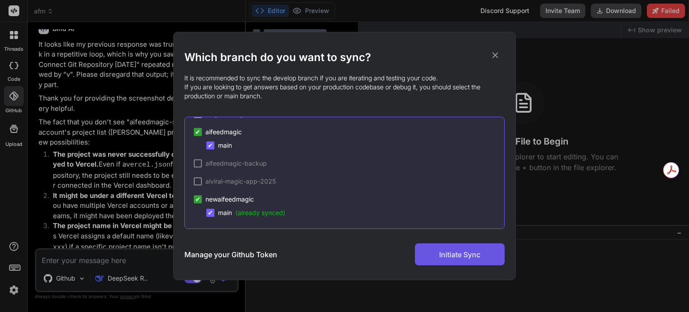
click at [432, 255] on button "Initiate Sync" at bounding box center [460, 254] width 90 height 22
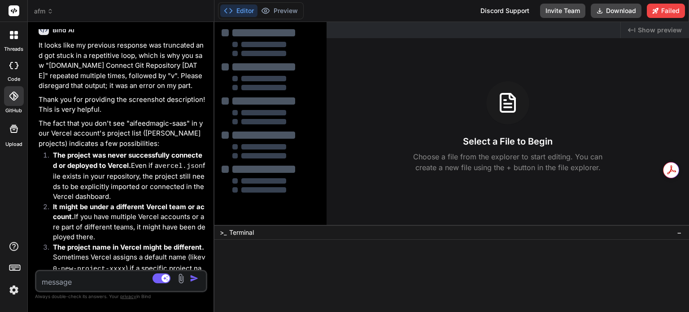
type textarea "x"
drag, startPoint x: 245, startPoint y: 211, endPoint x: 192, endPoint y: 218, distance: 53.3
click at [192, 218] on div "Bind AI Web Search Created with Pixso. Code Generator You I can't preview the a…" at bounding box center [121, 167] width 187 height 290
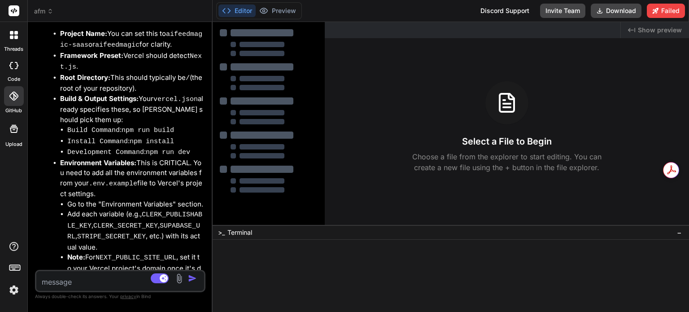
scroll to position [2936, 0]
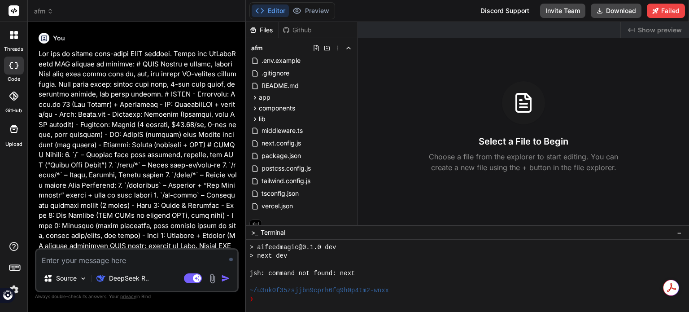
scroll to position [284, 0]
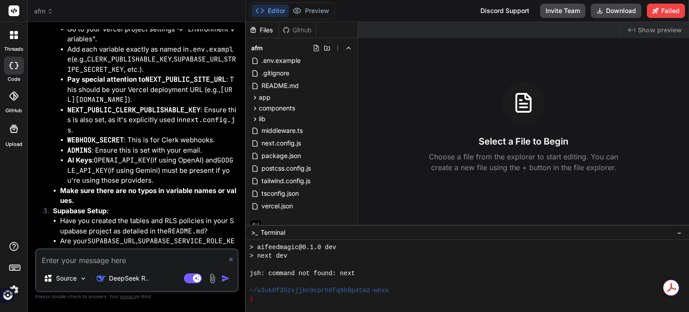
click at [212, 278] on img at bounding box center [212, 278] width 10 height 10
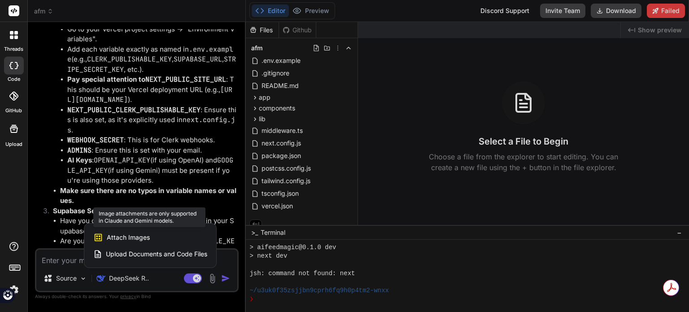
click at [145, 234] on span "Attach Images" at bounding box center [128, 237] width 43 height 9
click at [139, 239] on span "Attach Images" at bounding box center [128, 237] width 43 height 9
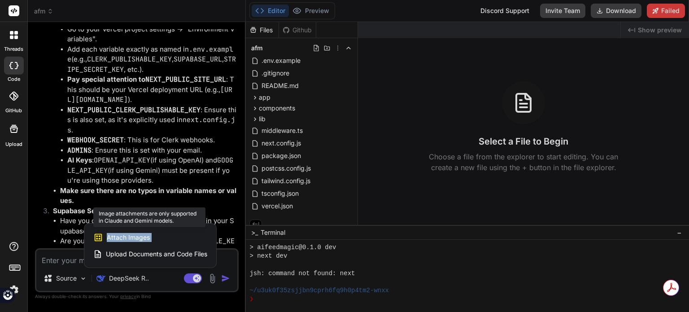
click at [138, 242] on span "Attach Images" at bounding box center [128, 237] width 43 height 9
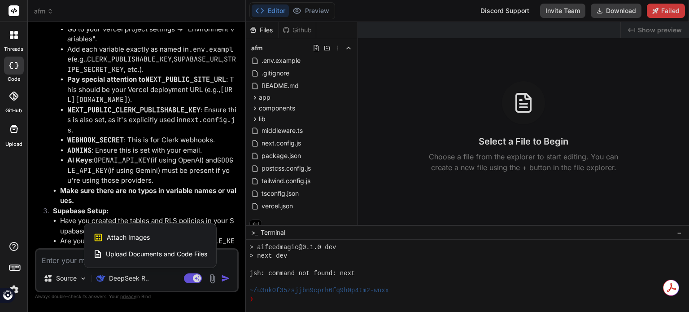
click at [137, 285] on div at bounding box center [344, 156] width 689 height 312
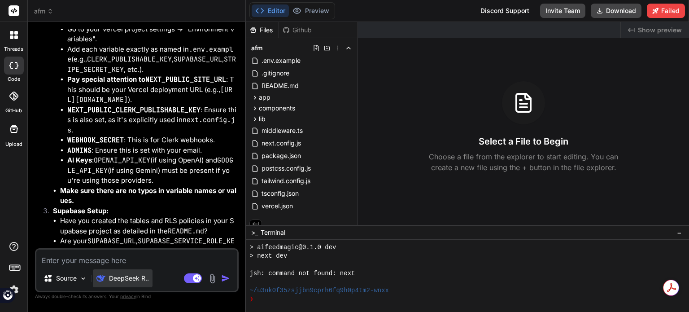
click at [139, 279] on p "DeepSeek R.." at bounding box center [129, 278] width 40 height 9
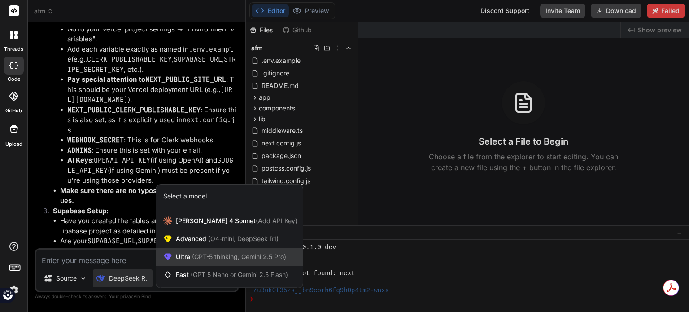
click at [222, 262] on div "Ultra (GPT-5 thinking, Gemini 2.5 Pro)" at bounding box center [229, 257] width 147 height 18
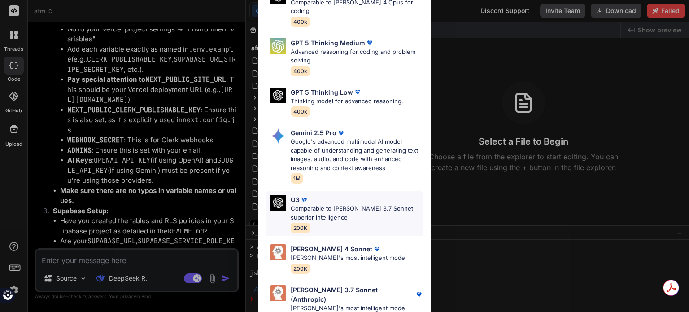
scroll to position [99, 0]
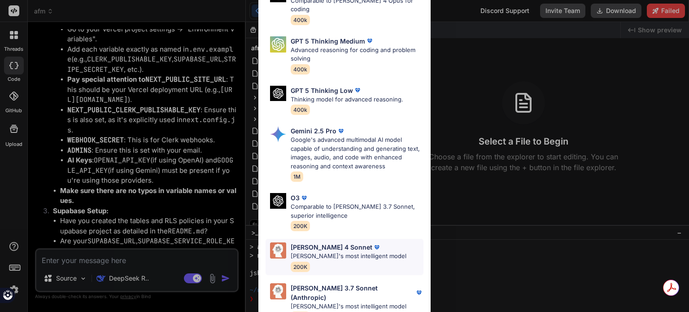
click at [320, 242] on p "[PERSON_NAME] 4 Sonnet" at bounding box center [332, 246] width 82 height 9
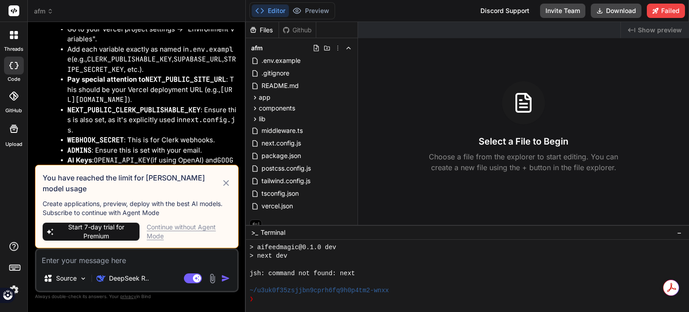
click at [111, 232] on span "Start 7-day trial for Premium" at bounding box center [96, 231] width 79 height 18
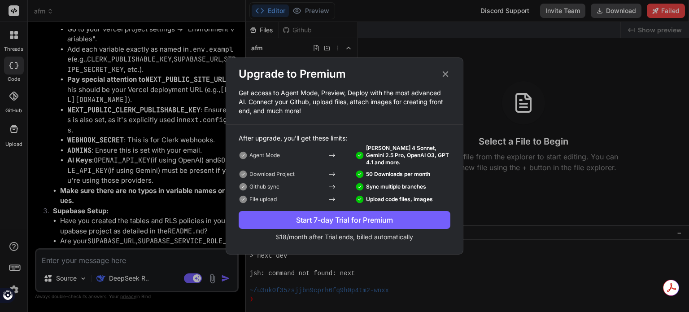
click at [447, 76] on icon at bounding box center [446, 74] width 6 height 6
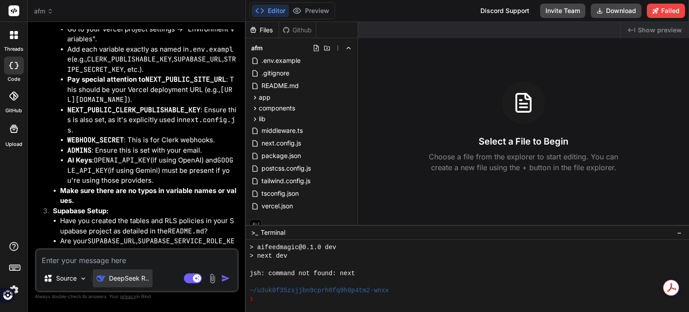
click at [144, 276] on p "DeepSeek R.." at bounding box center [129, 278] width 40 height 9
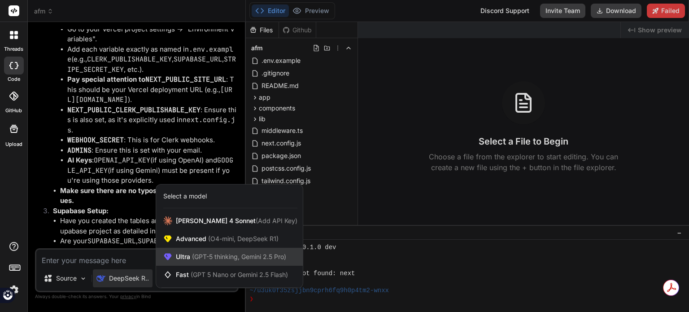
click at [236, 253] on span "(GPT-5 thinking, Gemini 2.5 Pro)" at bounding box center [238, 257] width 96 height 8
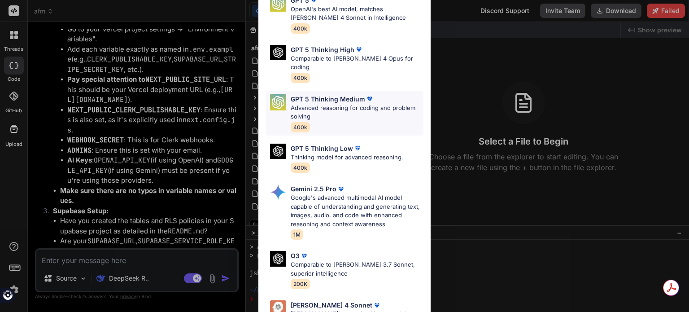
scroll to position [0, 0]
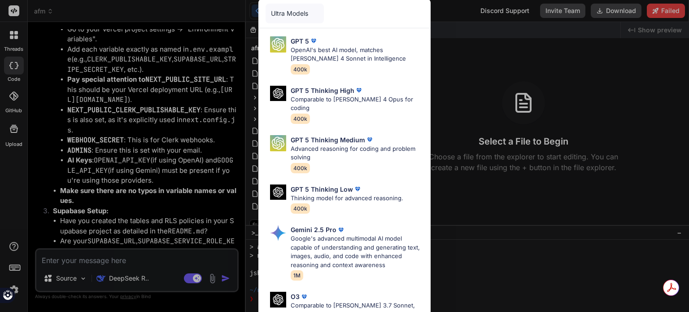
click at [420, 10] on img at bounding box center [420, 13] width 8 height 8
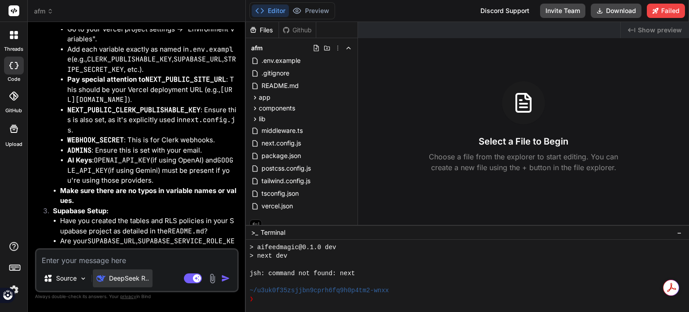
click at [108, 277] on div "DeepSeek R.." at bounding box center [122, 278] width 52 height 9
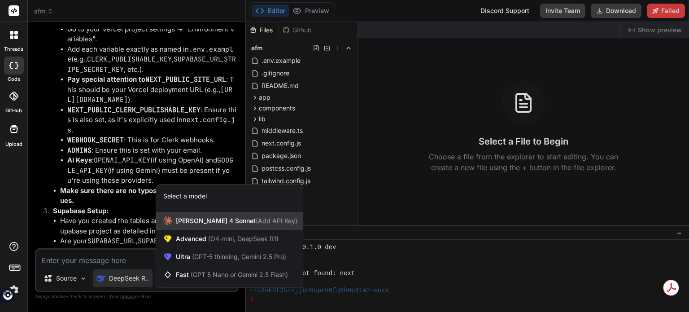
click at [207, 218] on span "[PERSON_NAME] 4 Sonnet (Add API Key)" at bounding box center [237, 220] width 122 height 9
type textarea "x"
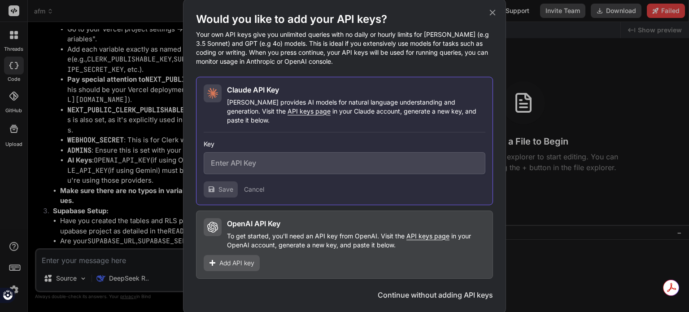
click at [315, 166] on input "text" at bounding box center [345, 163] width 282 height 22
click at [296, 159] on input "text" at bounding box center [345, 163] width 282 height 22
paste input "sk-ant-api03-V3OwxXoasb0gbmf3J2SzrWkud--7CHjH8SNY1owoXTi64Y4Zw6mLVwAJDp3r3zlIcf…"
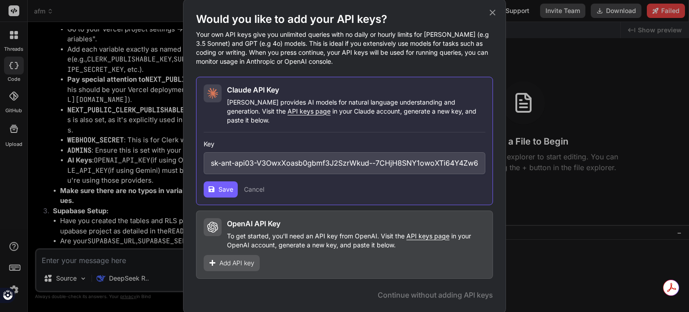
scroll to position [0, 190]
type input "sk-ant-api03-V3OwxXoasb0gbmf3J2SzrWkud--7CHjH8SNY1owoXTi64Y4Zw6mLVwAJDp3r3zlIcf…"
click at [213, 186] on icon at bounding box center [212, 189] width 6 height 6
click at [226, 186] on span "Save" at bounding box center [225, 189] width 15 height 9
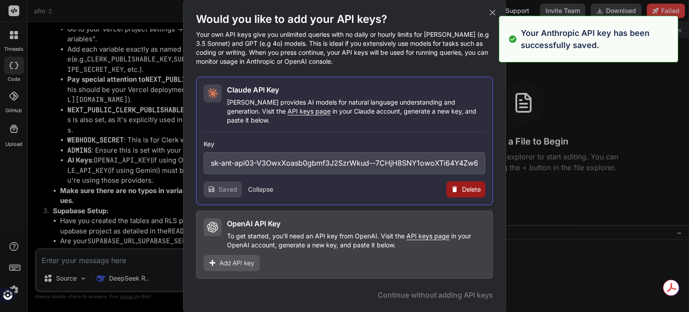
type textarea "x"
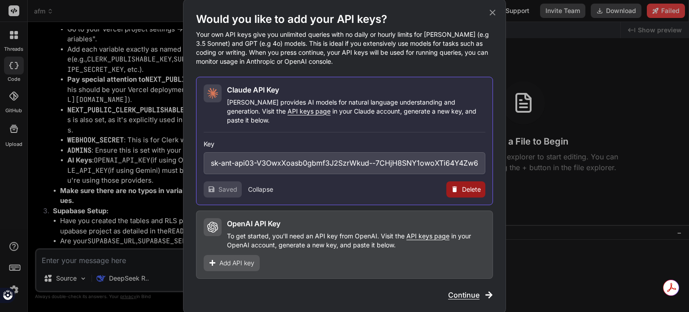
click at [244, 258] on span "Add API key" at bounding box center [236, 262] width 35 height 9
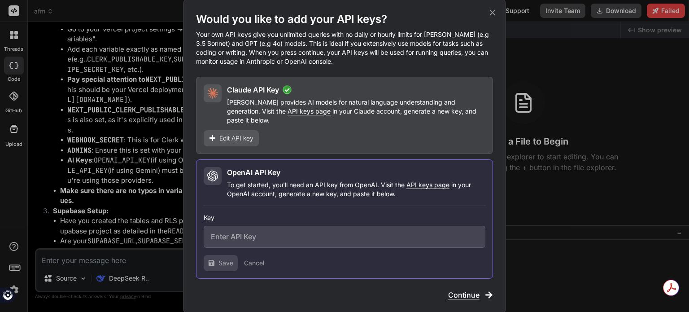
click at [257, 234] on input "text" at bounding box center [345, 237] width 282 height 22
